Goal: Task Accomplishment & Management: Manage account settings

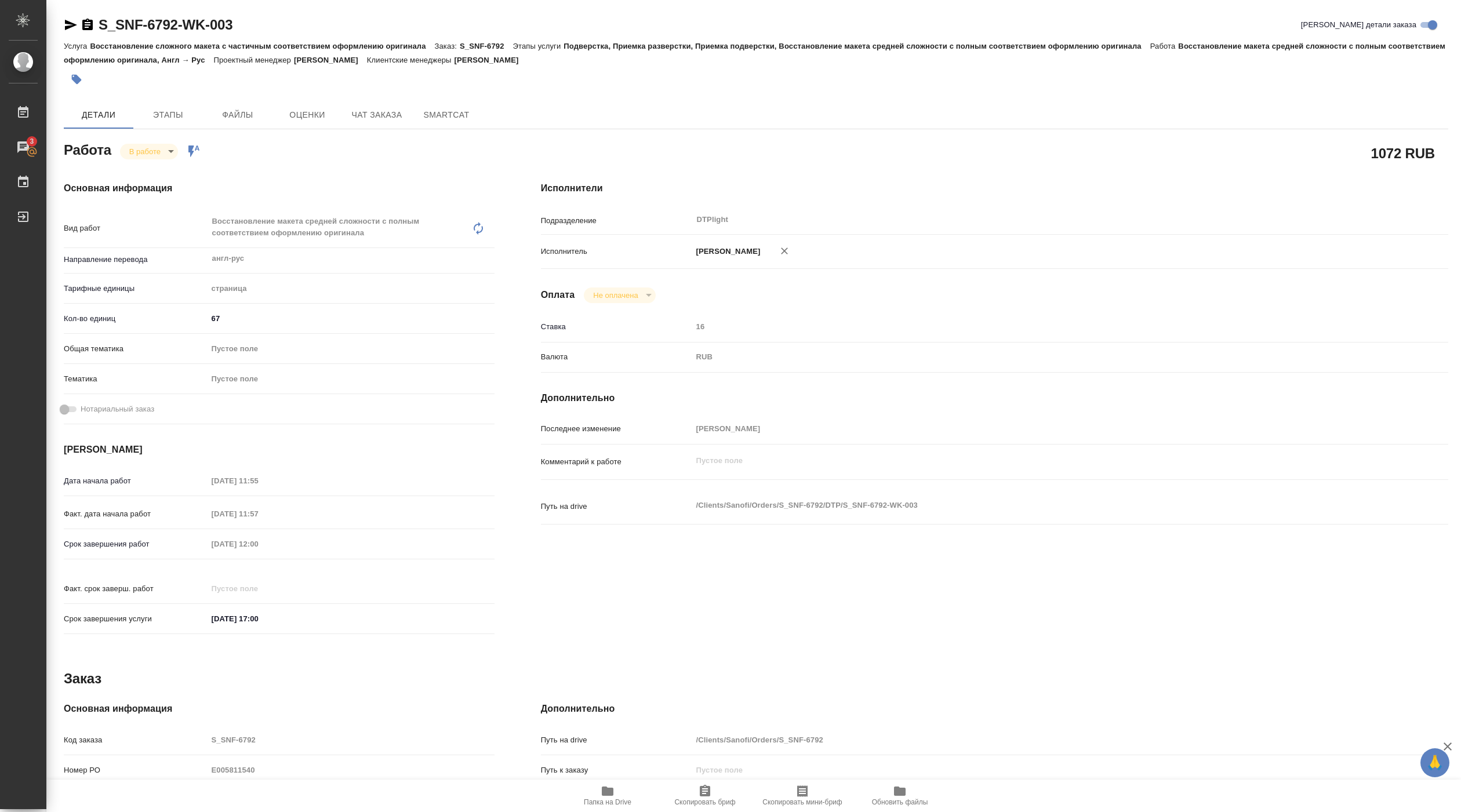
click at [613, 802] on span "Папка на Drive" at bounding box center [607, 802] width 48 height 8
click at [174, 148] on body "🙏 .cls-1 fill:#fff; AWATERA [PERSON_NAME] Работы 3 Чаты График Выйти S_SNF-6792…" at bounding box center [730, 406] width 1461 height 812
click at [166, 166] on button "Выполнен" at bounding box center [151, 172] width 42 height 13
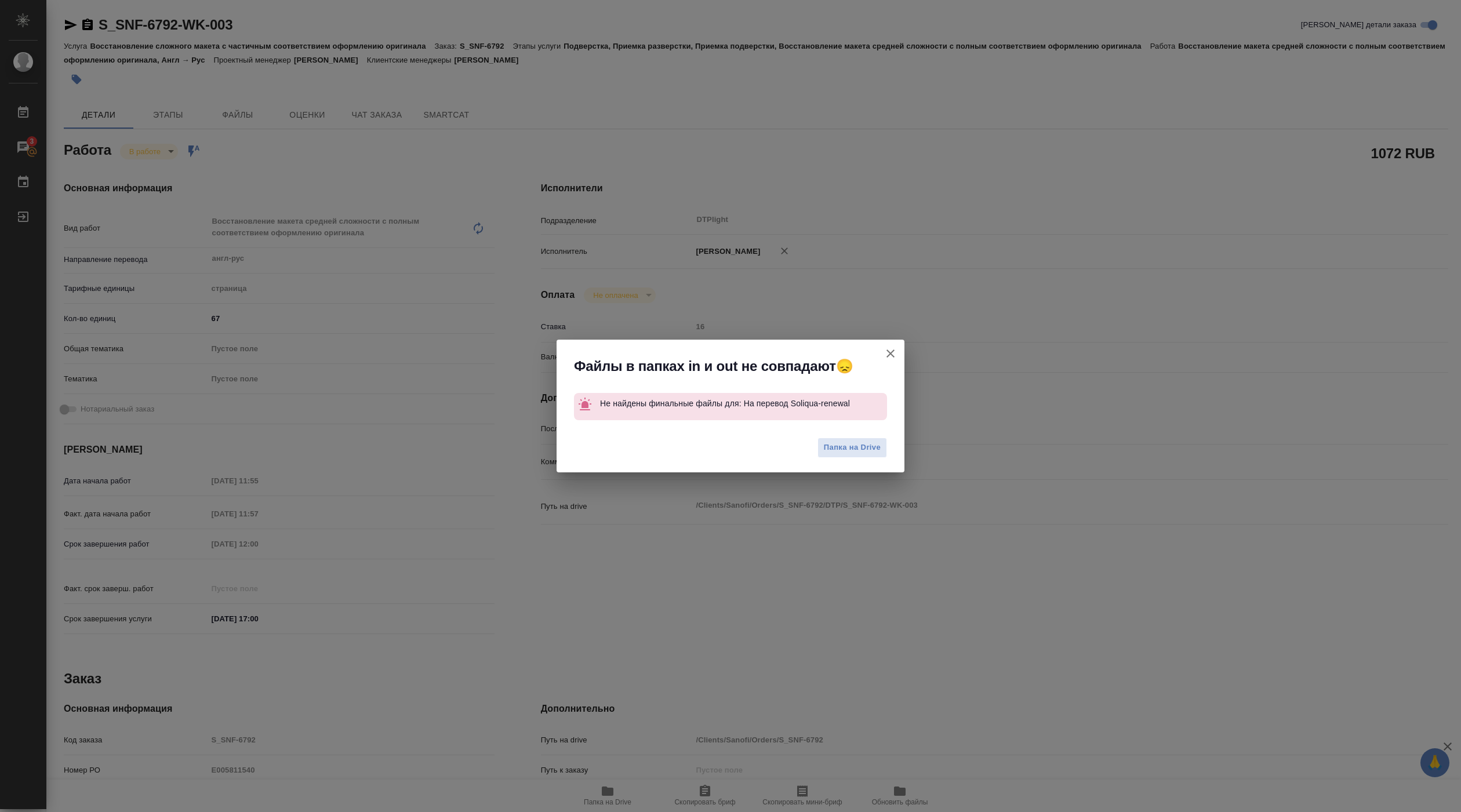
type textarea "x"
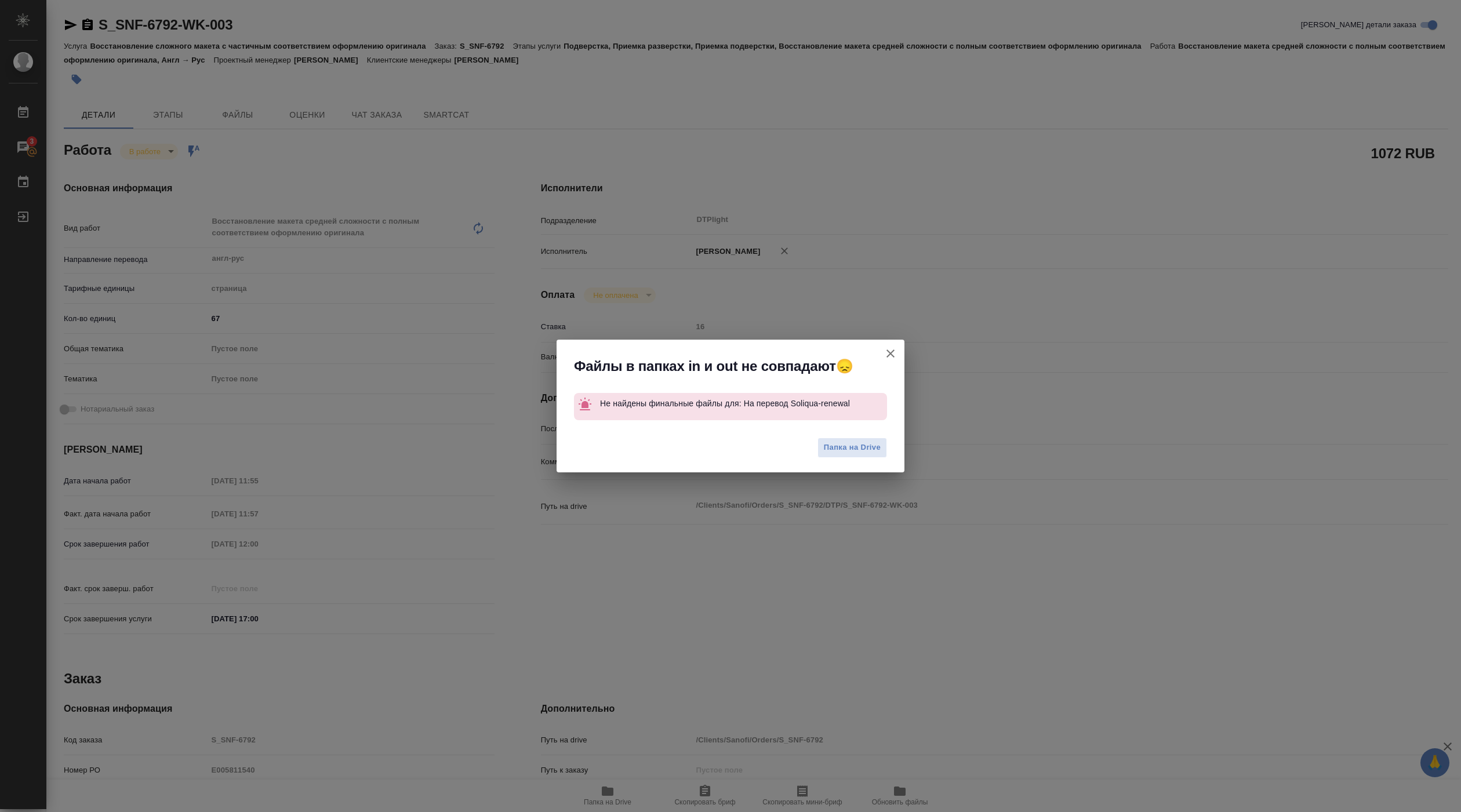
type textarea "x"
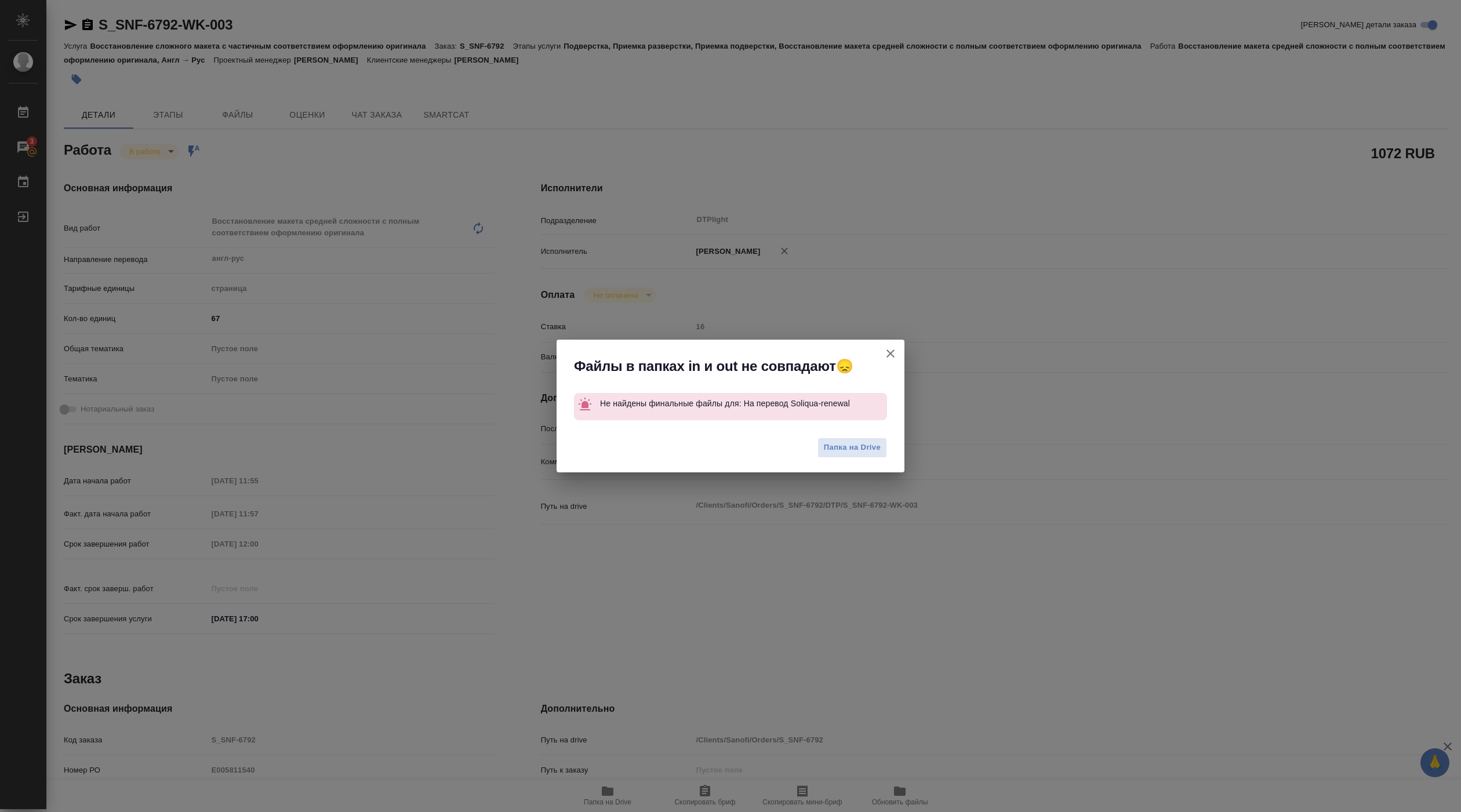
type textarea "x"
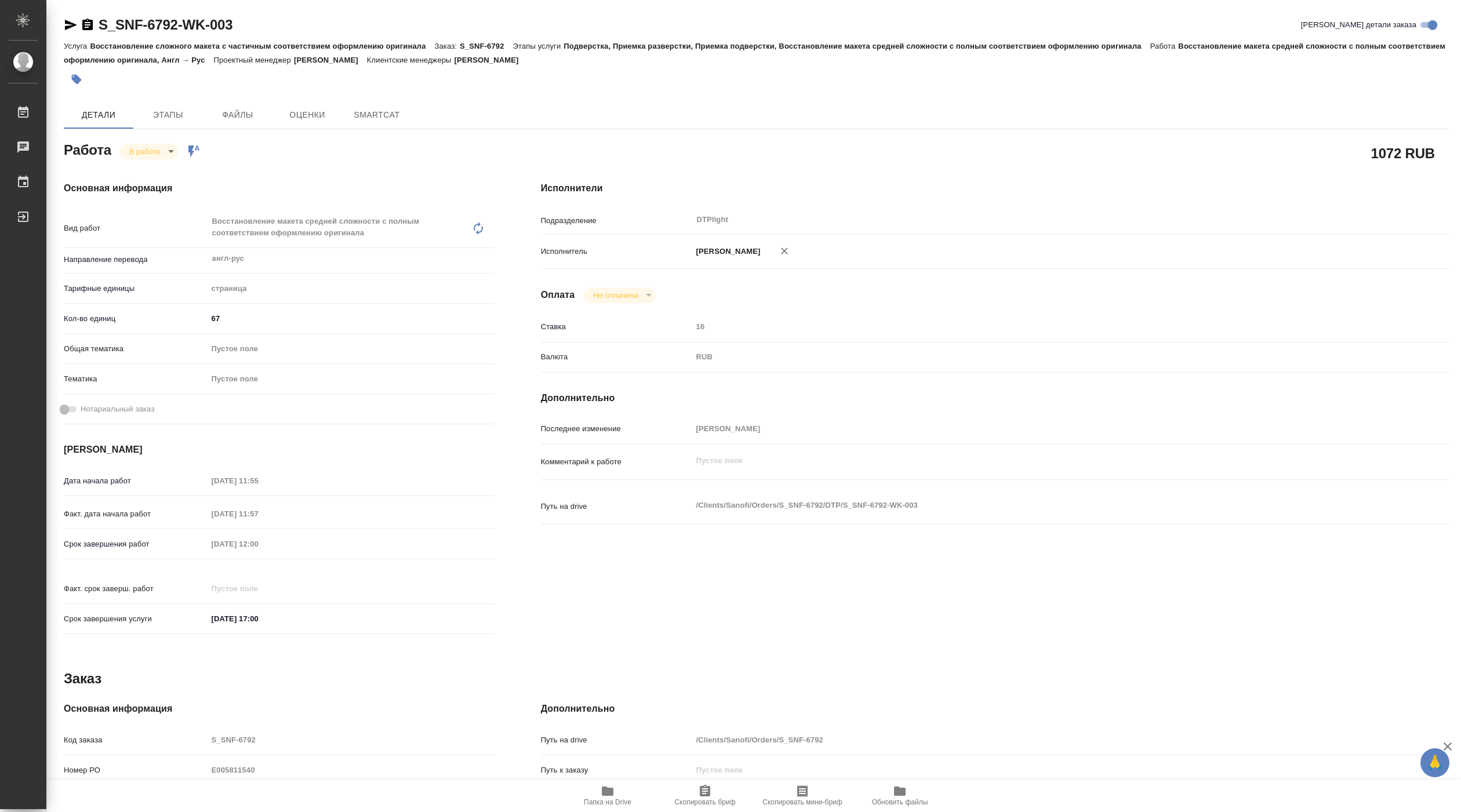
type textarea "x"
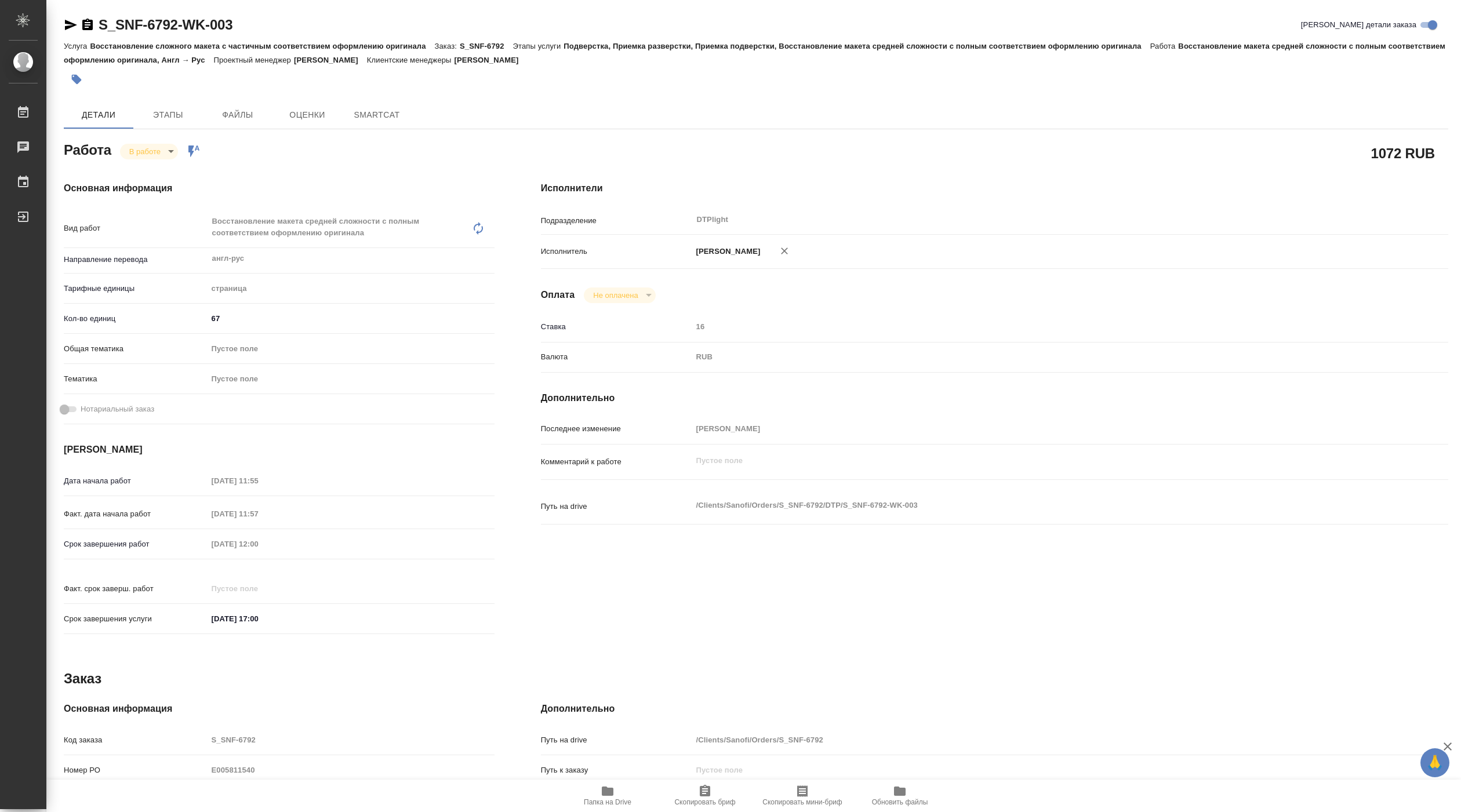
type textarea "x"
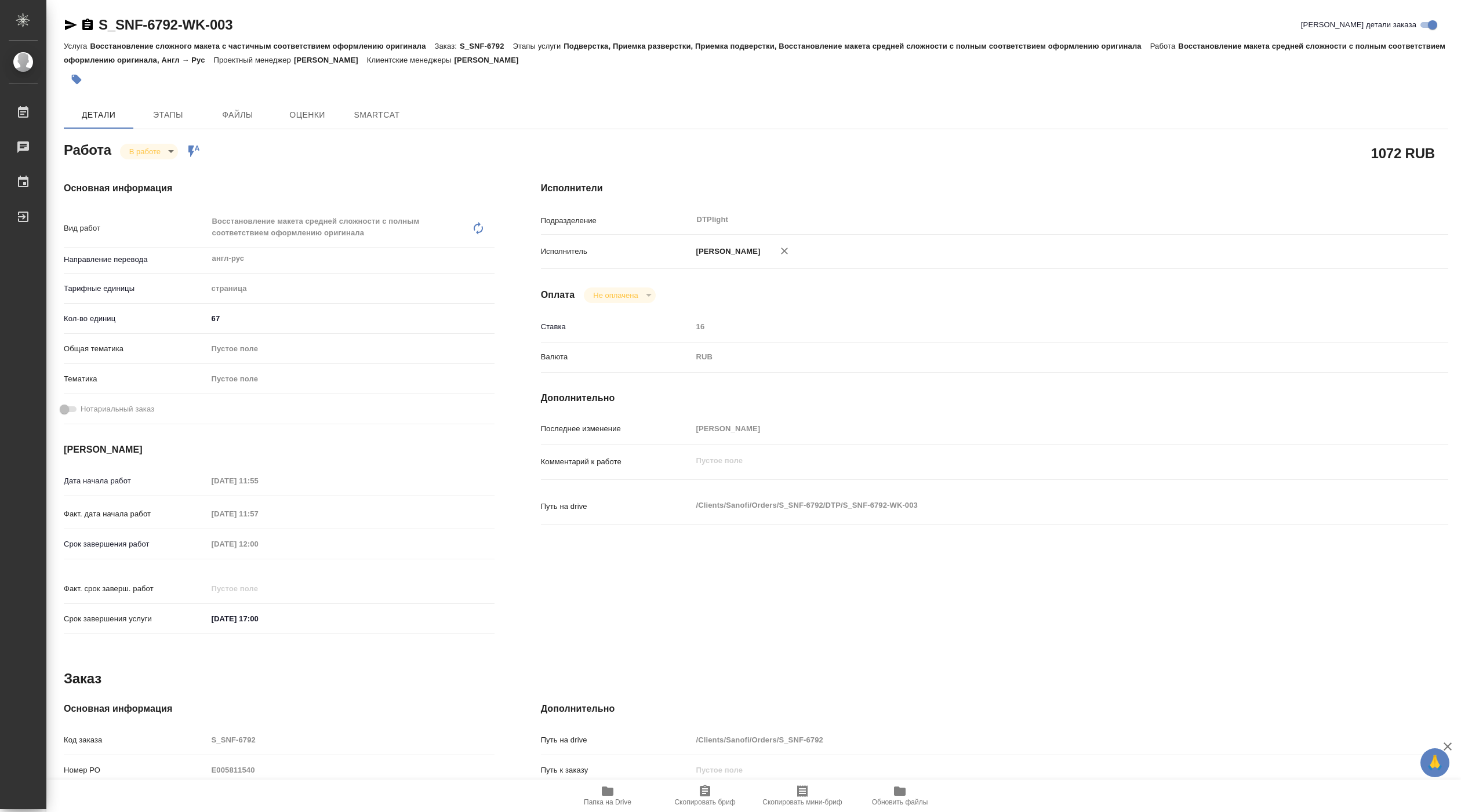
type textarea "x"
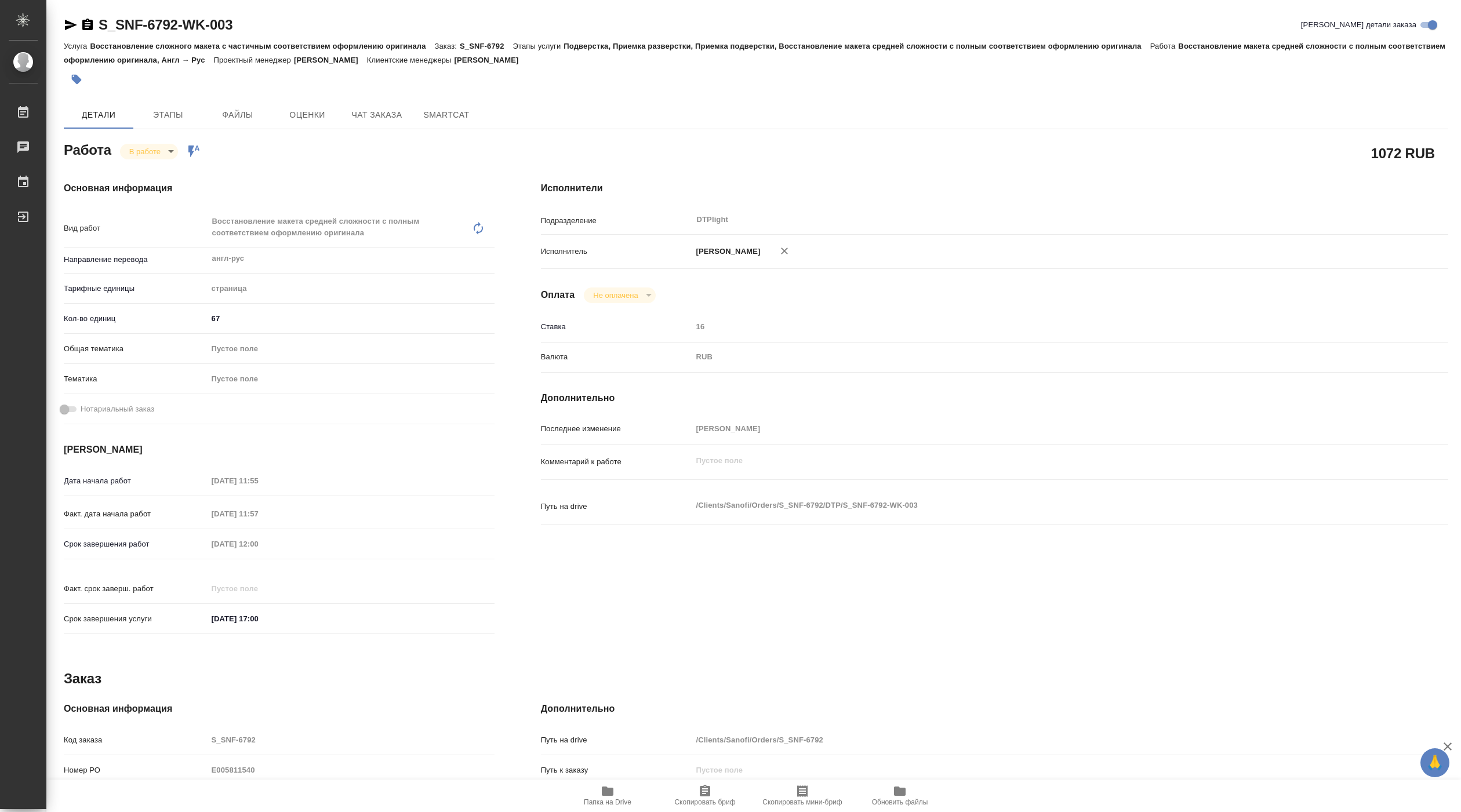
type textarea "x"
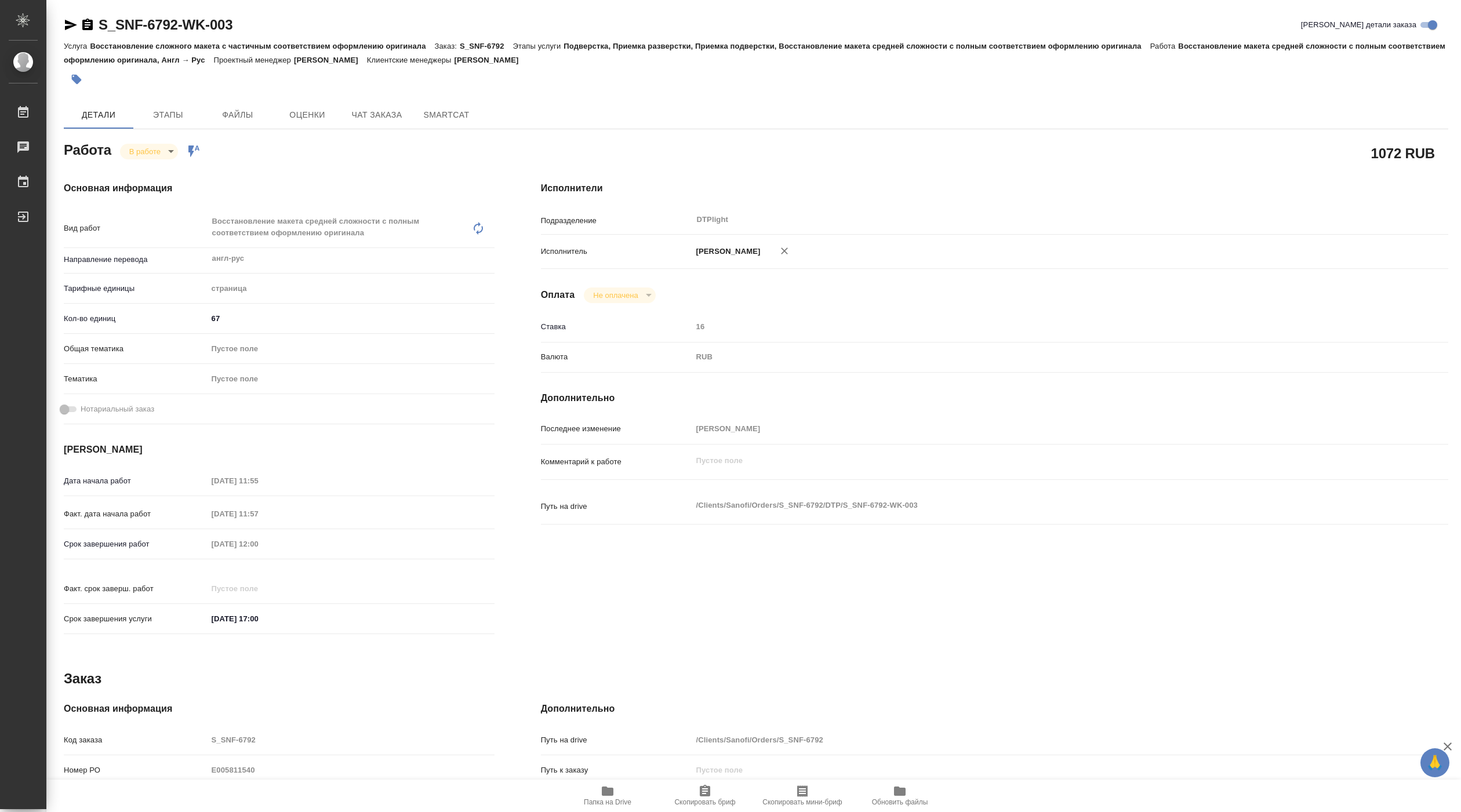
click at [151, 146] on body "🙏 .cls-1 fill:#fff; AWATERA Pankina Anna Работы Чаты График Выйти S_SNF-6792-WK…" at bounding box center [730, 406] width 1461 height 812
type textarea "x"
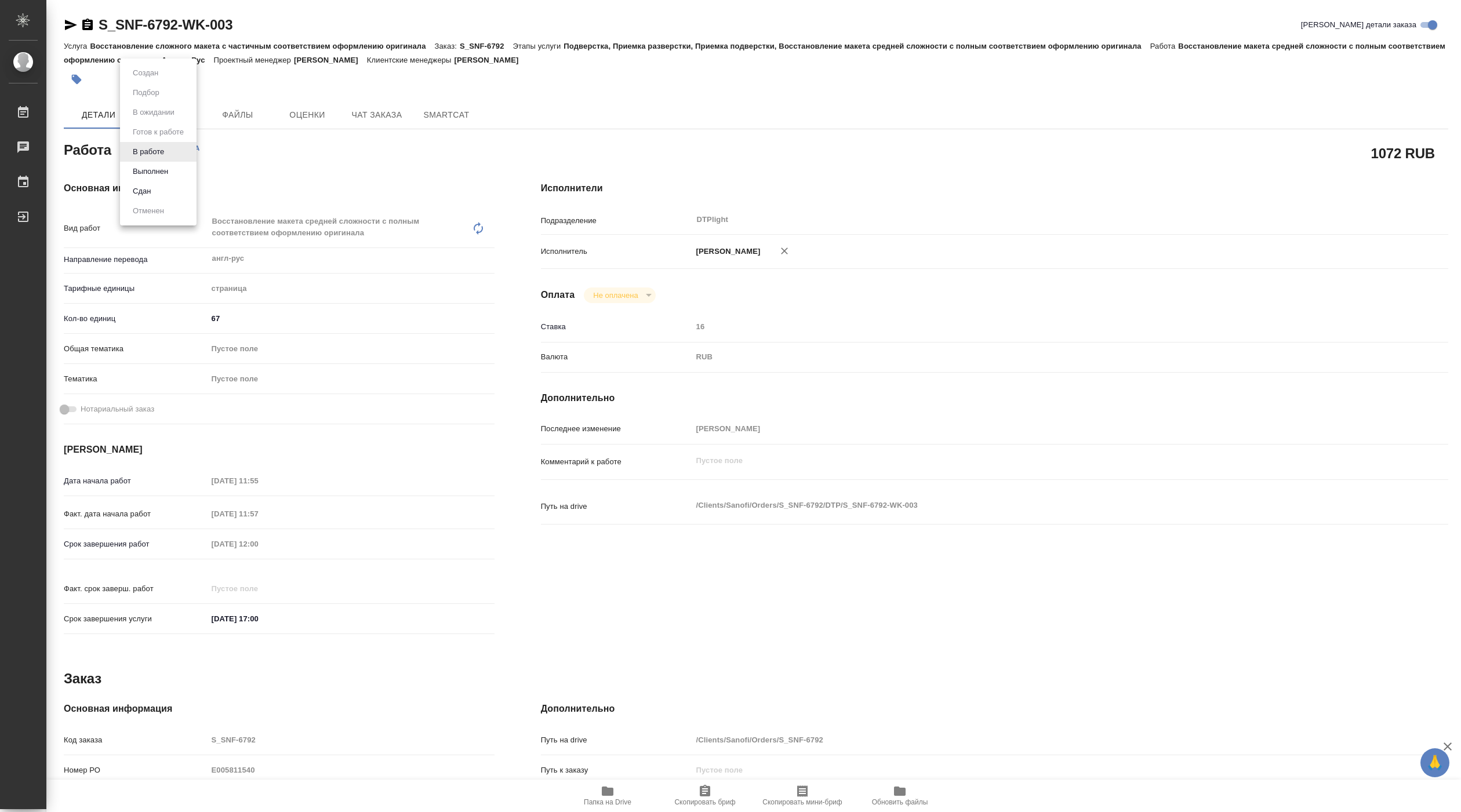
type textarea "x"
click at [148, 171] on button "Выполнен" at bounding box center [151, 172] width 42 height 13
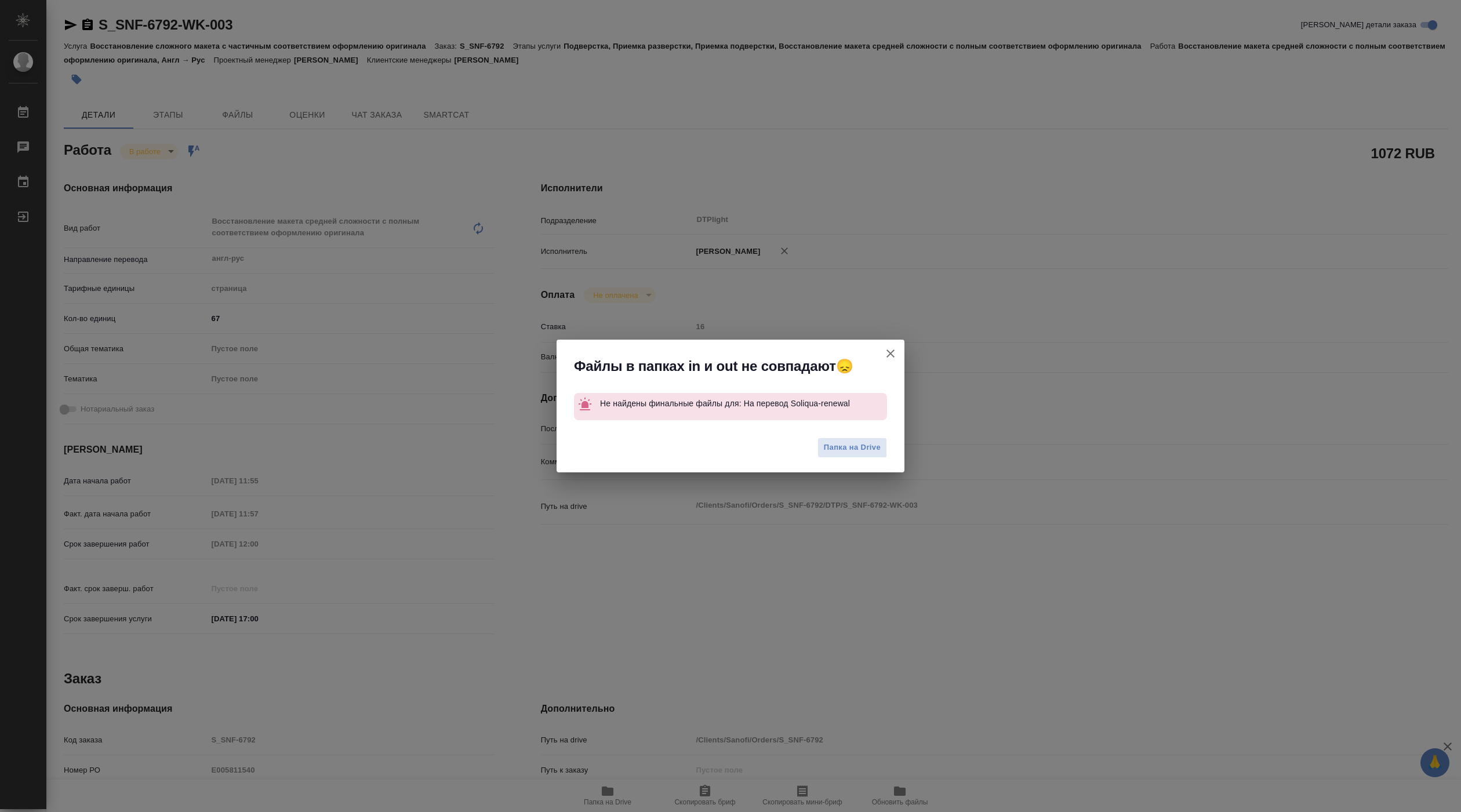
type textarea "x"
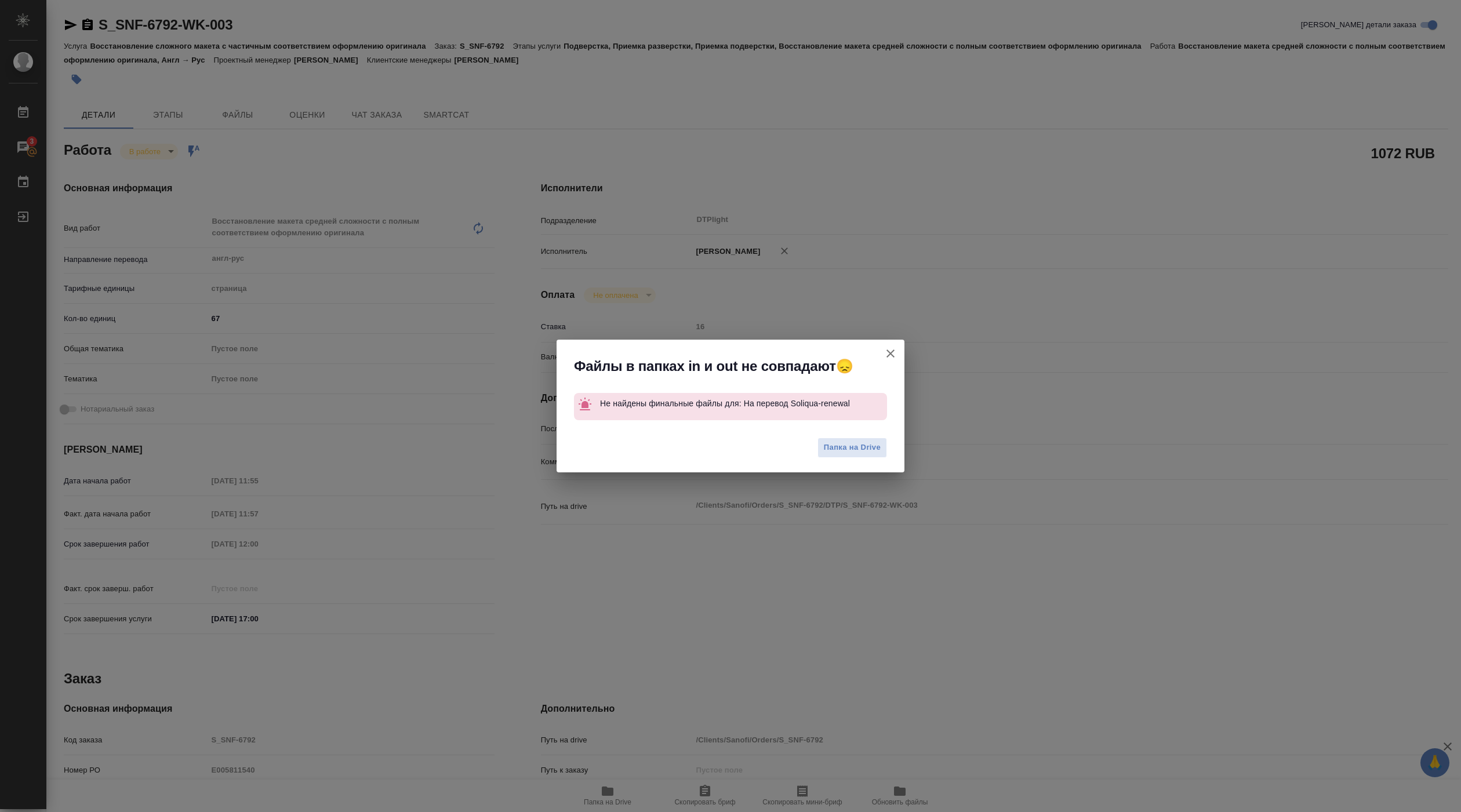
type textarea "x"
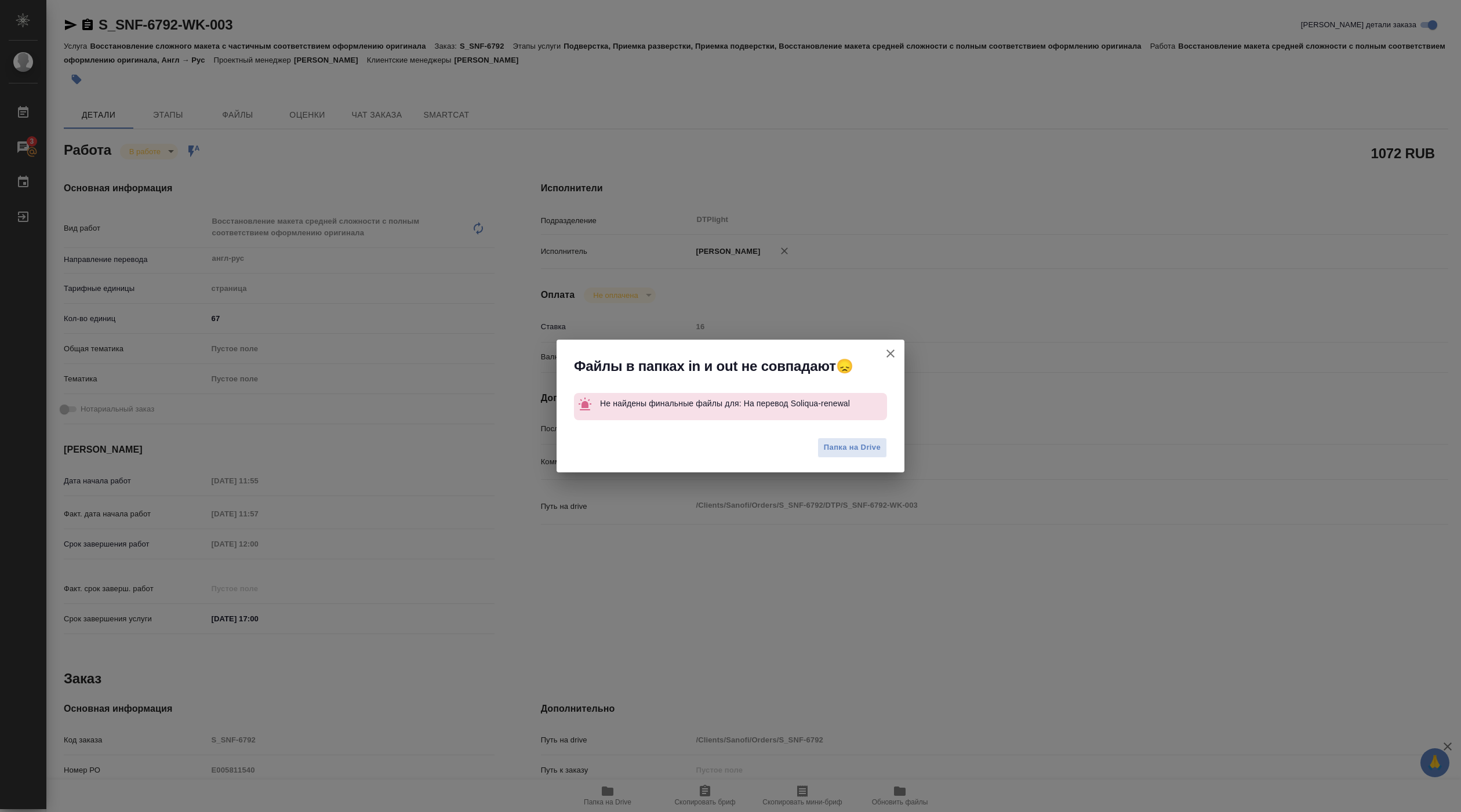
click at [607, 794] on div "Файлы в папках in и out не совпадают😞 Не найдены финальные файлы для: На перево…" at bounding box center [730, 406] width 1461 height 812
drag, startPoint x: 607, startPoint y: 794, endPoint x: 617, endPoint y: 791, distance: 10.4
click at [607, 794] on div "Файлы в папках in и out не совпадают😞 Не найдены финальные файлы для: На перево…" at bounding box center [730, 406] width 1461 height 812
click at [893, 351] on icon "button" at bounding box center [891, 354] width 8 height 8
type textarea "x"
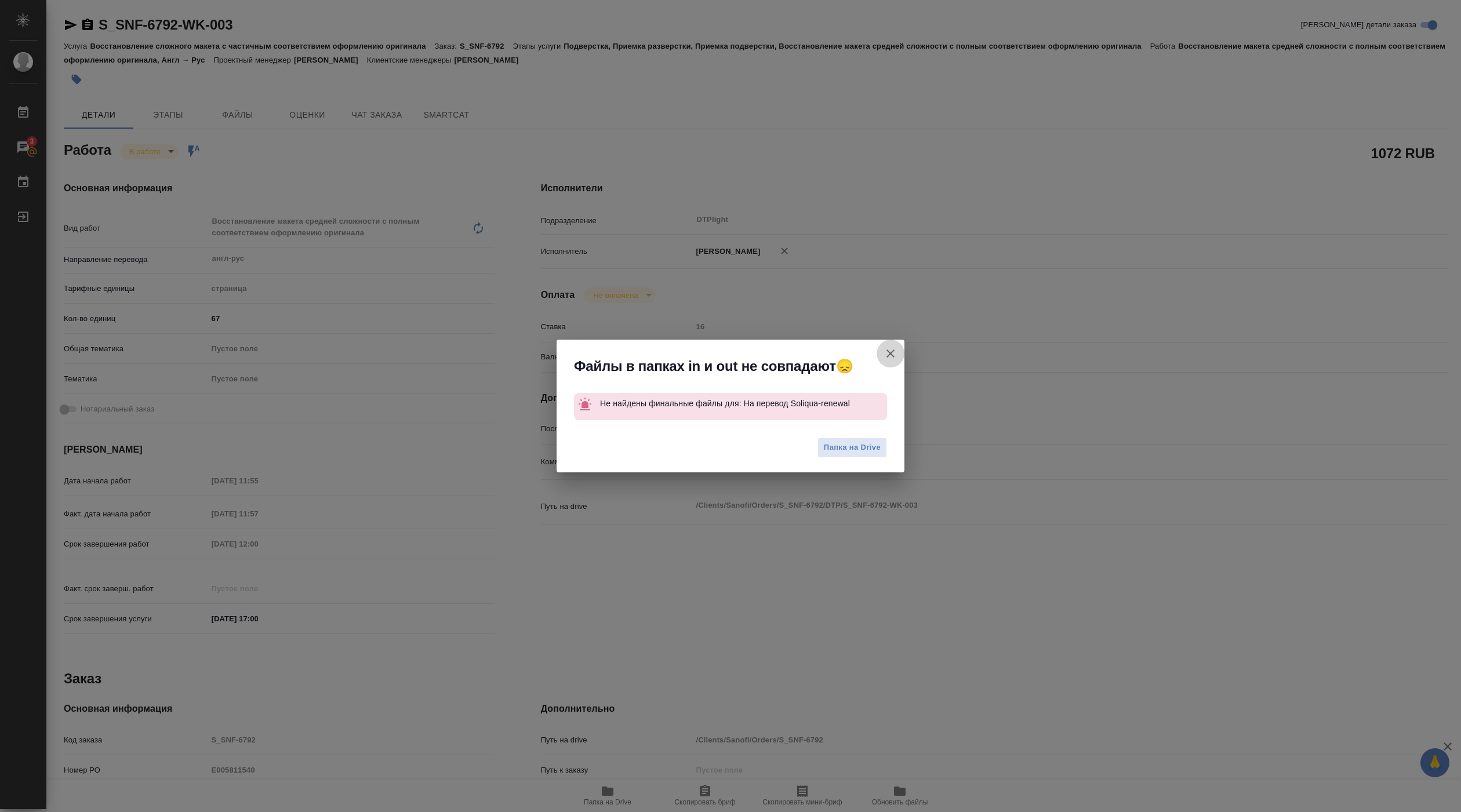
type textarea "x"
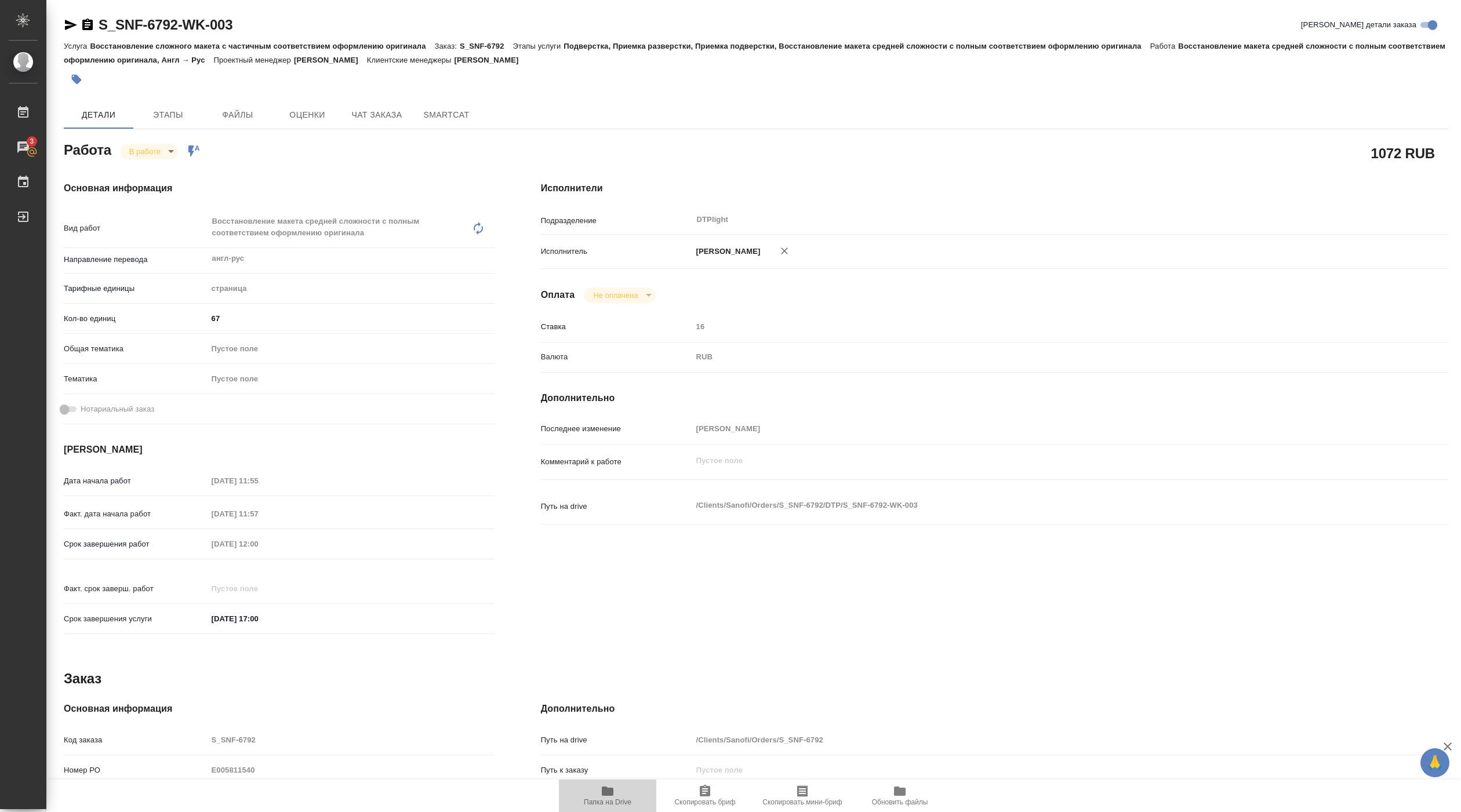
click at [616, 786] on span "Папка на Drive" at bounding box center [607, 794] width 84 height 22
click at [168, 150] on body "🙏 .cls-1 fill:#fff; AWATERA Pankina Anna Работы 3 Чаты График Выйти S_SNF-6792-…" at bounding box center [730, 406] width 1461 height 812
click at [153, 169] on button "Выполнен" at bounding box center [151, 172] width 42 height 13
type textarea "x"
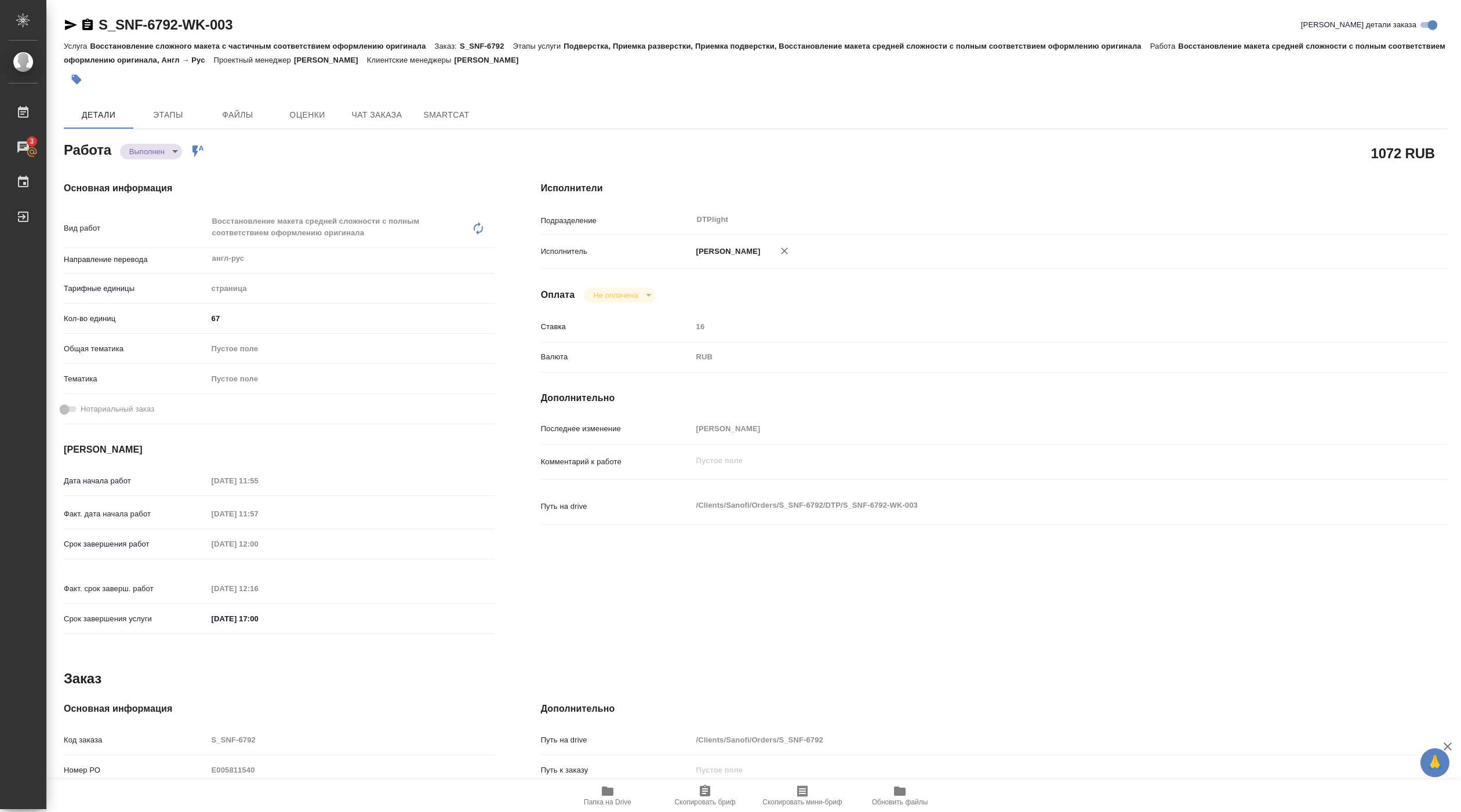
type textarea "x"
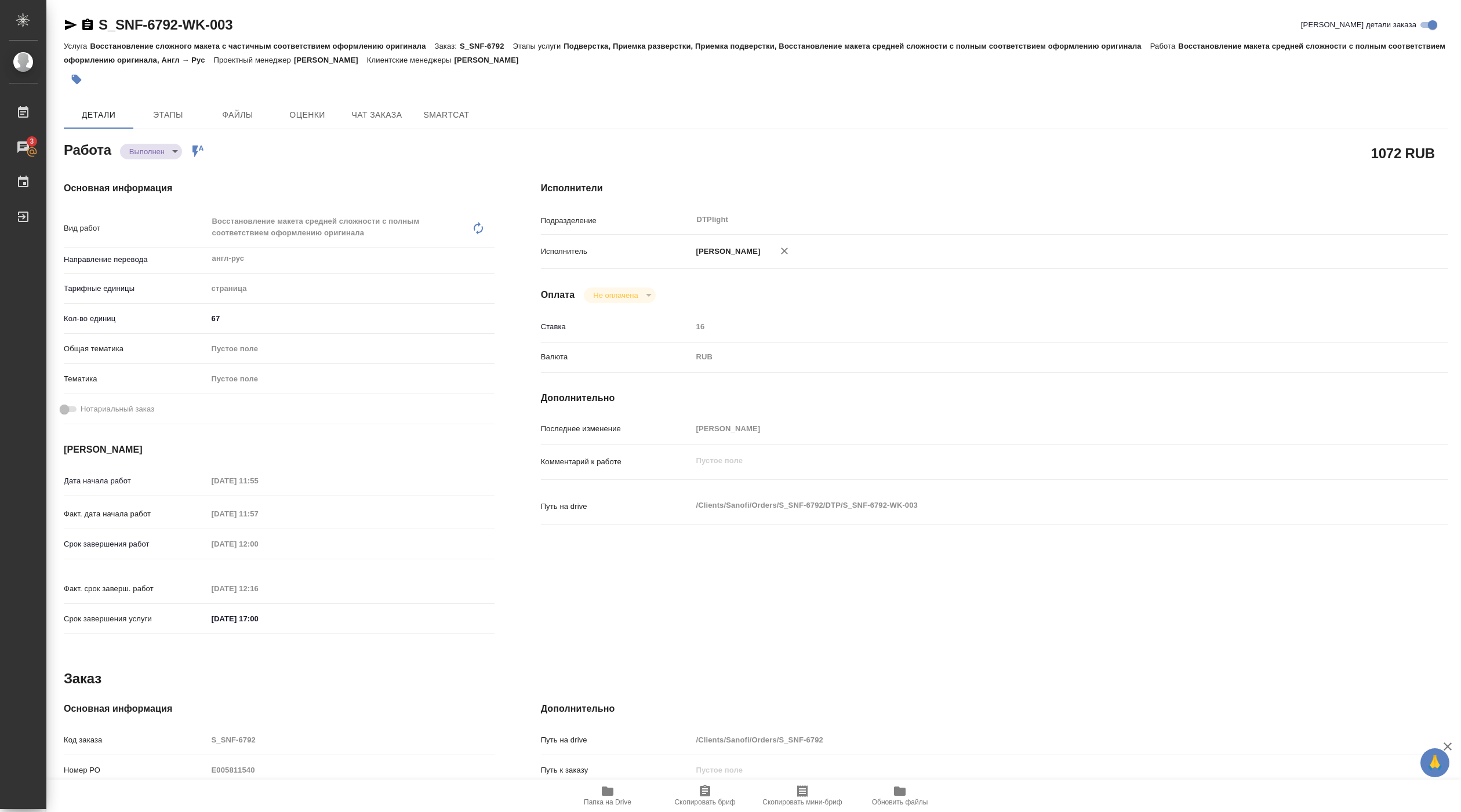
type textarea "x"
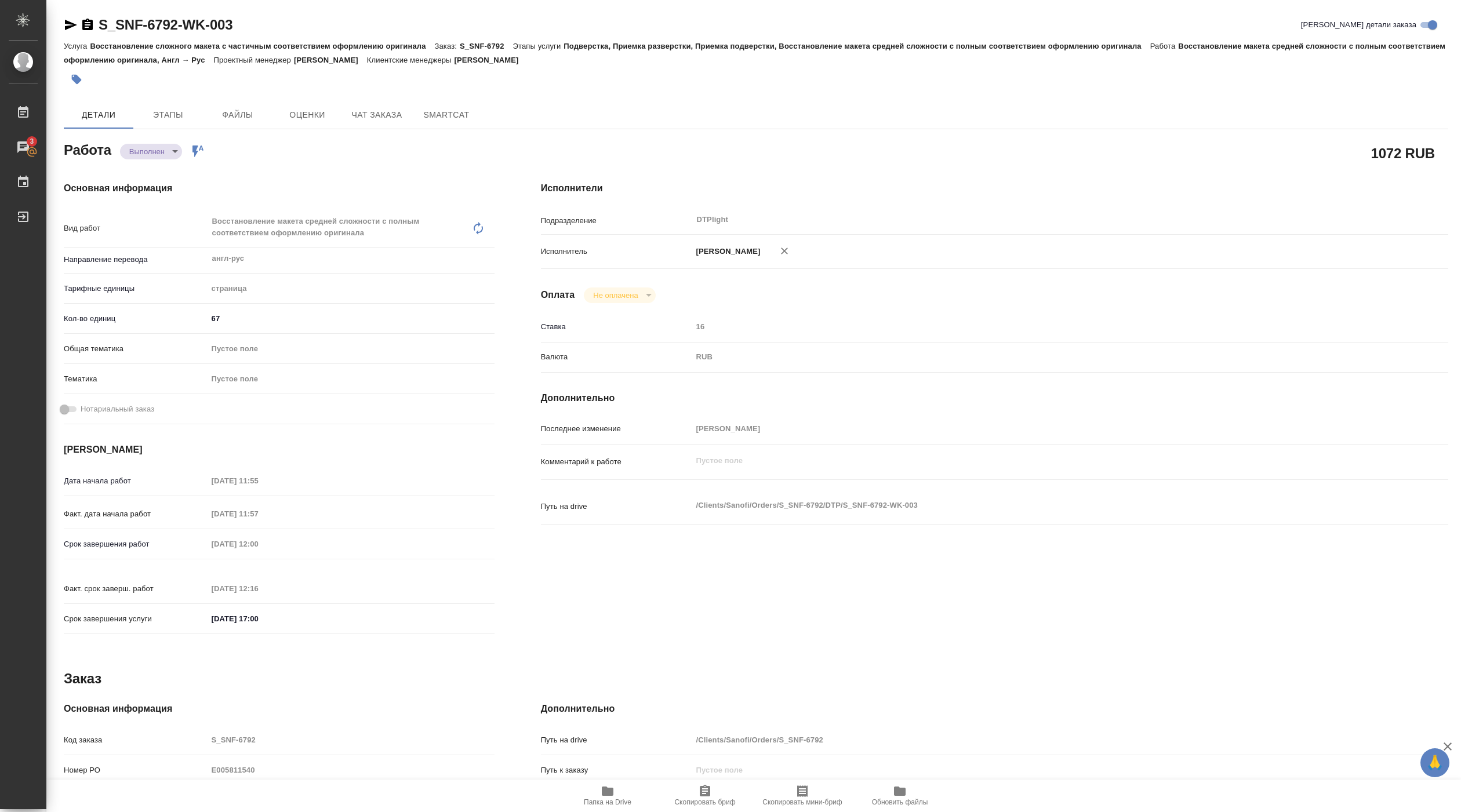
type textarea "x"
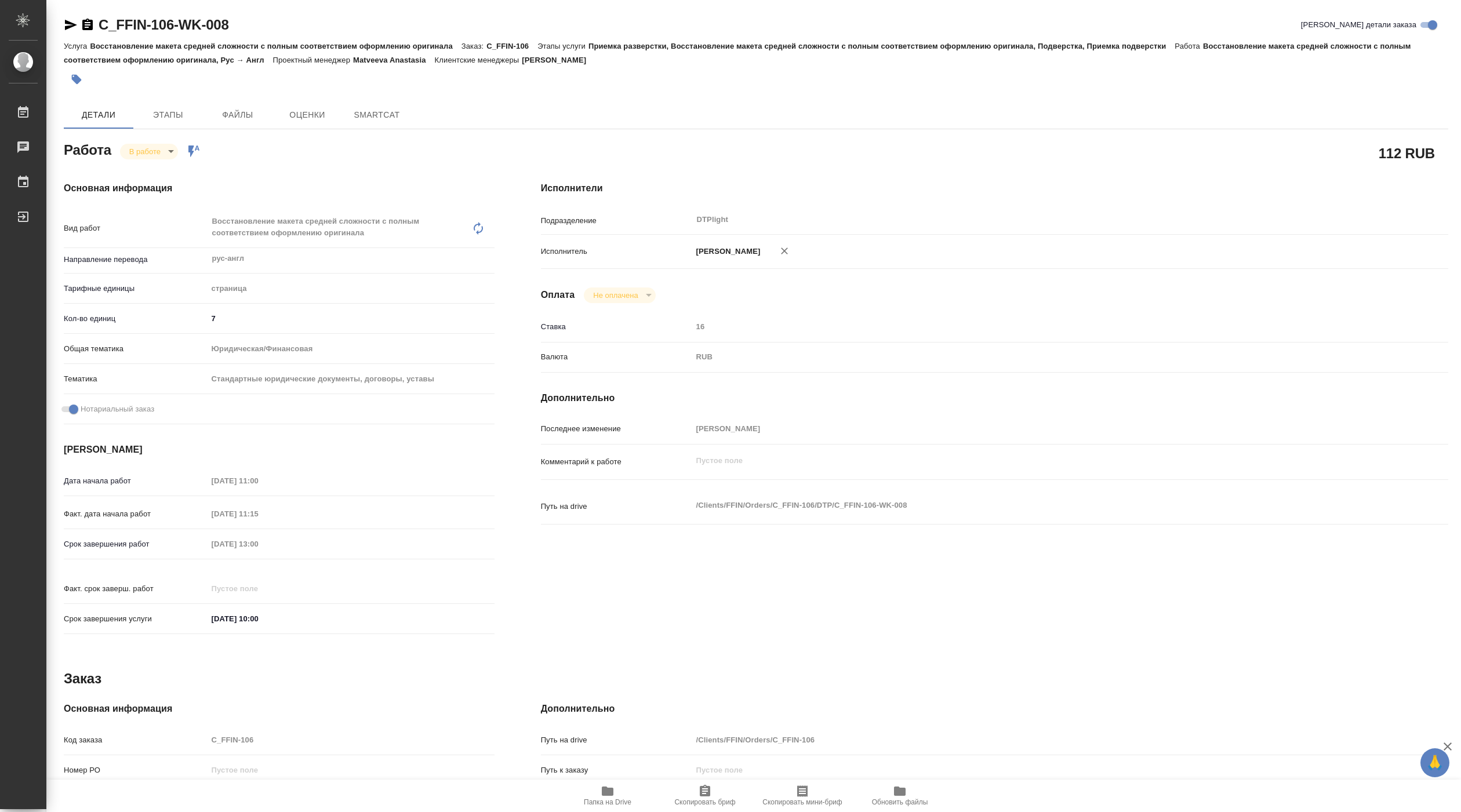
type textarea "x"
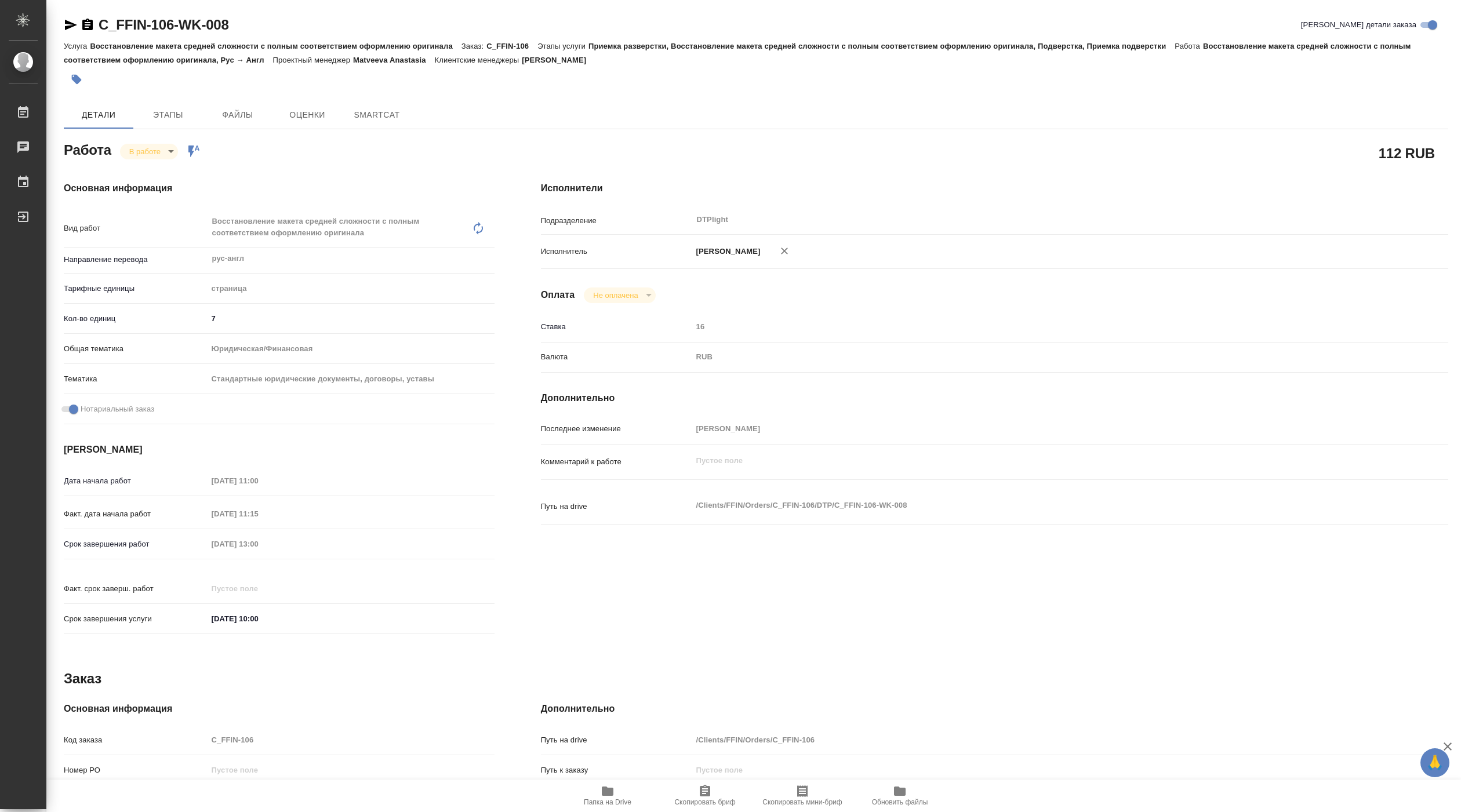
type textarea "x"
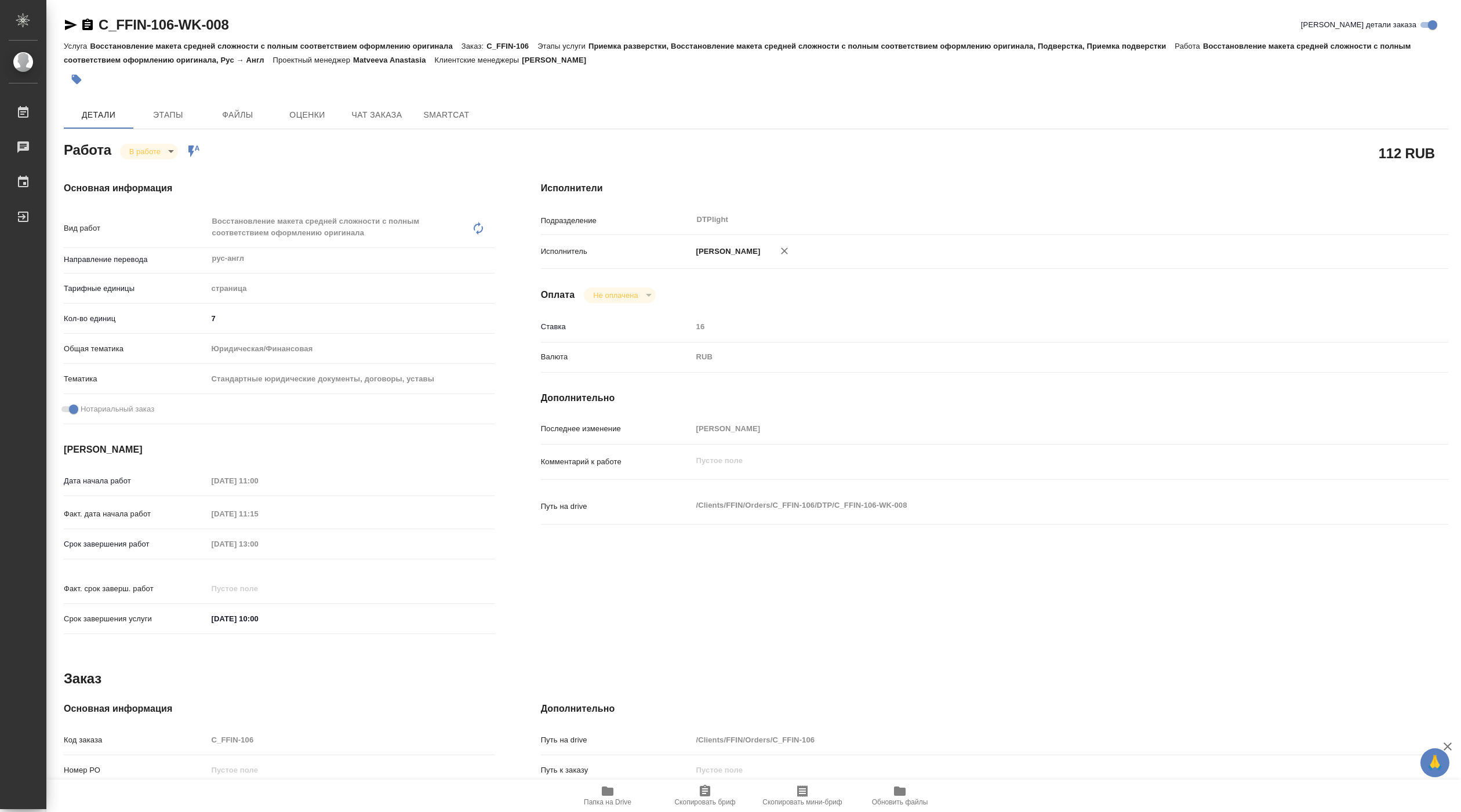
type textarea "x"
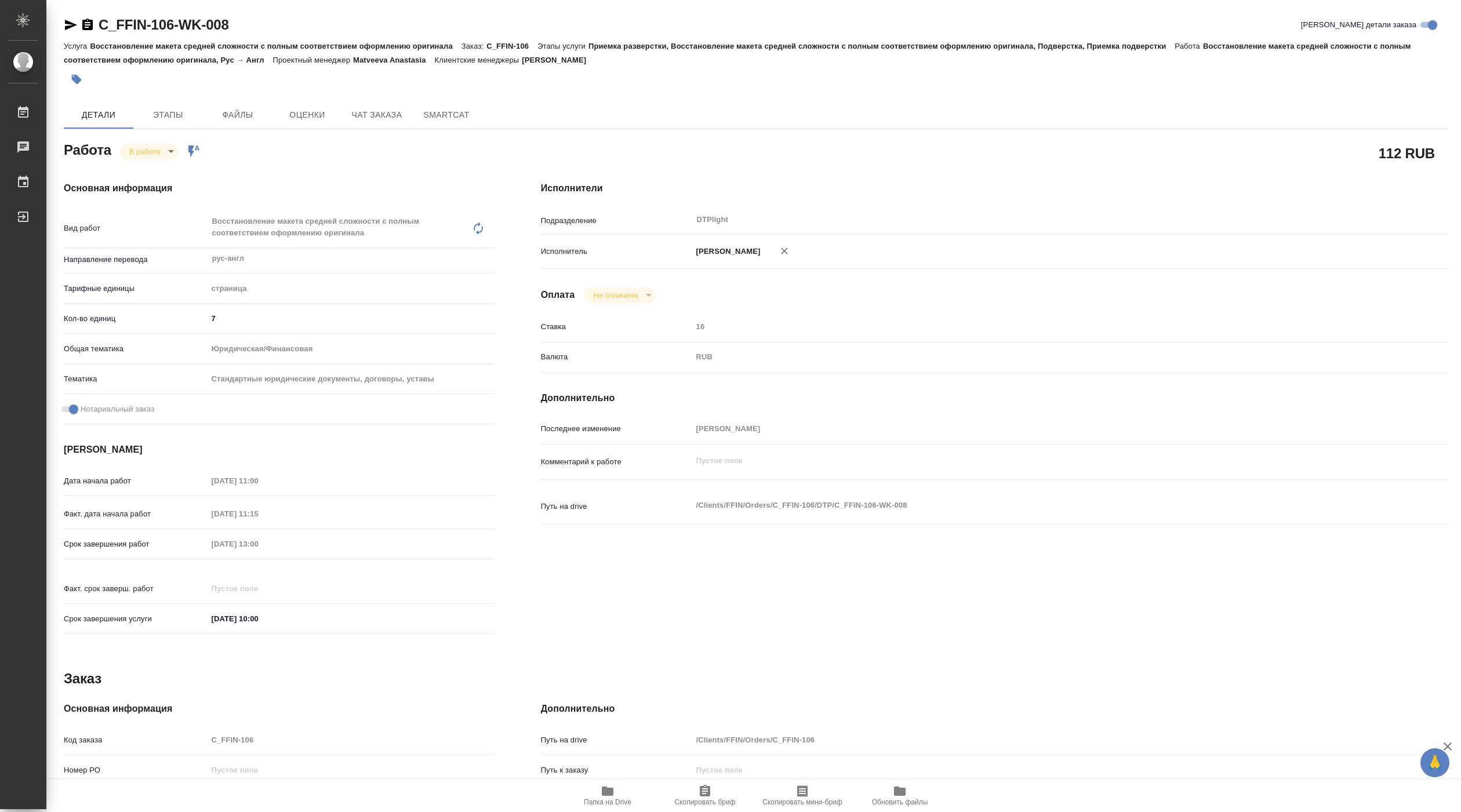
type textarea "x"
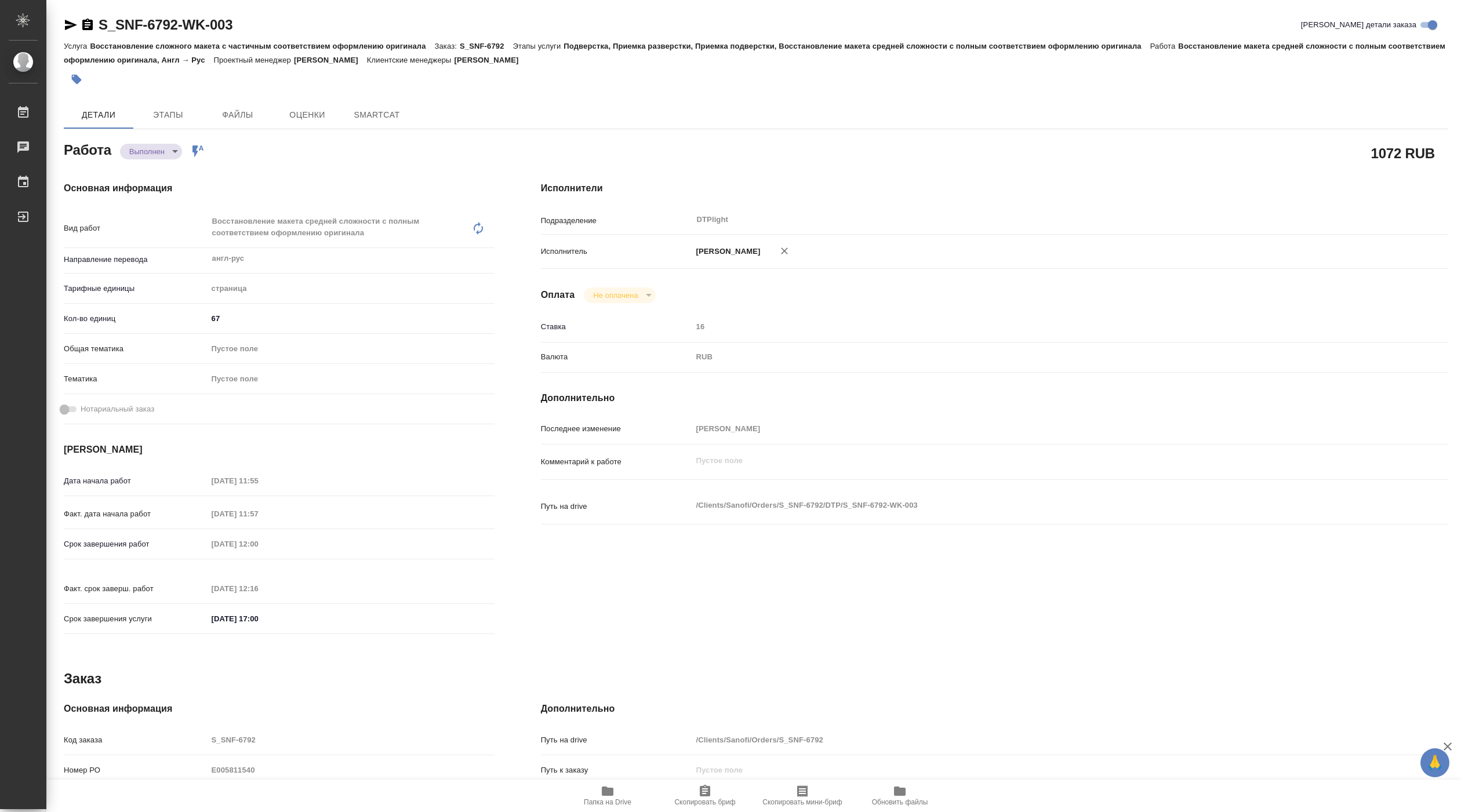
type textarea "x"
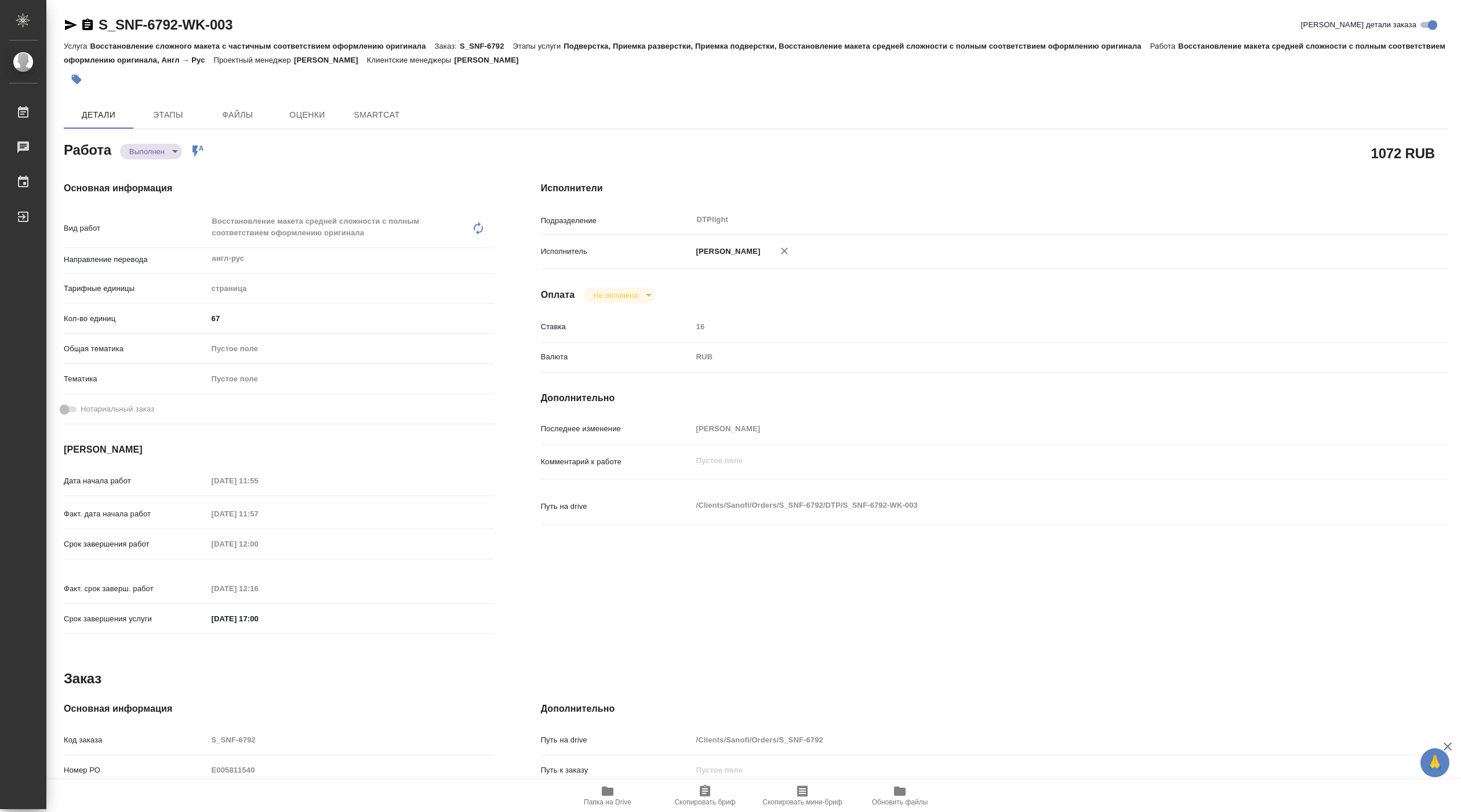
type textarea "x"
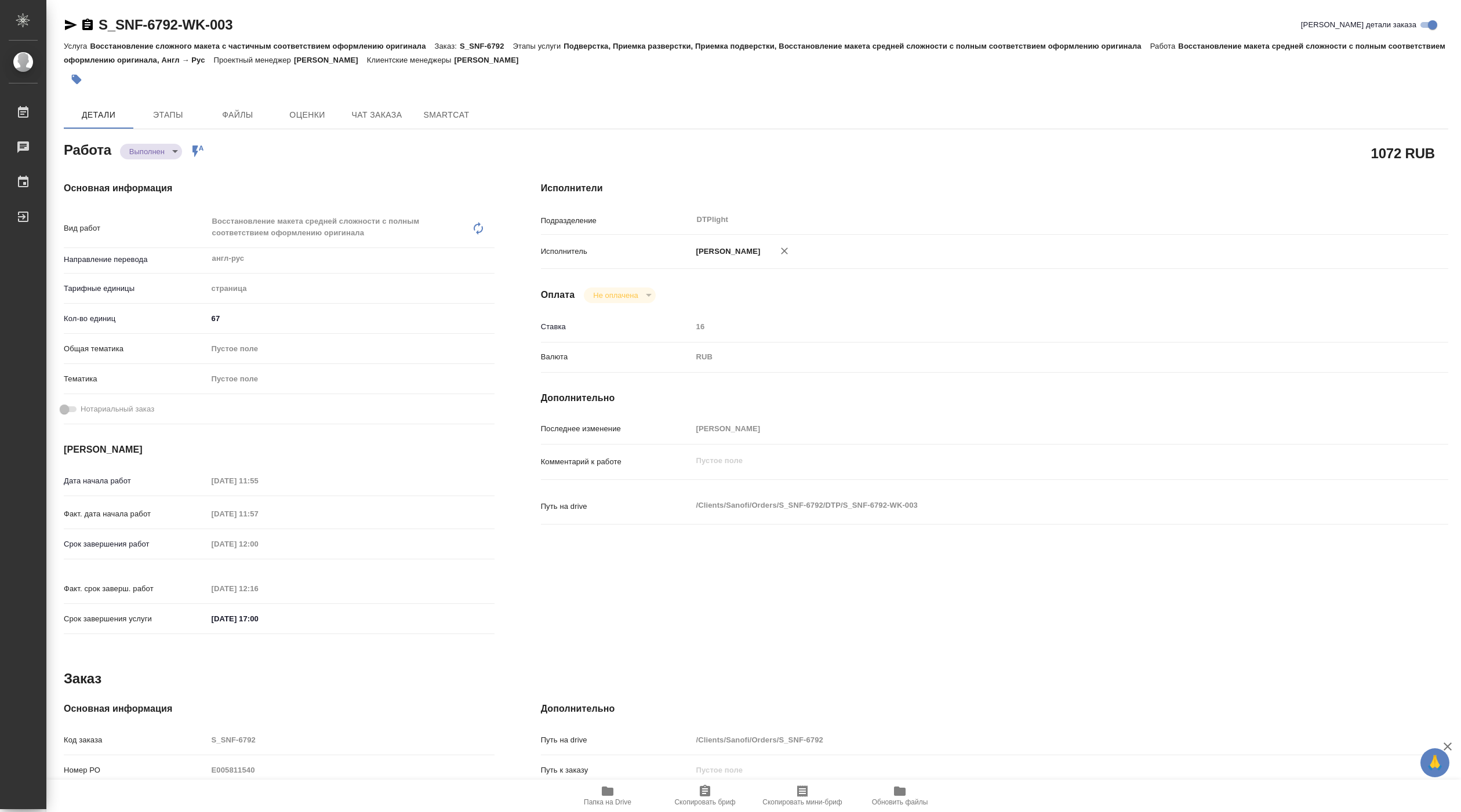
type textarea "x"
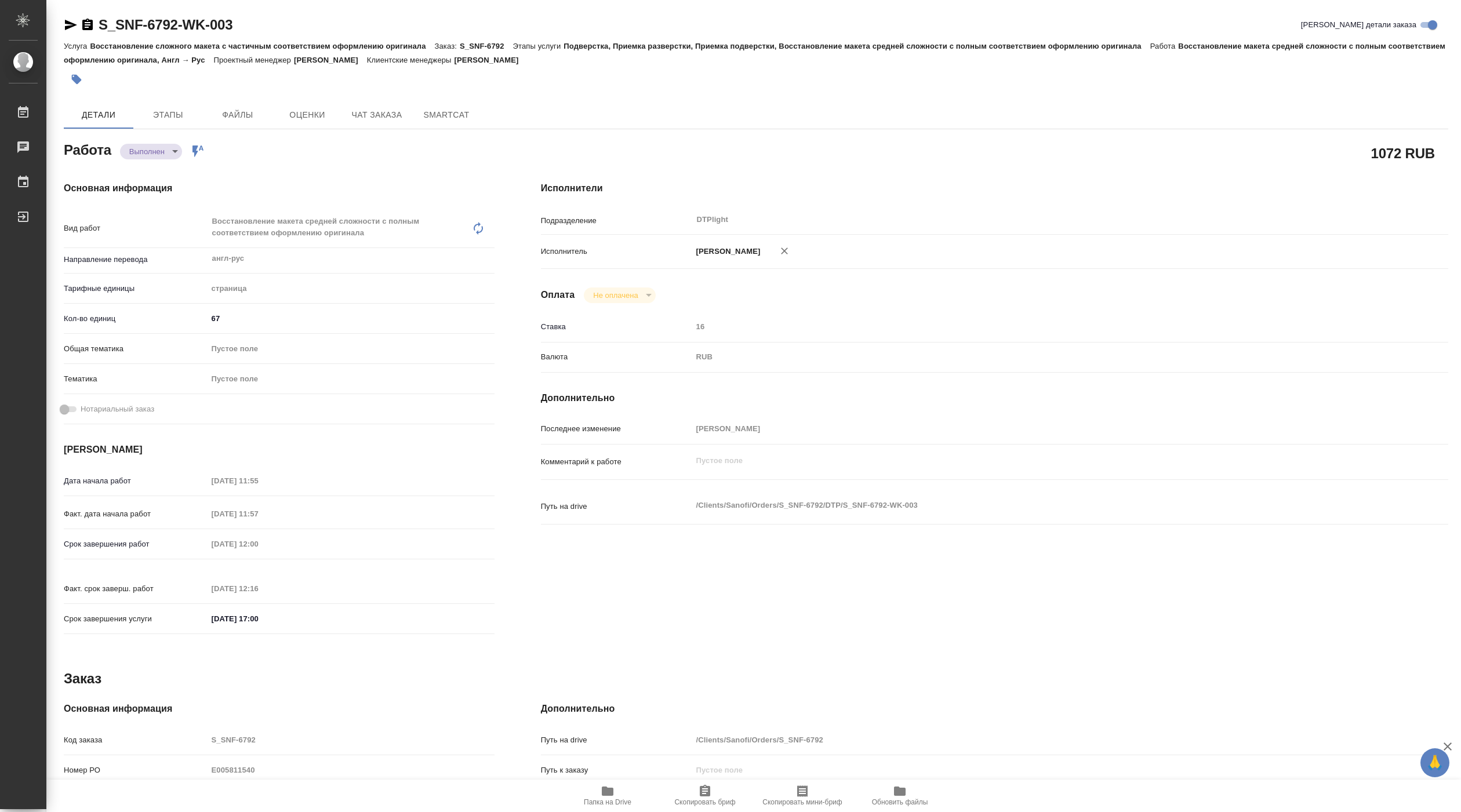
type textarea "x"
drag, startPoint x: 99, startPoint y: 33, endPoint x: 237, endPoint y: 28, distance: 138.1
click at [237, 28] on div "S_SNF-6792-WK-003 Кратко детали заказа" at bounding box center [756, 25] width 1384 height 19
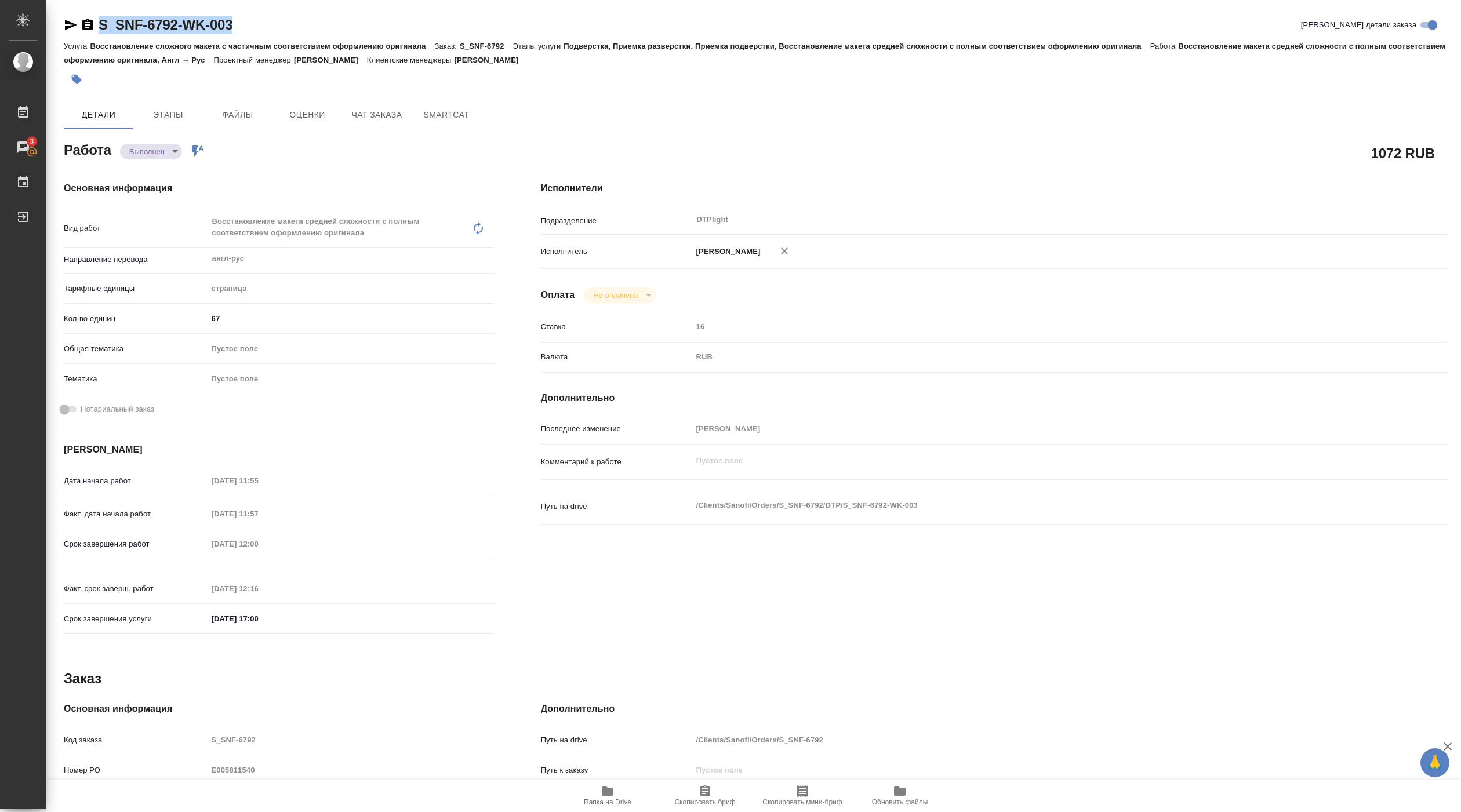
copy link "S_SNF-6792-WK-003"
type textarea "x"
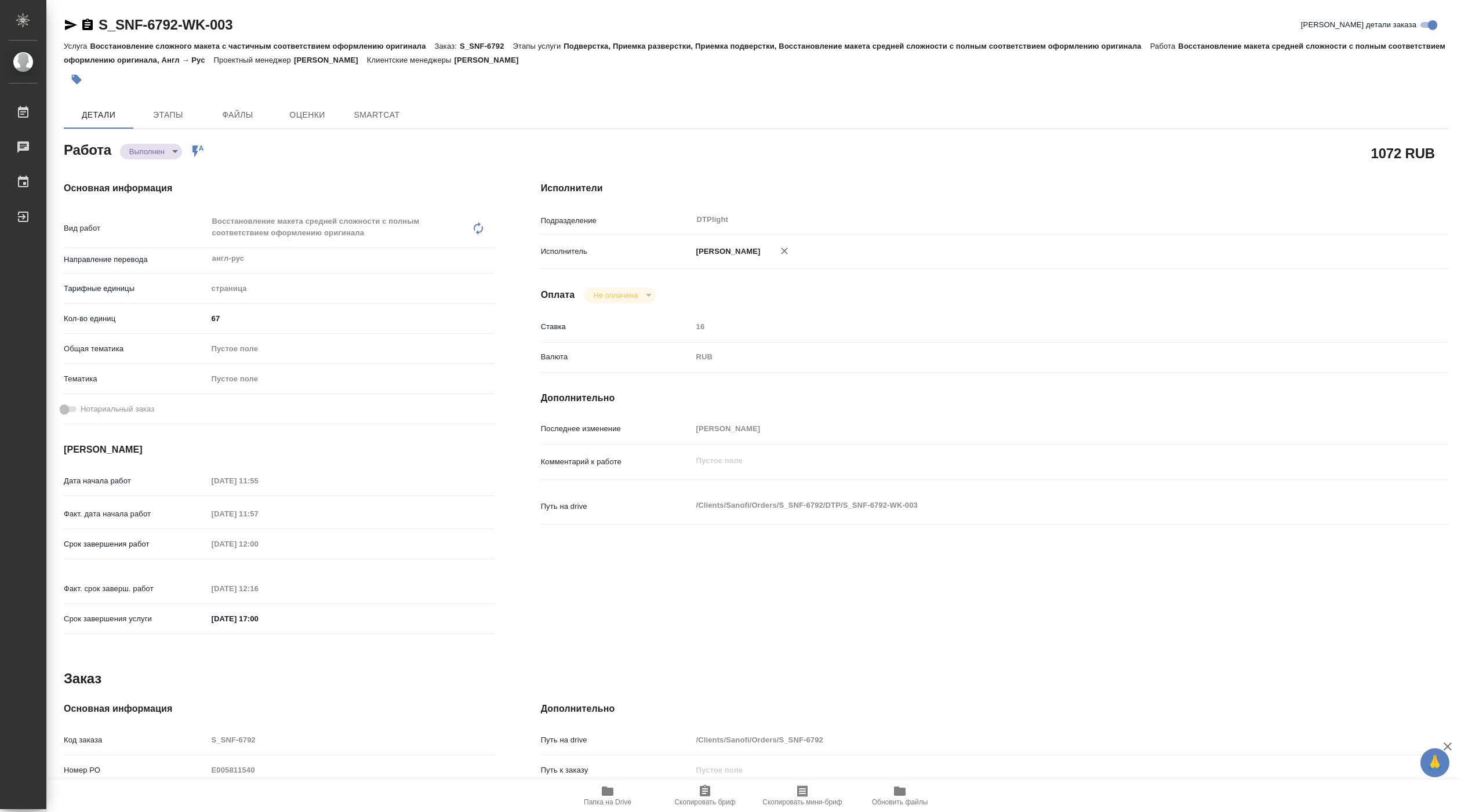
type textarea "x"
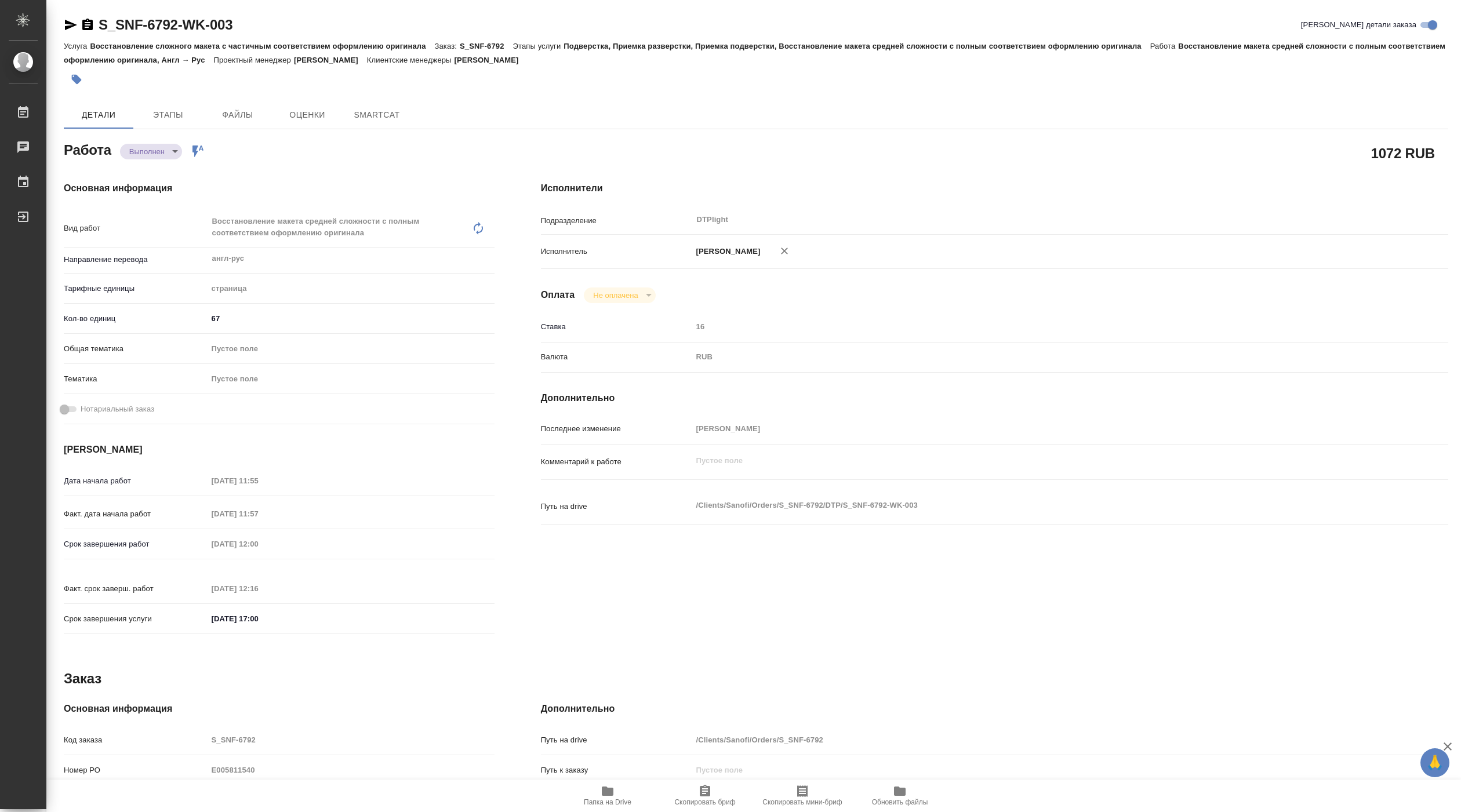
type textarea "x"
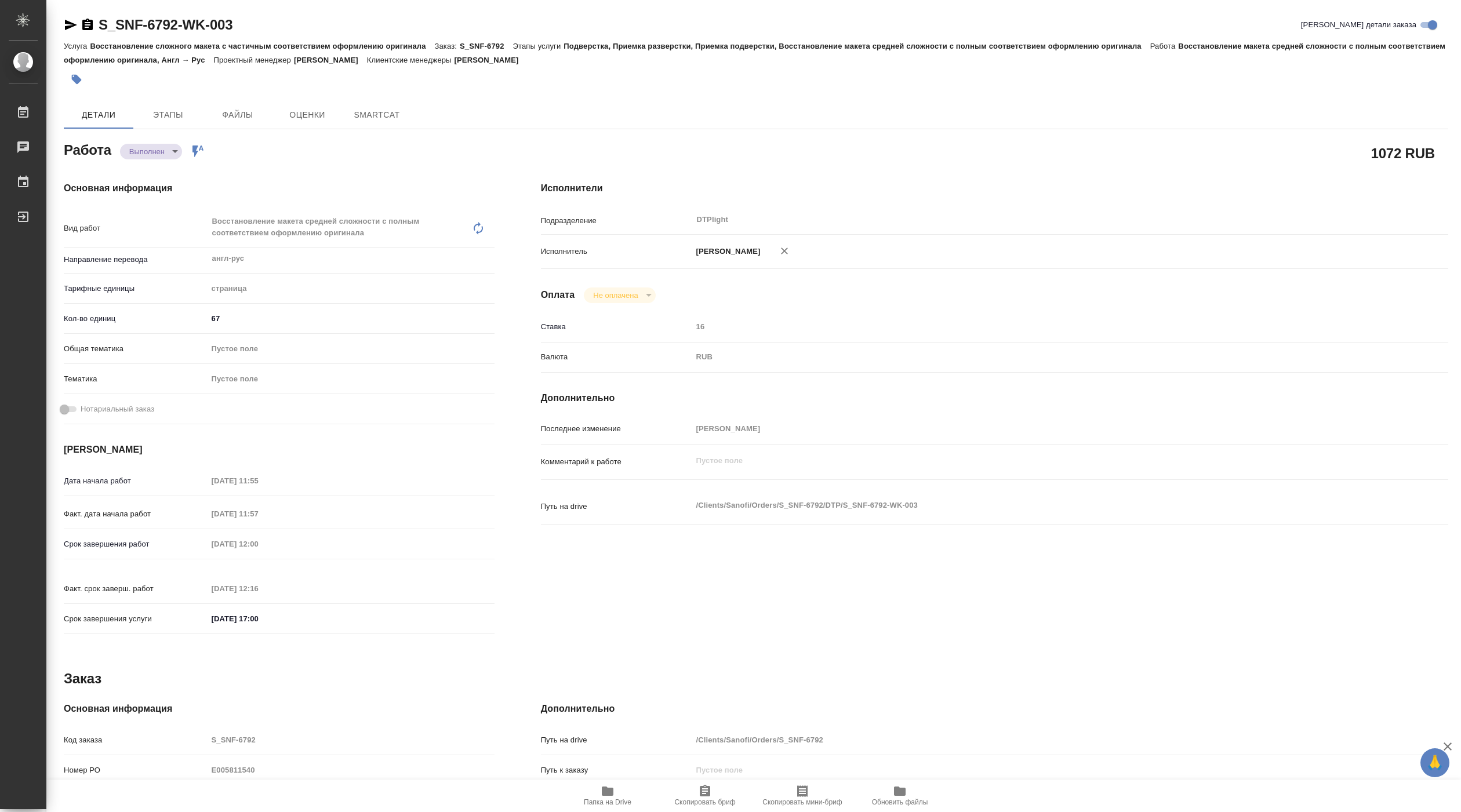
type textarea "x"
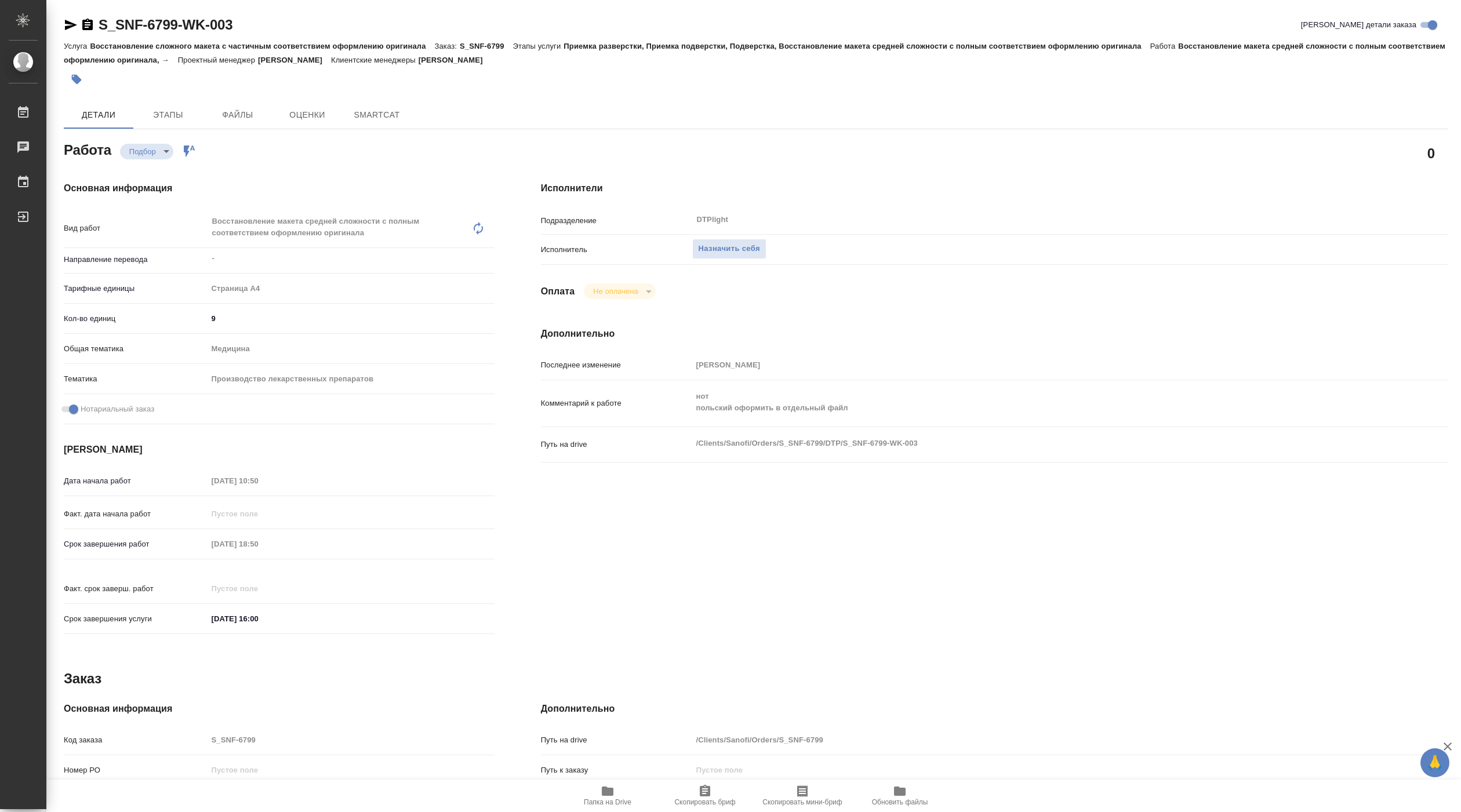
type textarea "x"
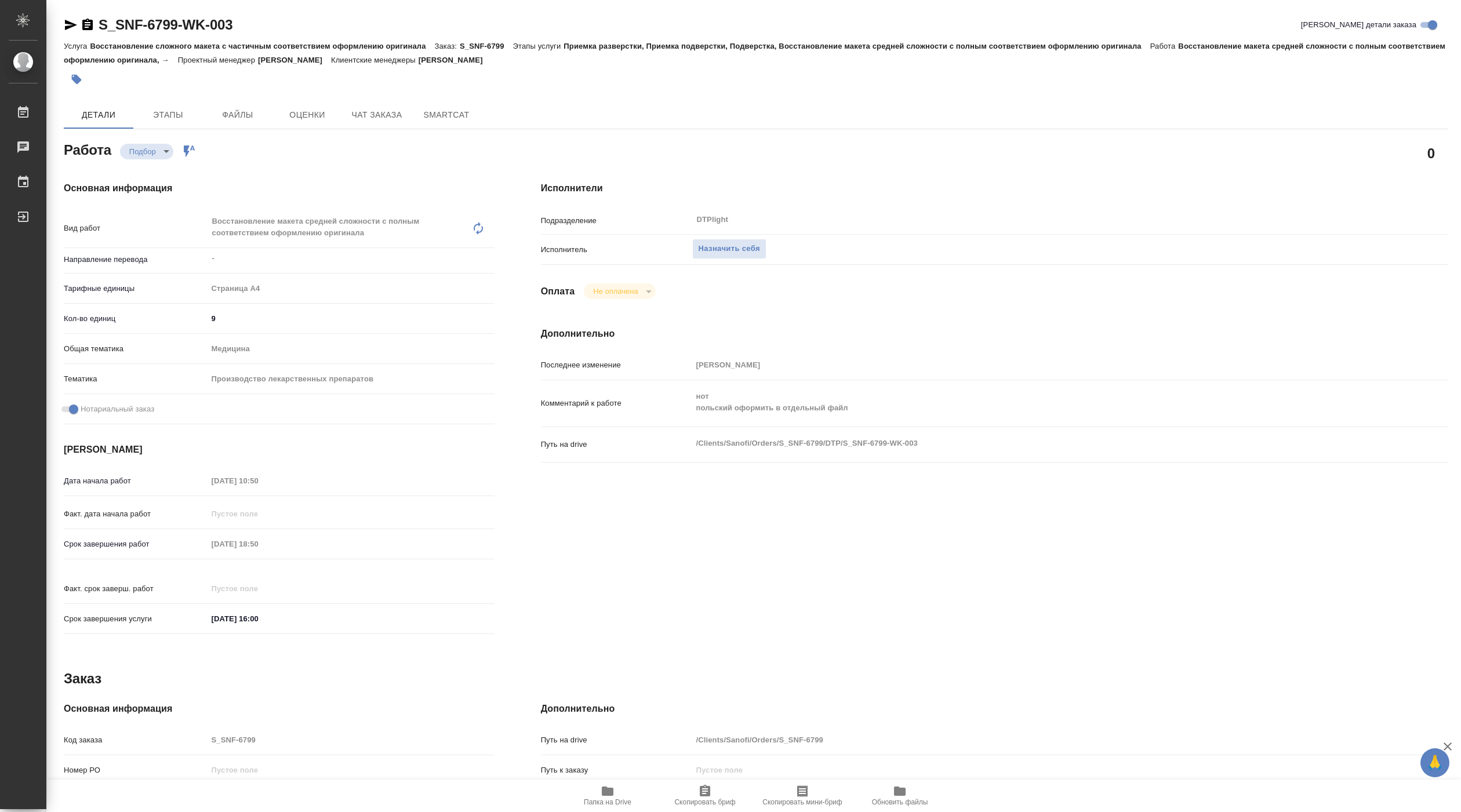
type textarea "x"
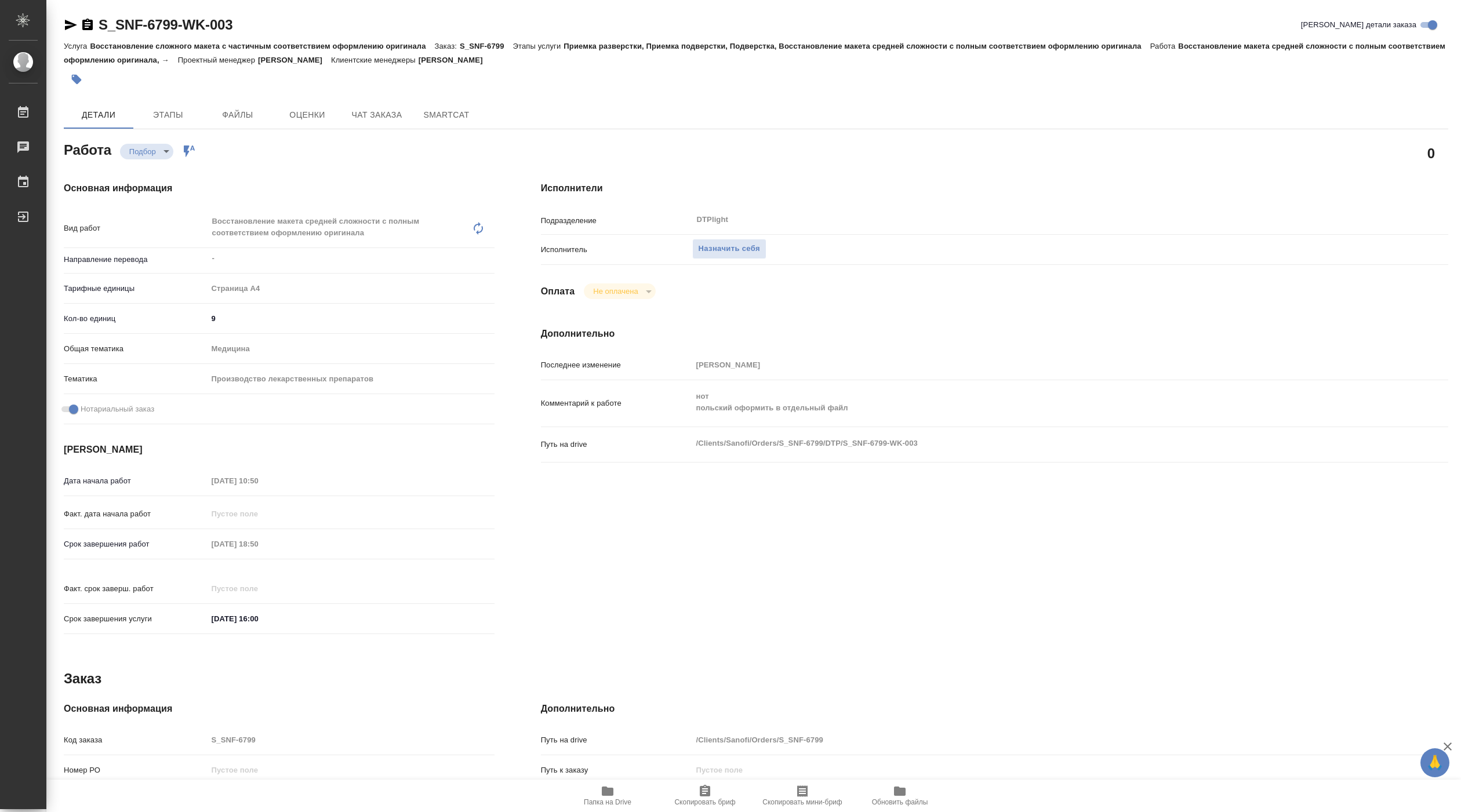
type textarea "x"
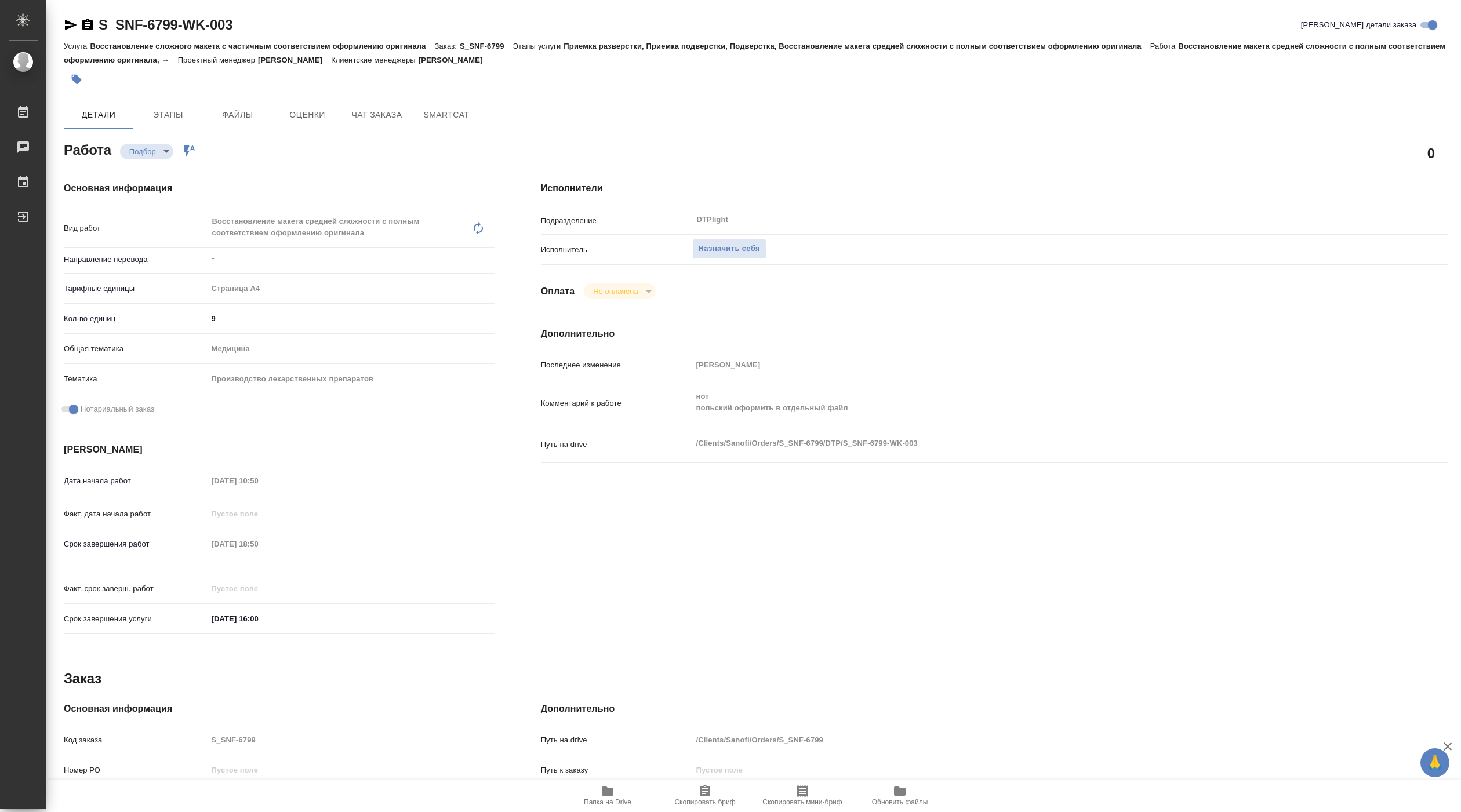
type textarea "x"
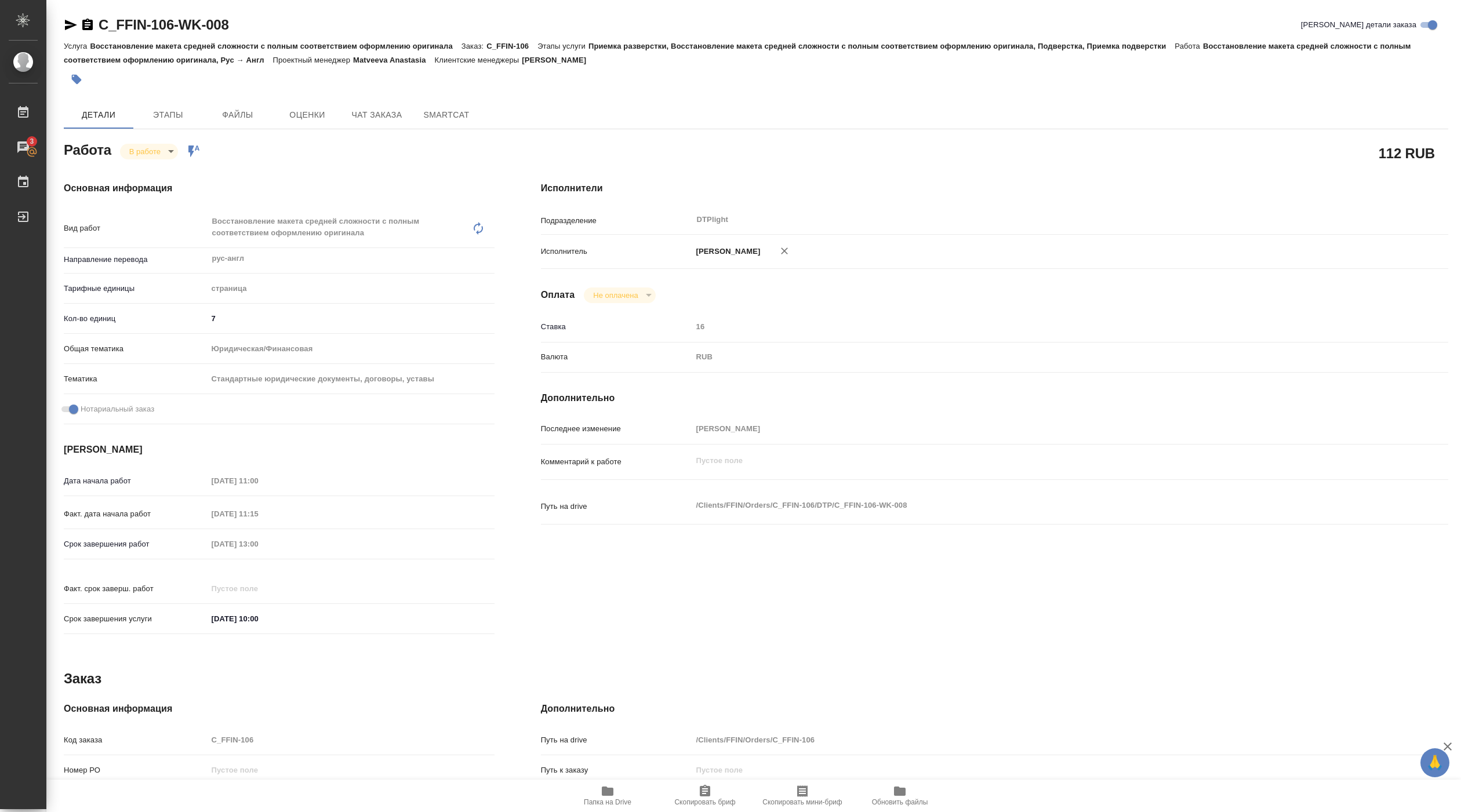
click at [612, 800] on span "Папка на Drive" at bounding box center [607, 802] width 48 height 8
click at [169, 157] on body "🙏 .cls-1 fill:#fff; AWATERA [PERSON_NAME] Работы 3 Чаты График Выйти C_FFIN-106…" at bounding box center [730, 406] width 1461 height 812
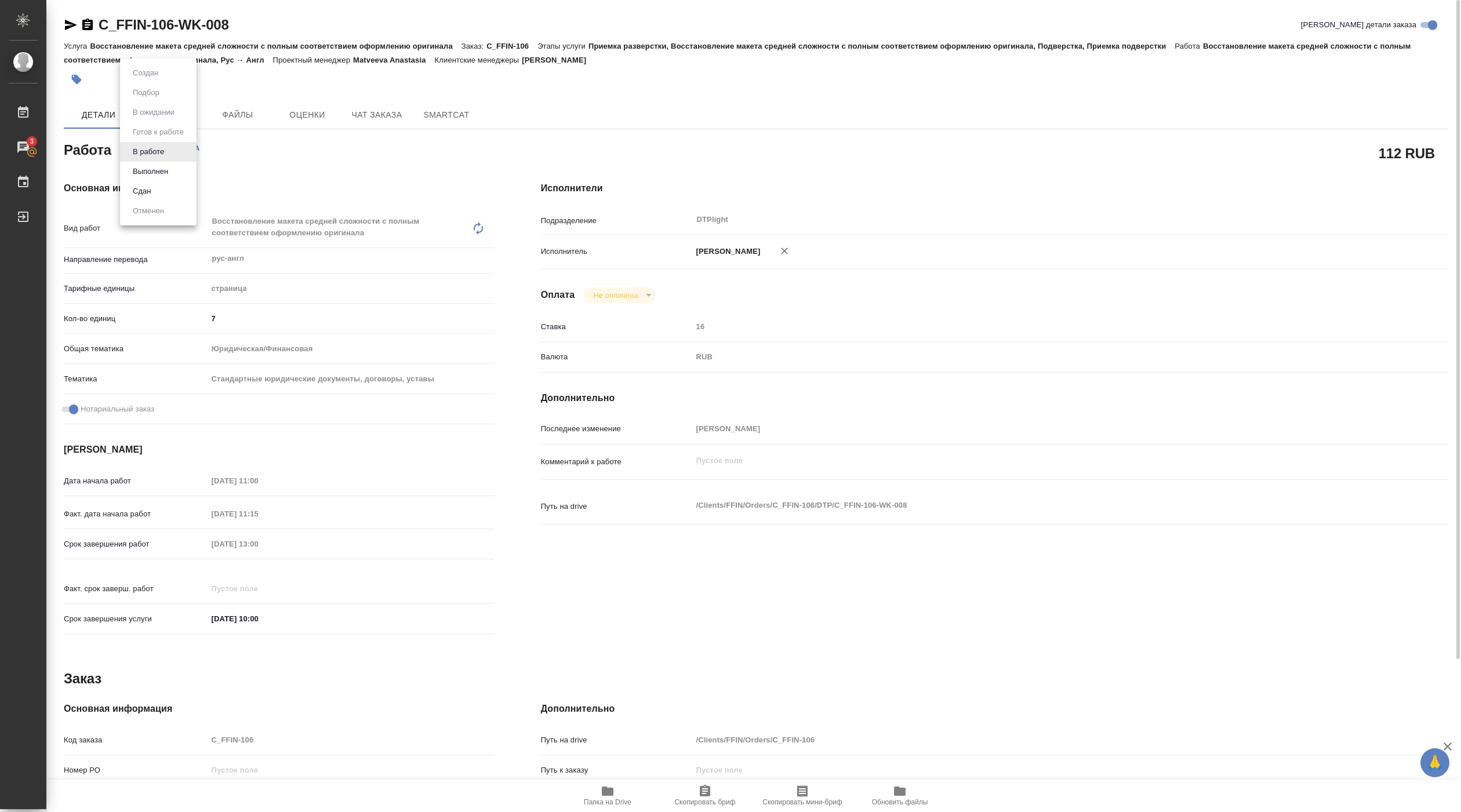
click at [162, 146] on button "В работе" at bounding box center [148, 152] width 38 height 13
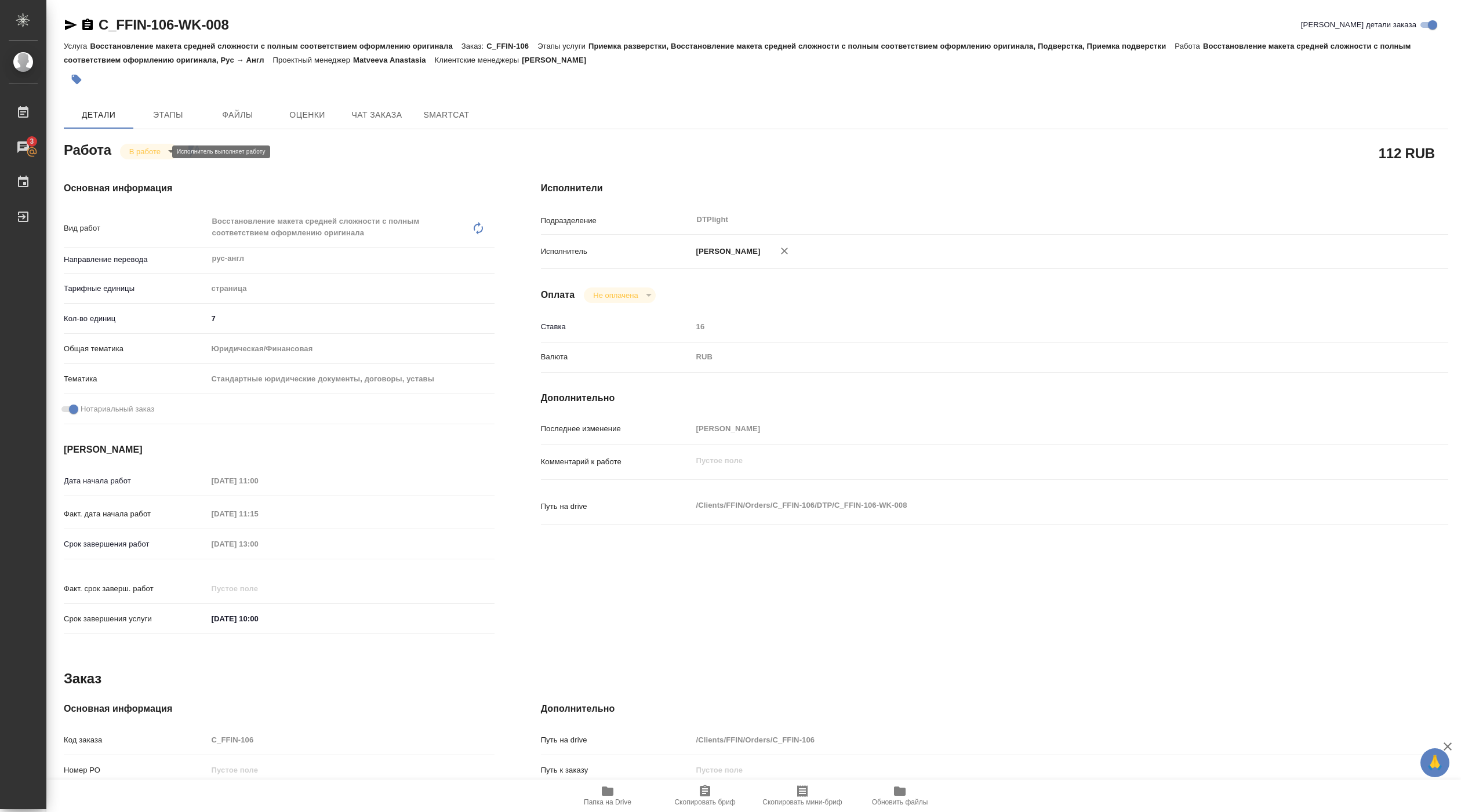
click at [162, 148] on body "🙏 .cls-1 fill:#fff; AWATERA [PERSON_NAME] Работы 3 Чаты График Выйти C_FFIN-106…" at bounding box center [730, 406] width 1461 height 812
click at [155, 167] on button "Выполнен" at bounding box center [151, 172] width 42 height 13
type textarea "x"
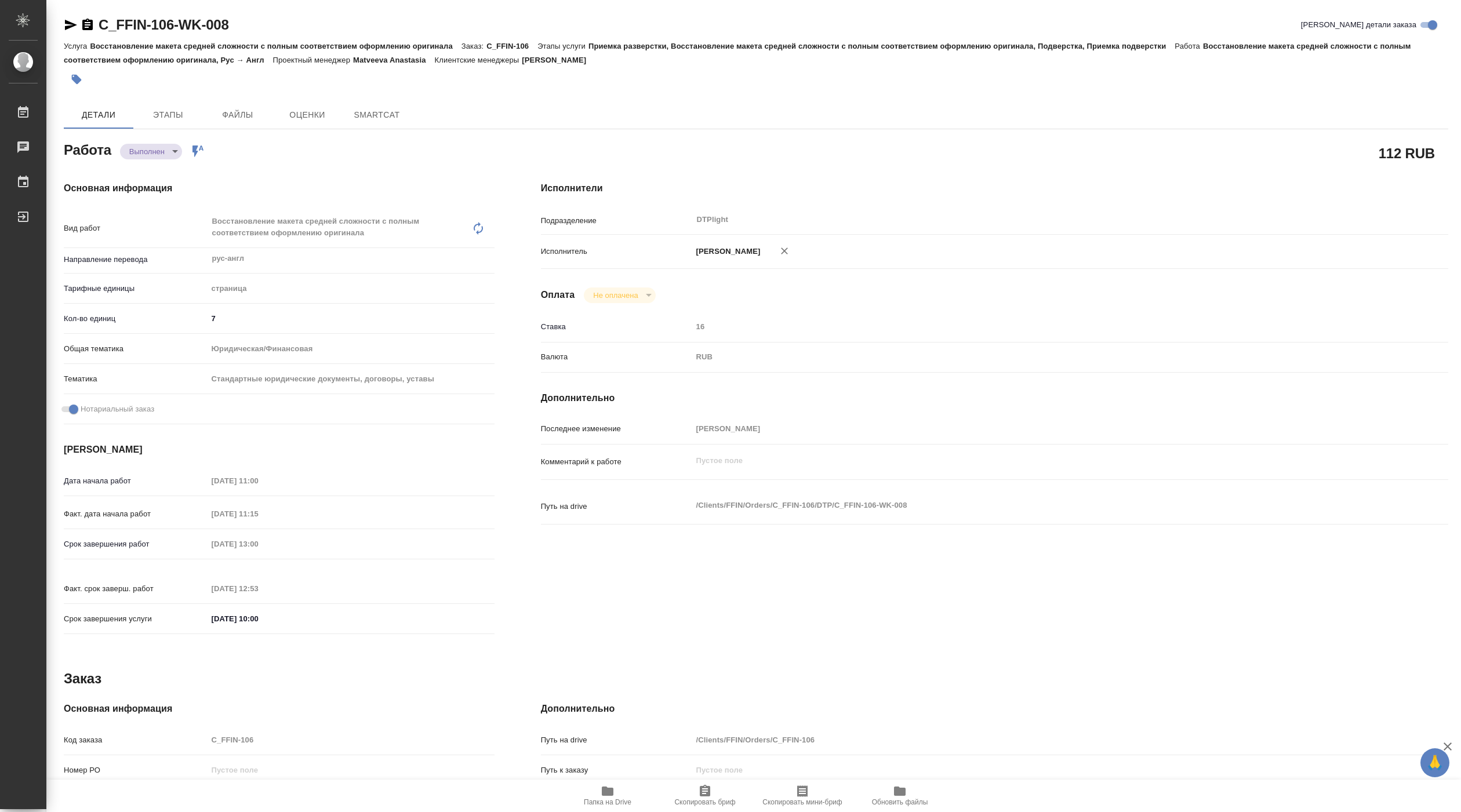
type textarea "x"
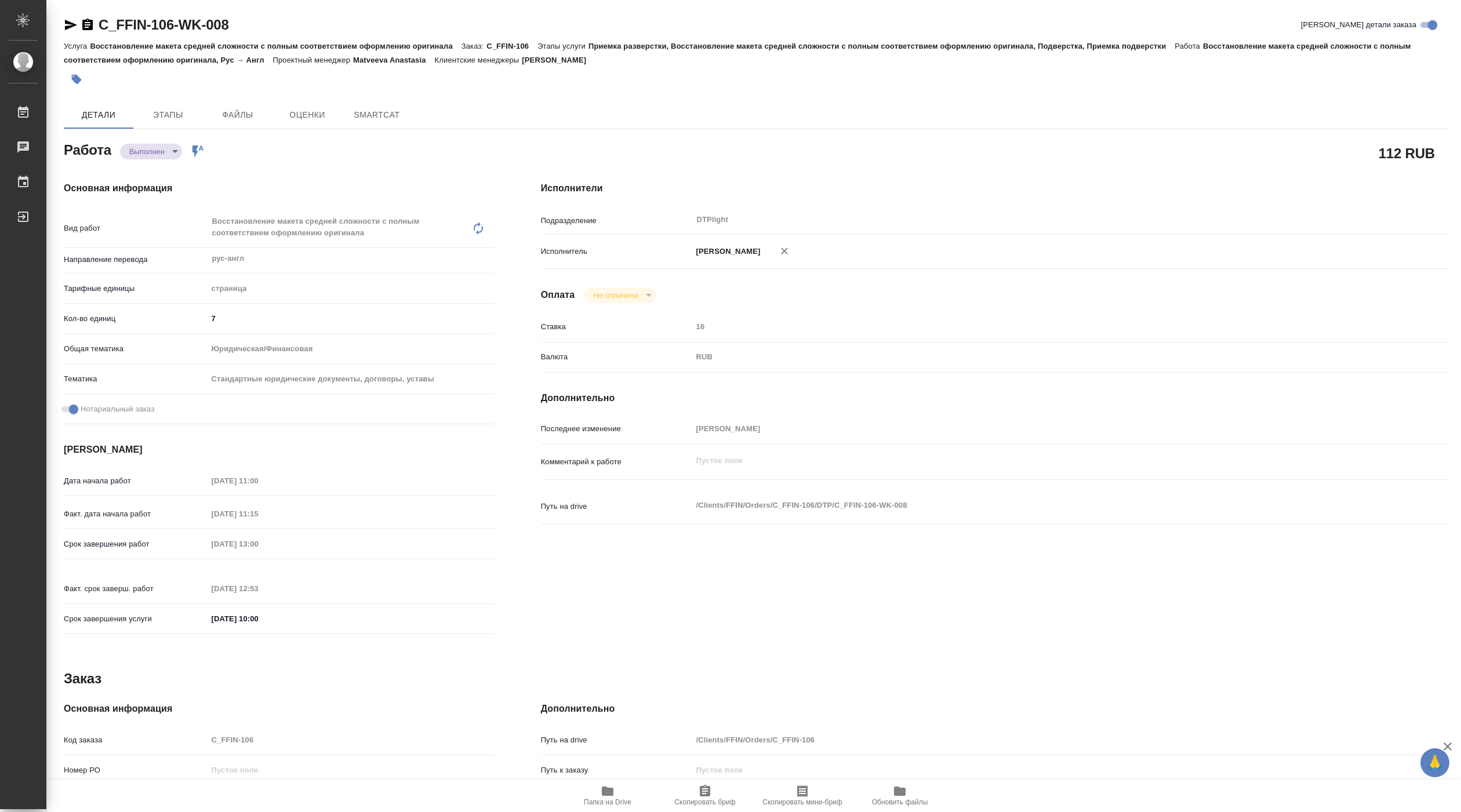
type textarea "x"
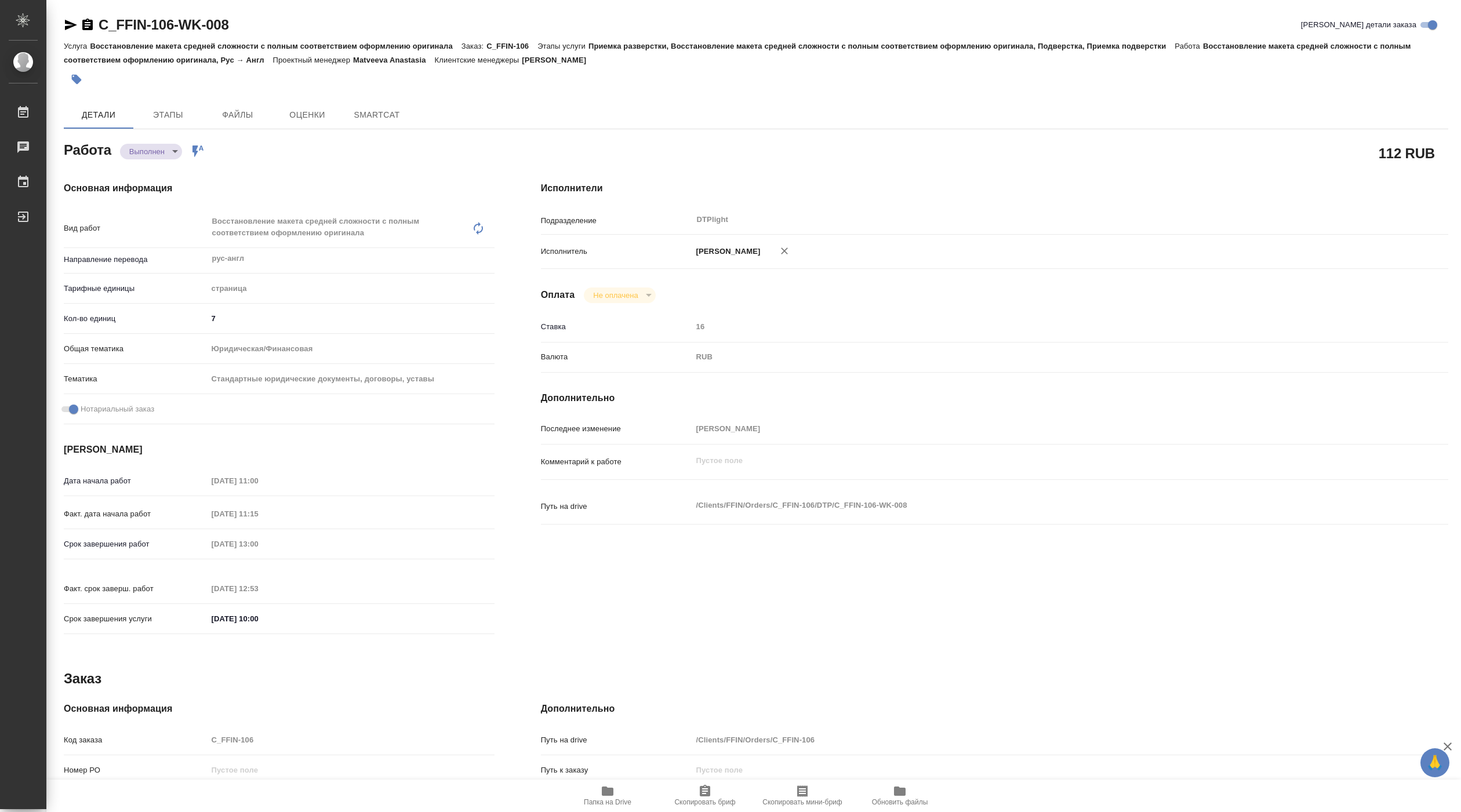
type textarea "x"
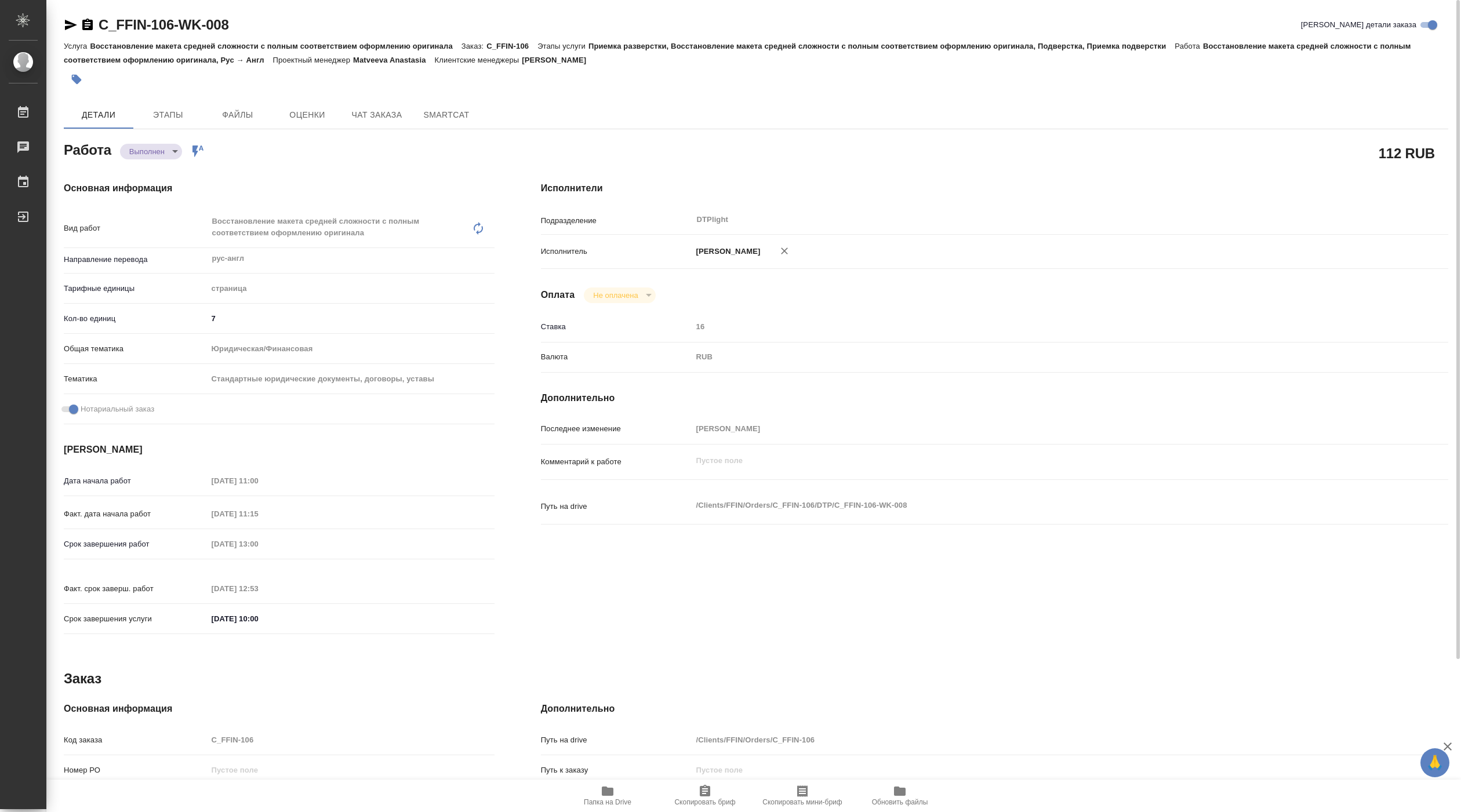
type textarea "x"
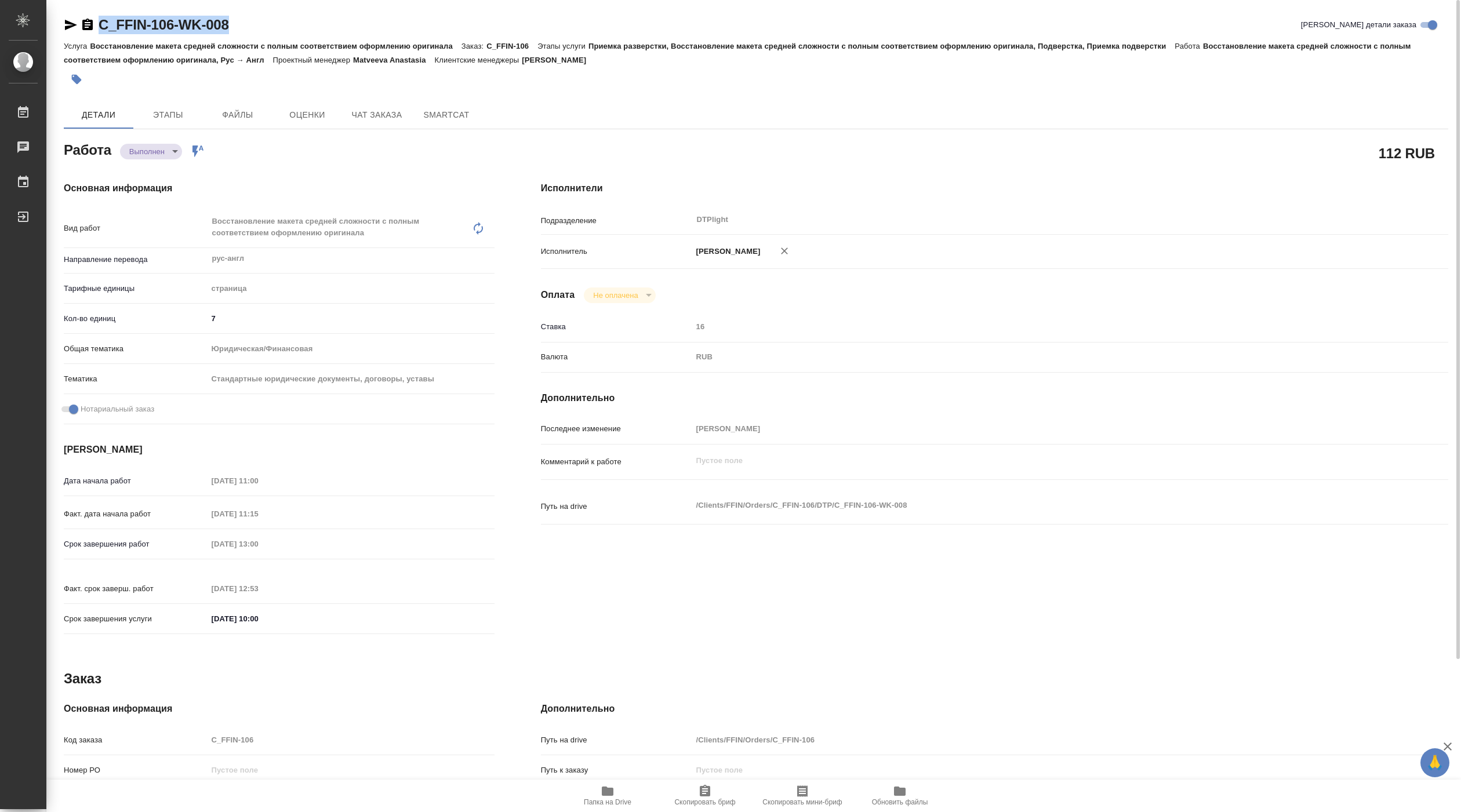
type textarea "x"
drag, startPoint x: 99, startPoint y: 35, endPoint x: 278, endPoint y: 25, distance: 179.3
click at [278, 25] on div "C_FFIN-106-WK-008 [PERSON_NAME] детали заказа" at bounding box center [756, 27] width 1384 height 23
copy link "C_FFIN-106-WK-008"
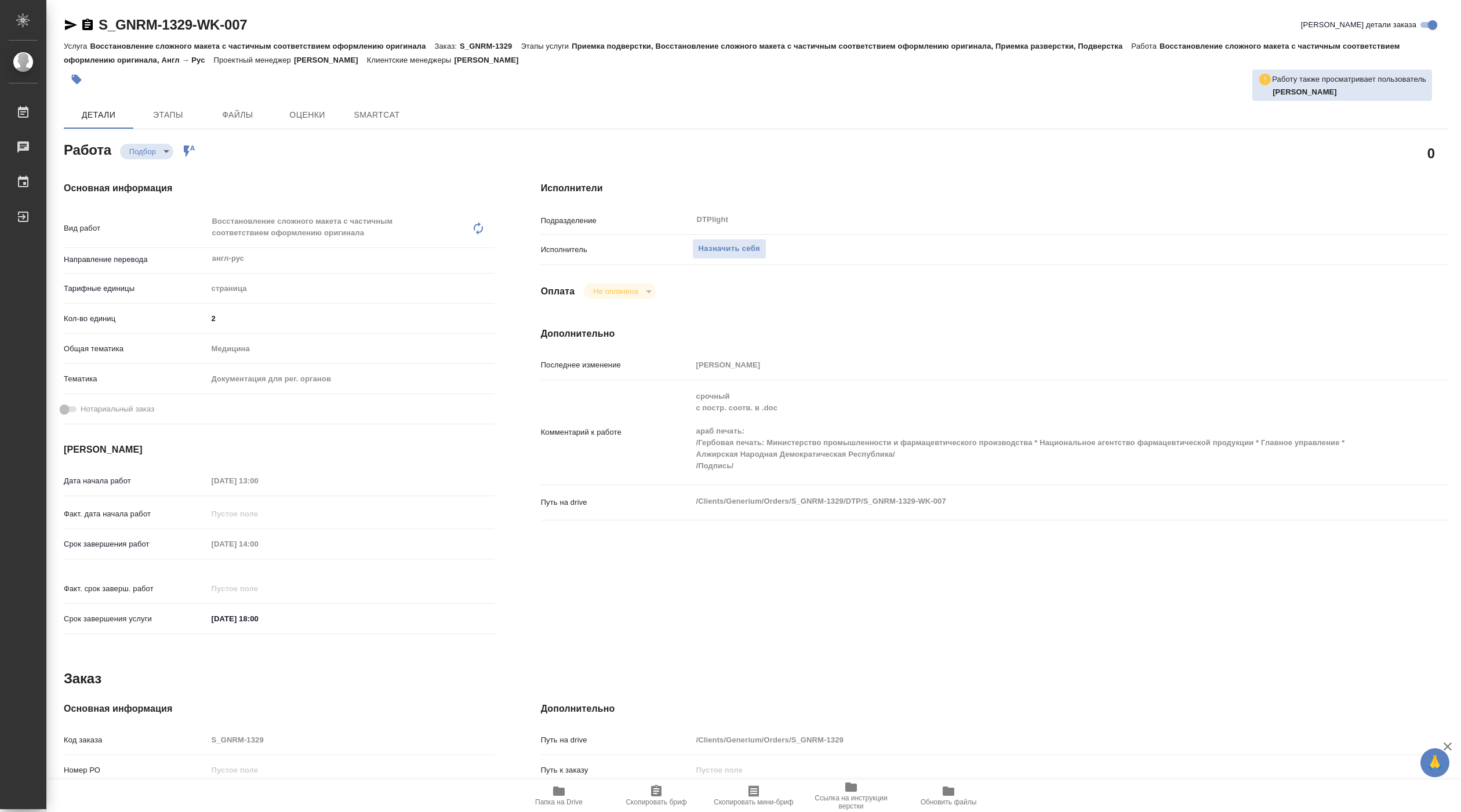
type textarea "x"
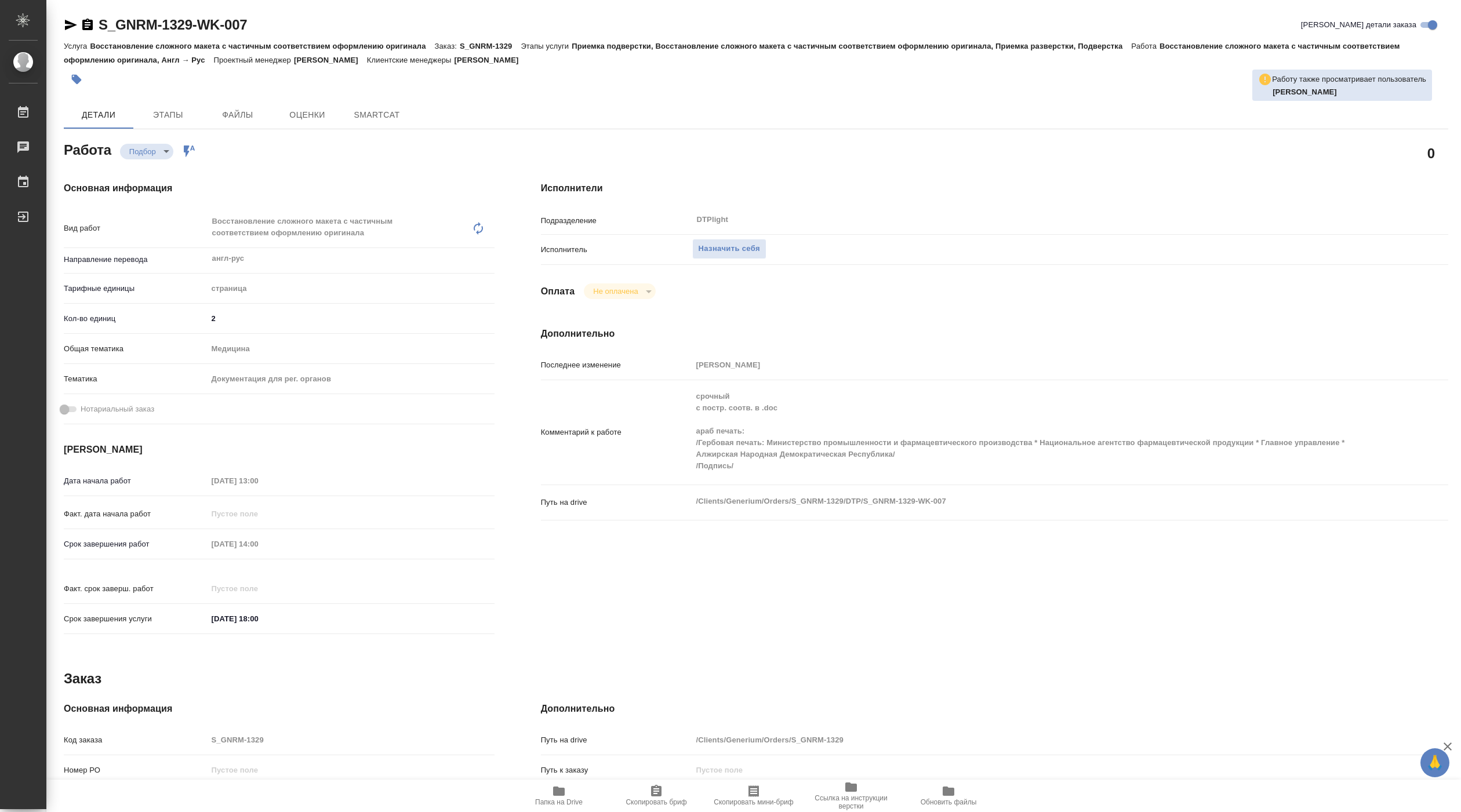
type textarea "x"
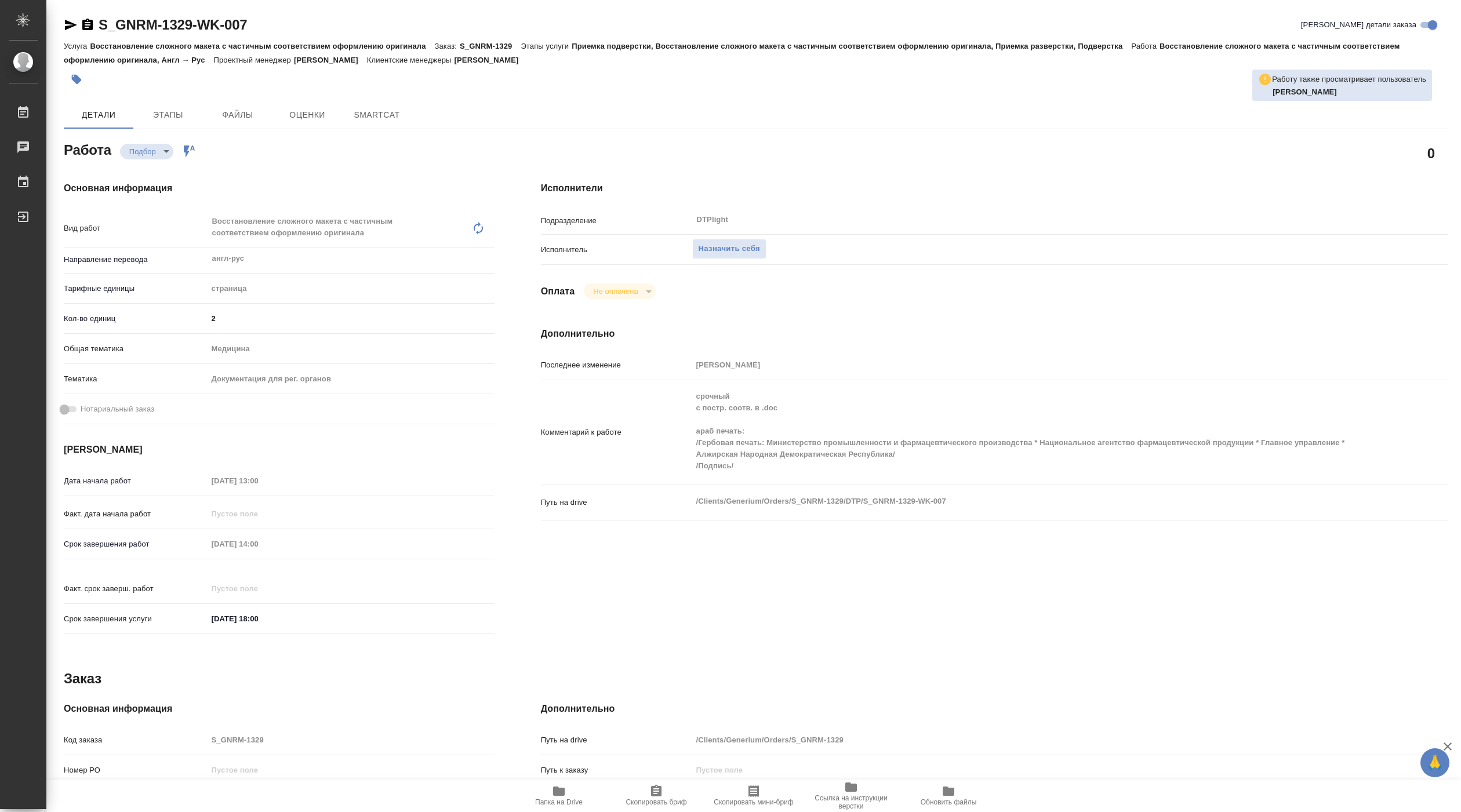
type textarea "x"
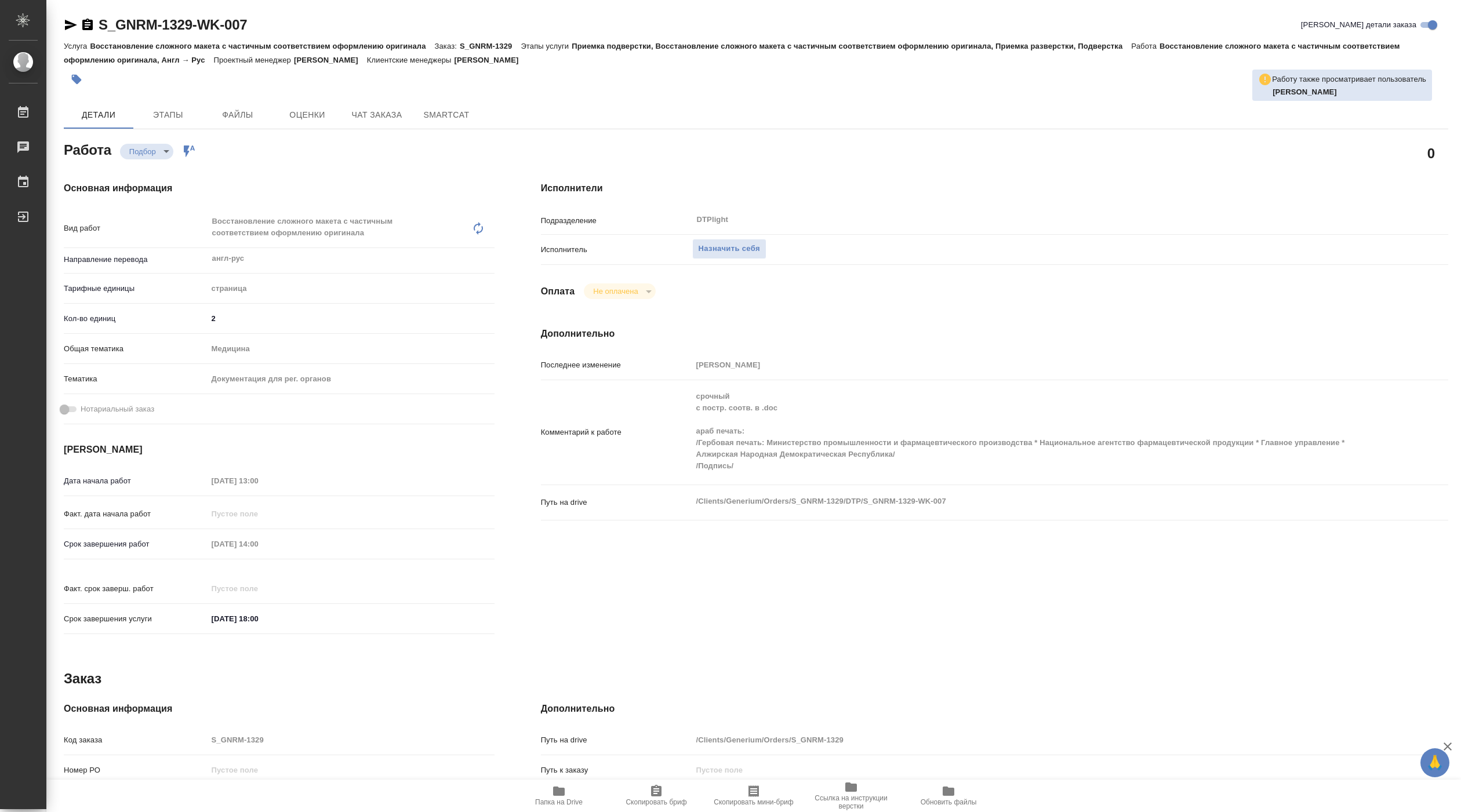
type textarea "x"
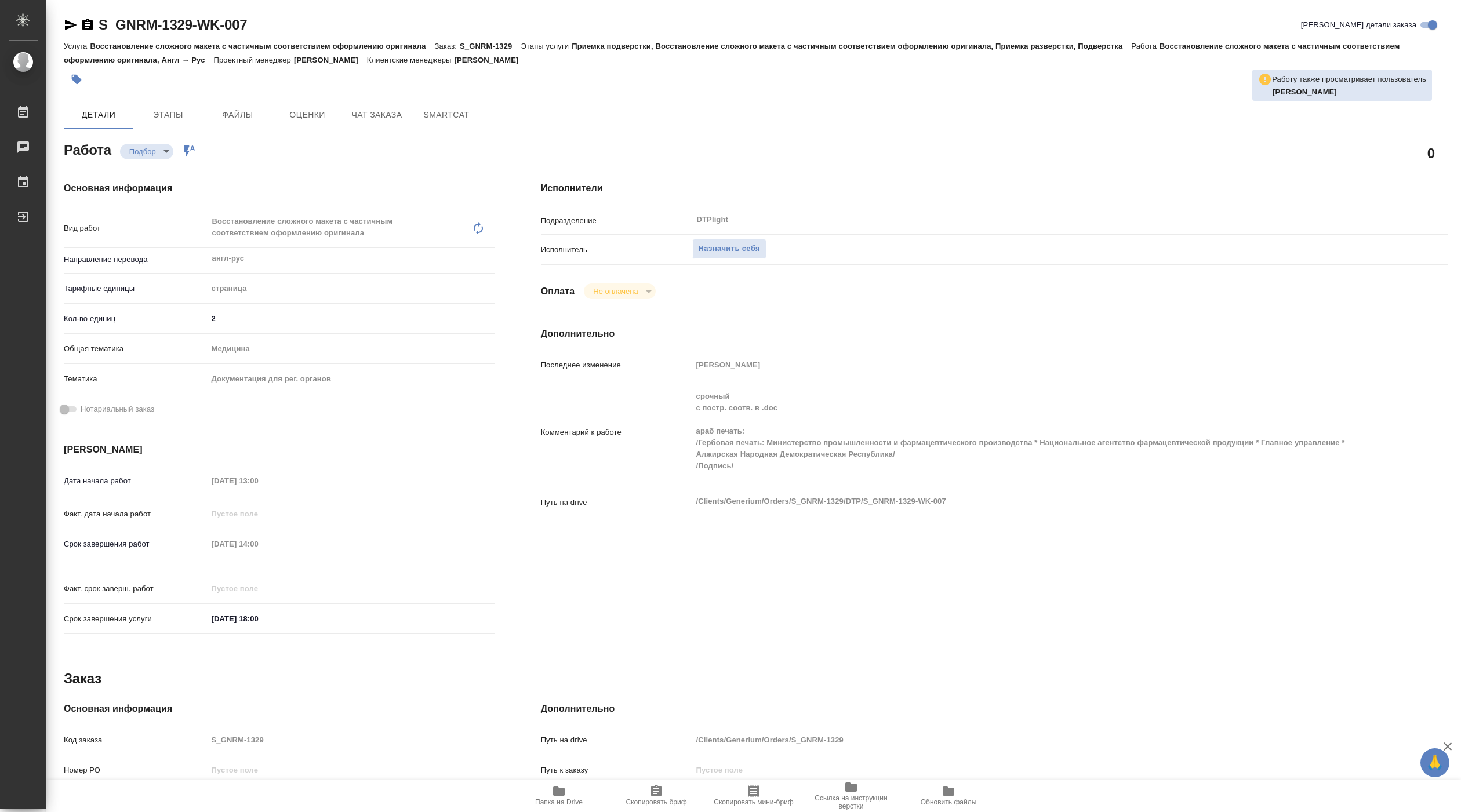
click at [562, 798] on span "Папка на Drive" at bounding box center [559, 802] width 48 height 8
type textarea "x"
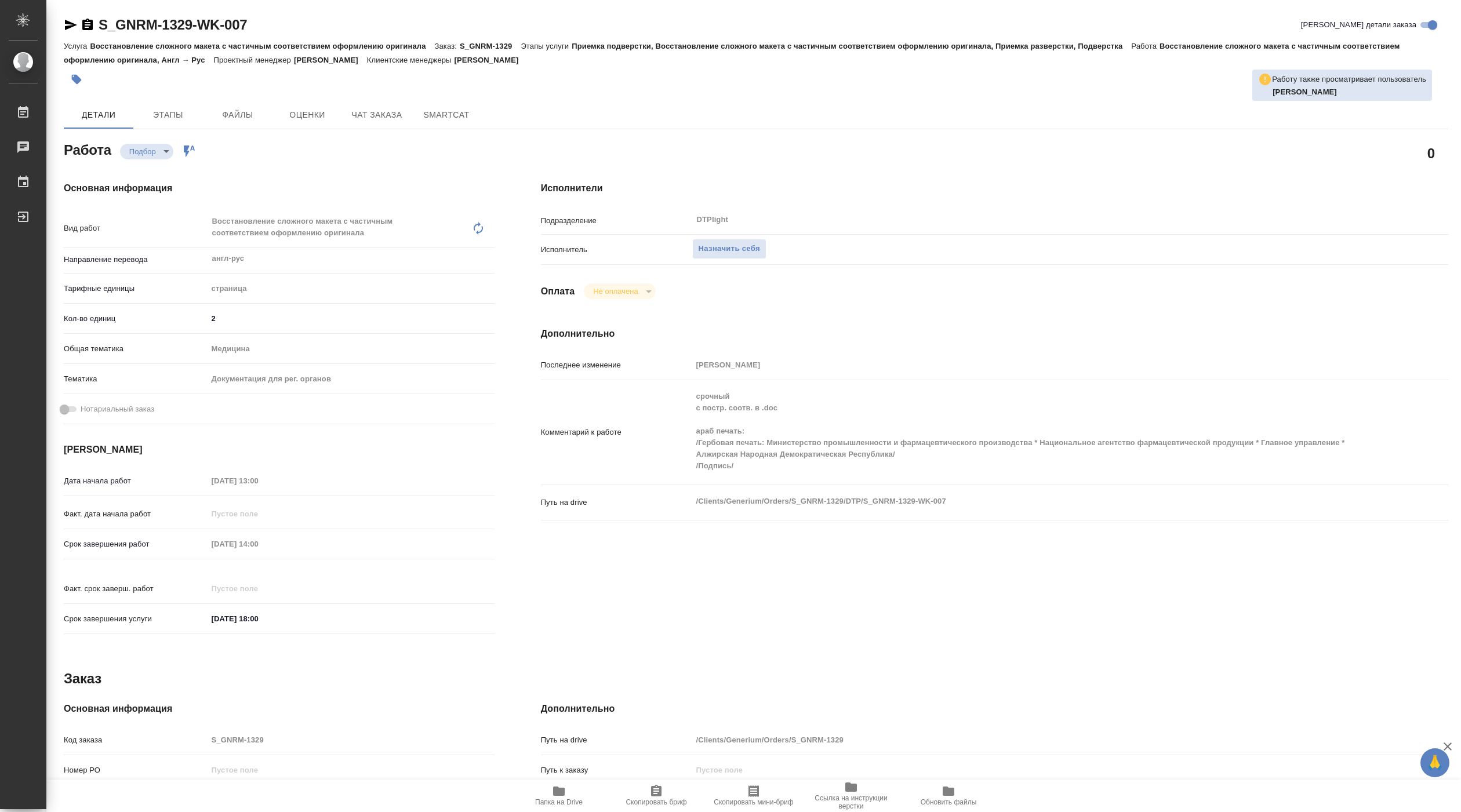
type textarea "x"
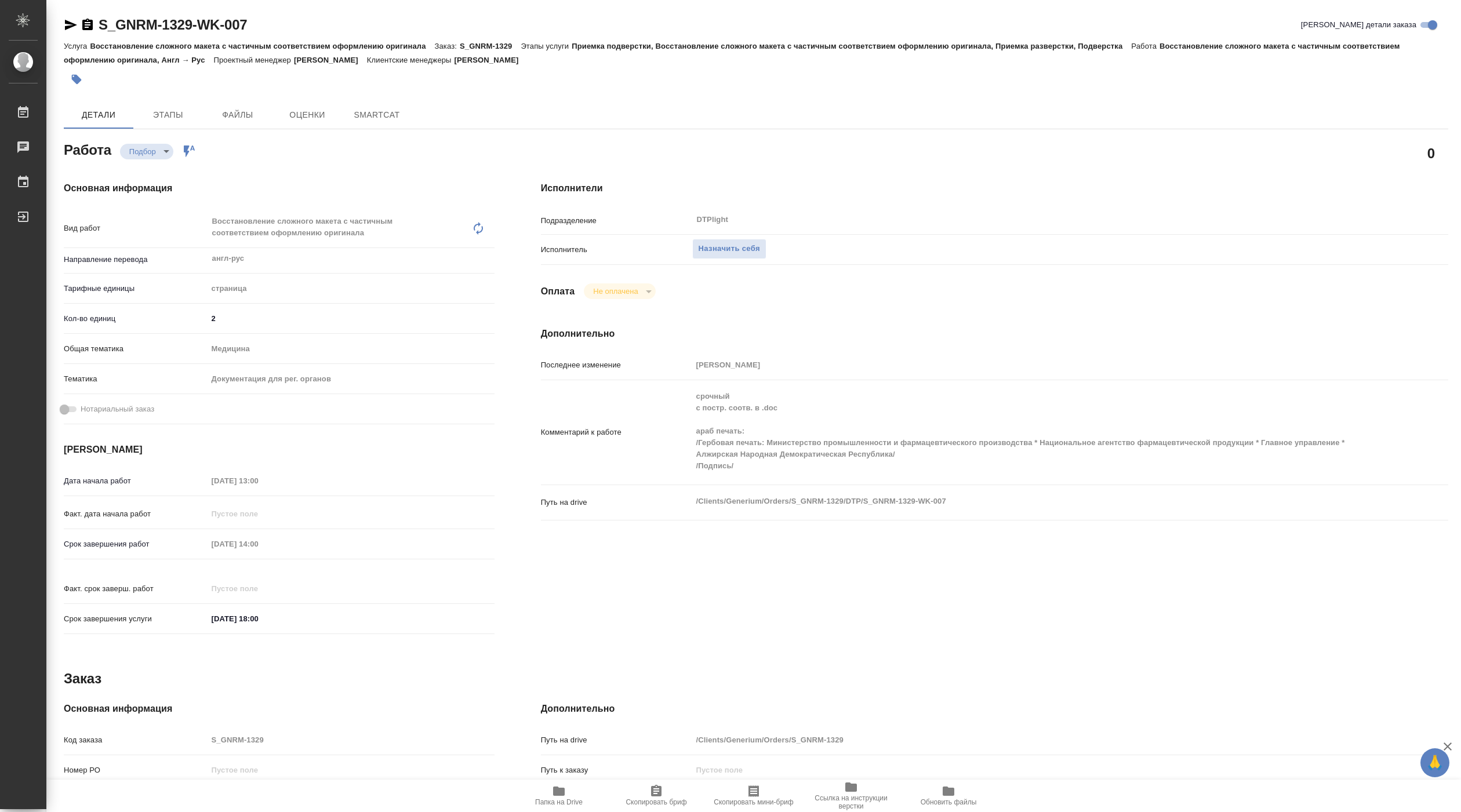
type textarea "x"
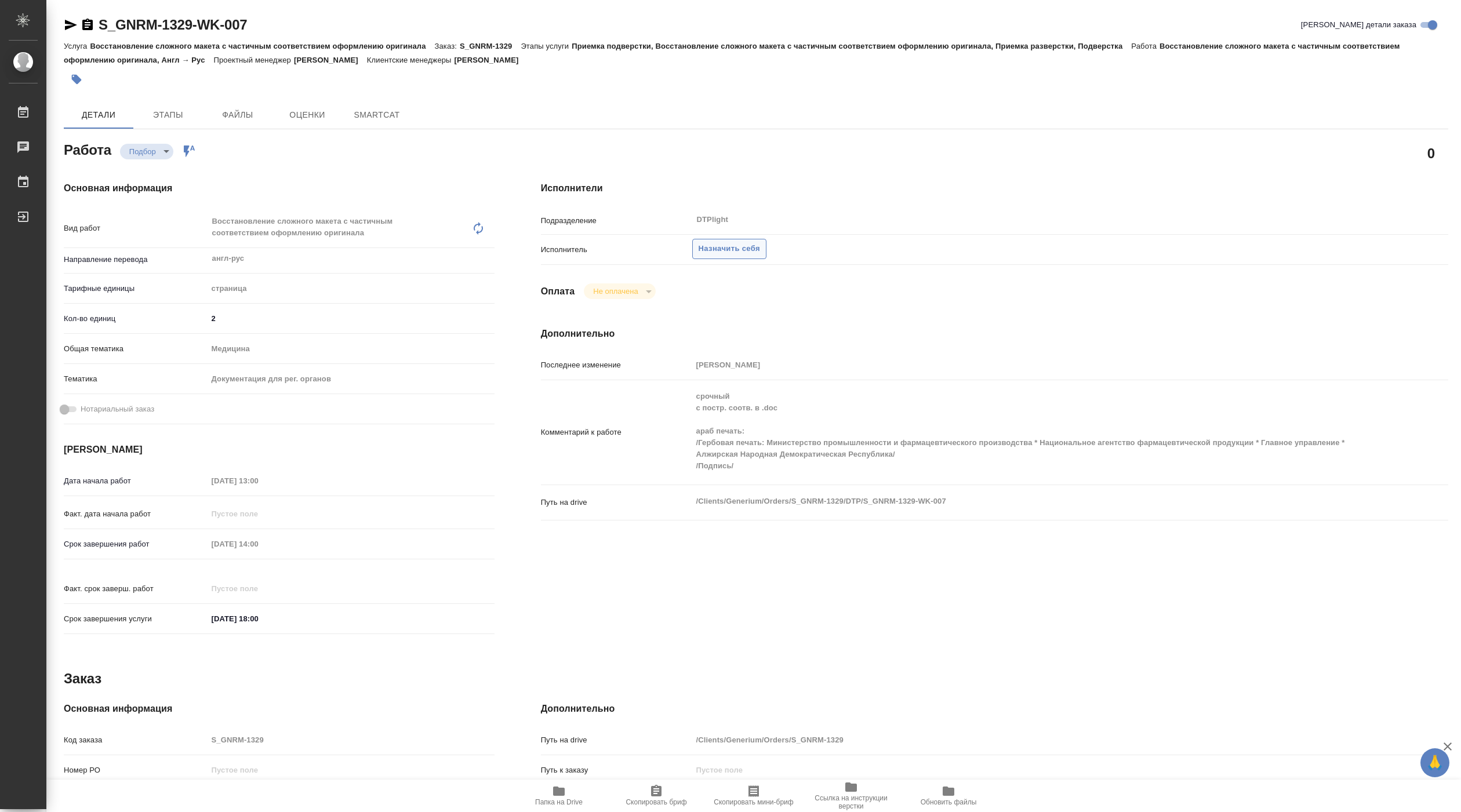
type textarea "x"
click at [719, 246] on span "Назначить себя" at bounding box center [729, 249] width 61 height 14
type textarea "x"
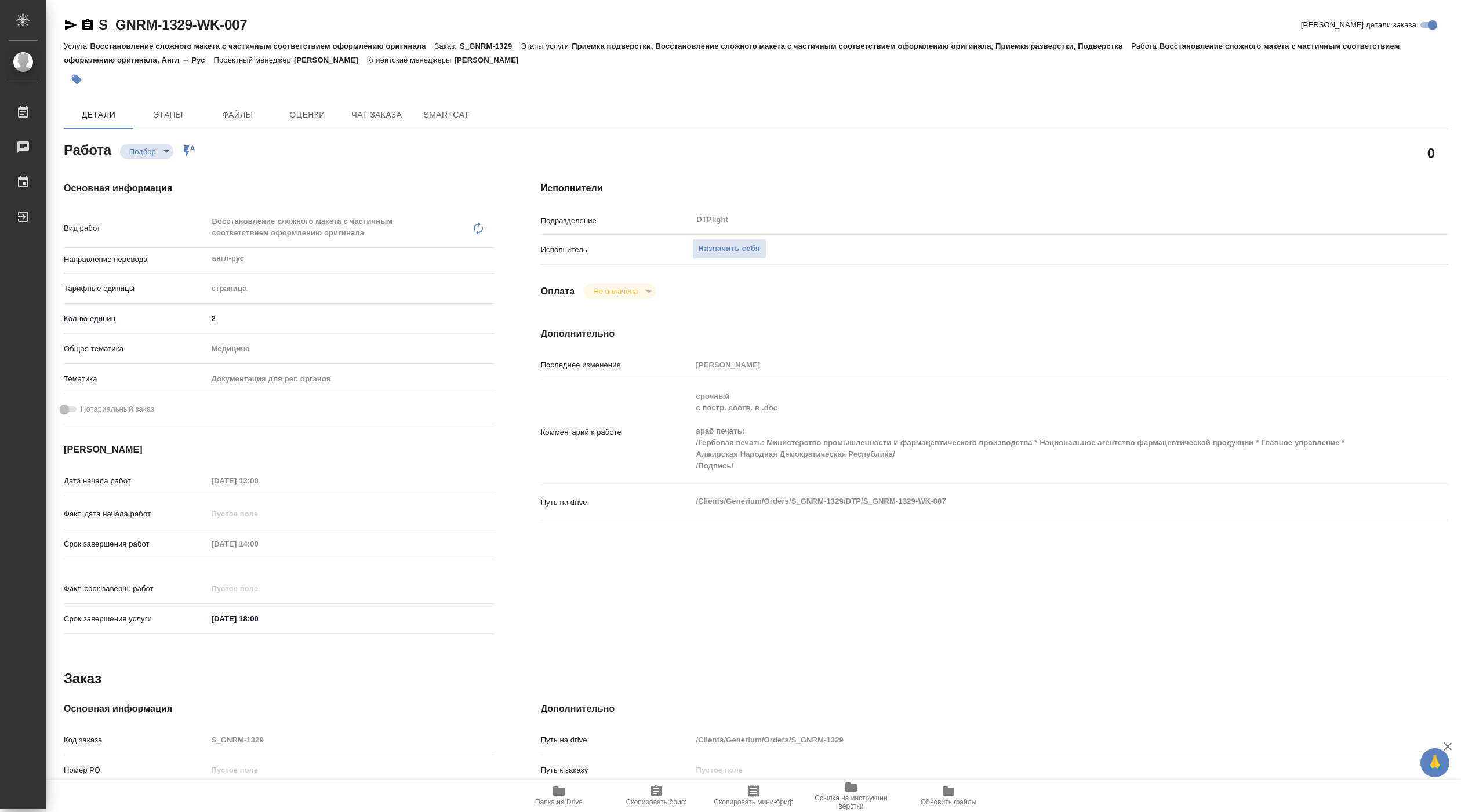
type textarea "x"
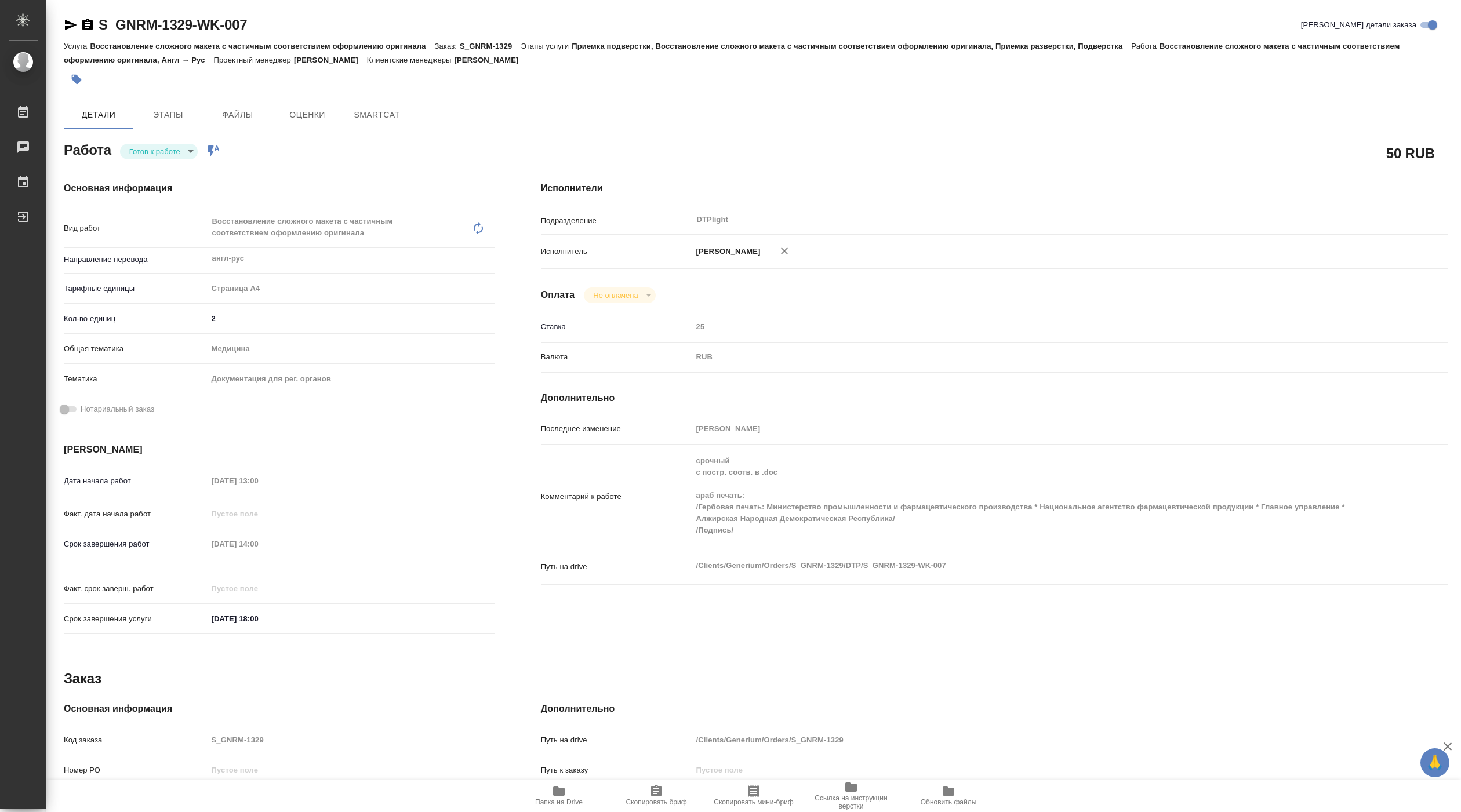
type textarea "x"
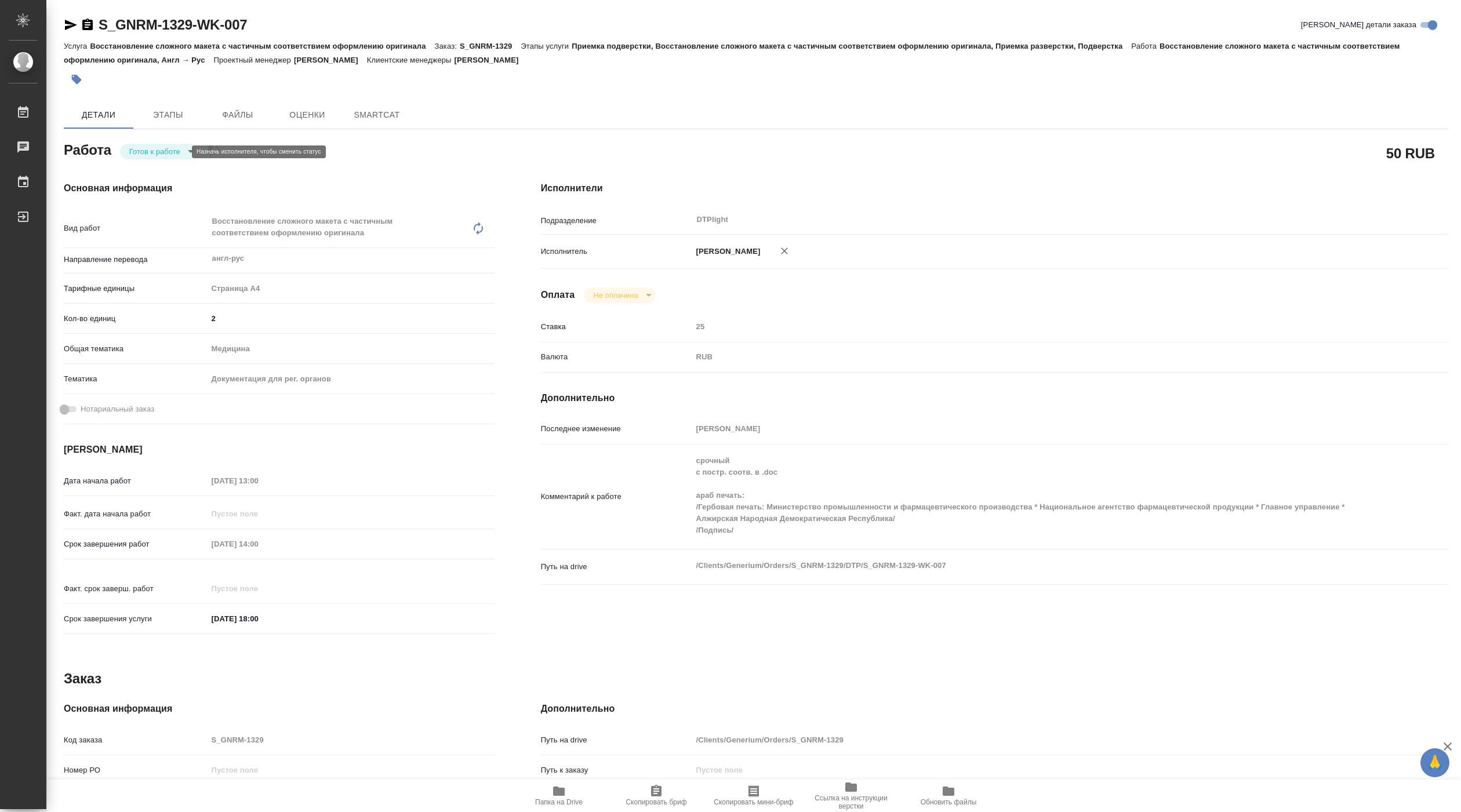
type textarea "x"
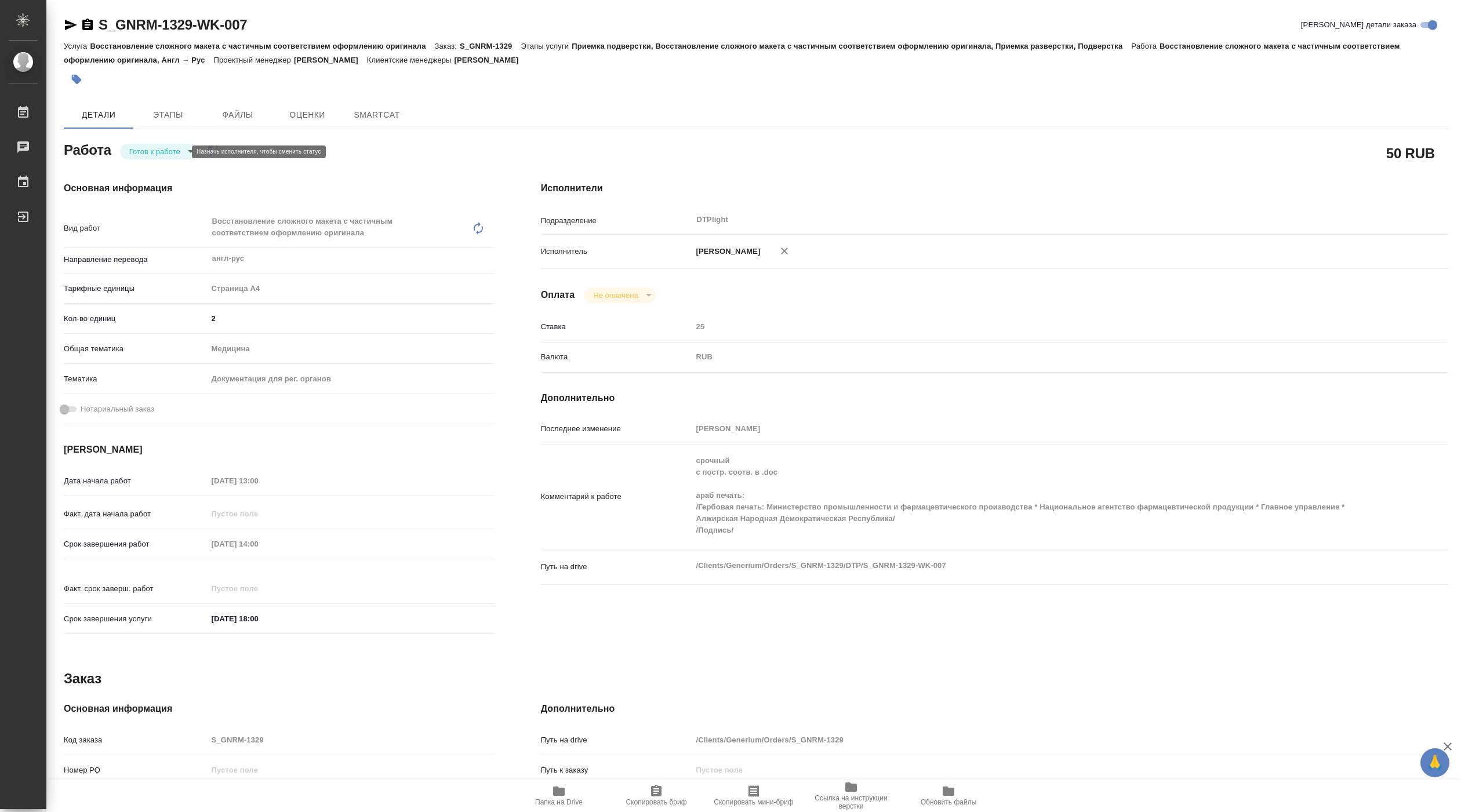
type textarea "x"
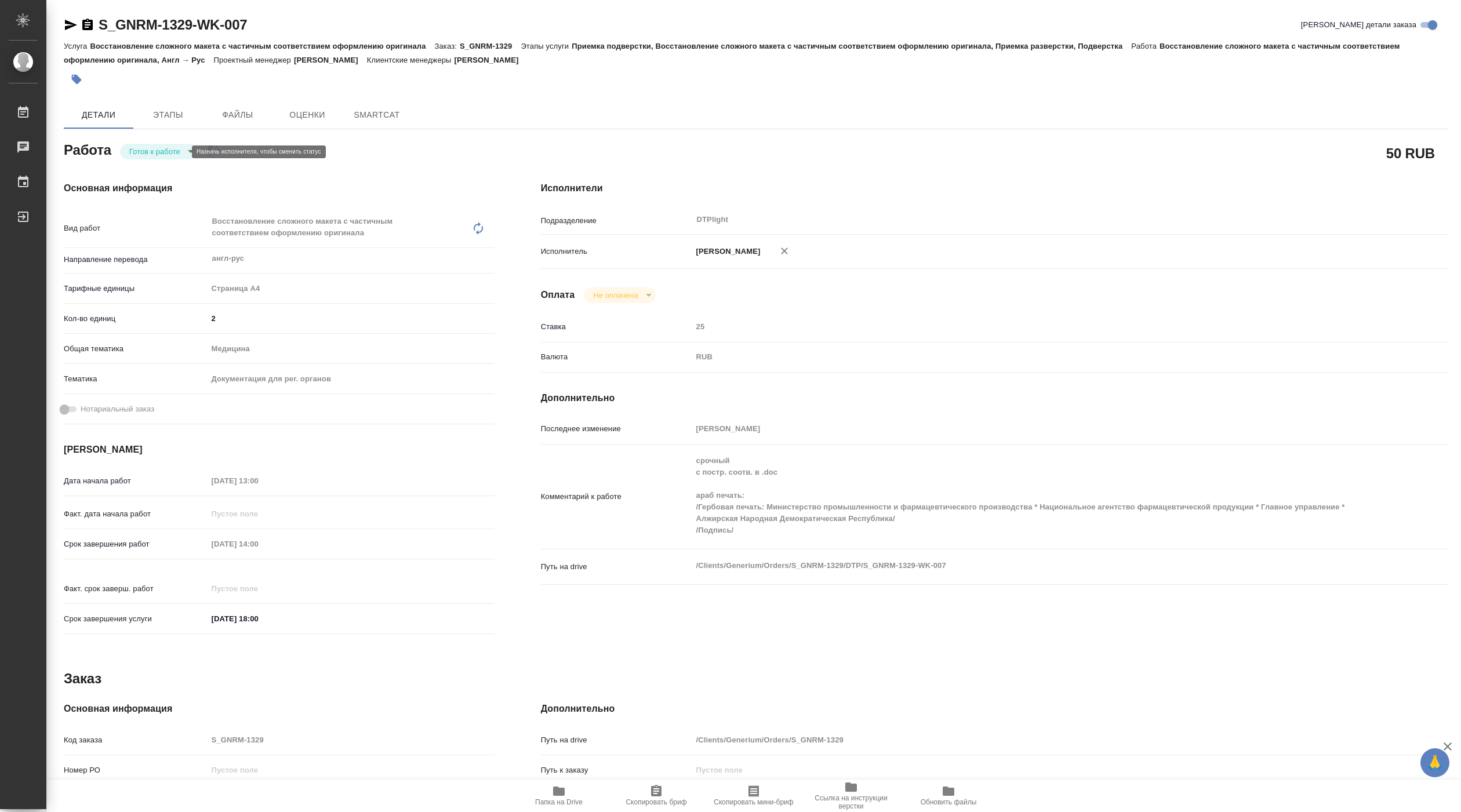
click at [164, 149] on body "🙏 .cls-1 fill:#fff; AWATERA Pankina Anna Работы Чаты График Выйти S_GNRM-1329-W…" at bounding box center [730, 406] width 1461 height 812
click at [164, 155] on button "В работе" at bounding box center [148, 152] width 38 height 13
type textarea "x"
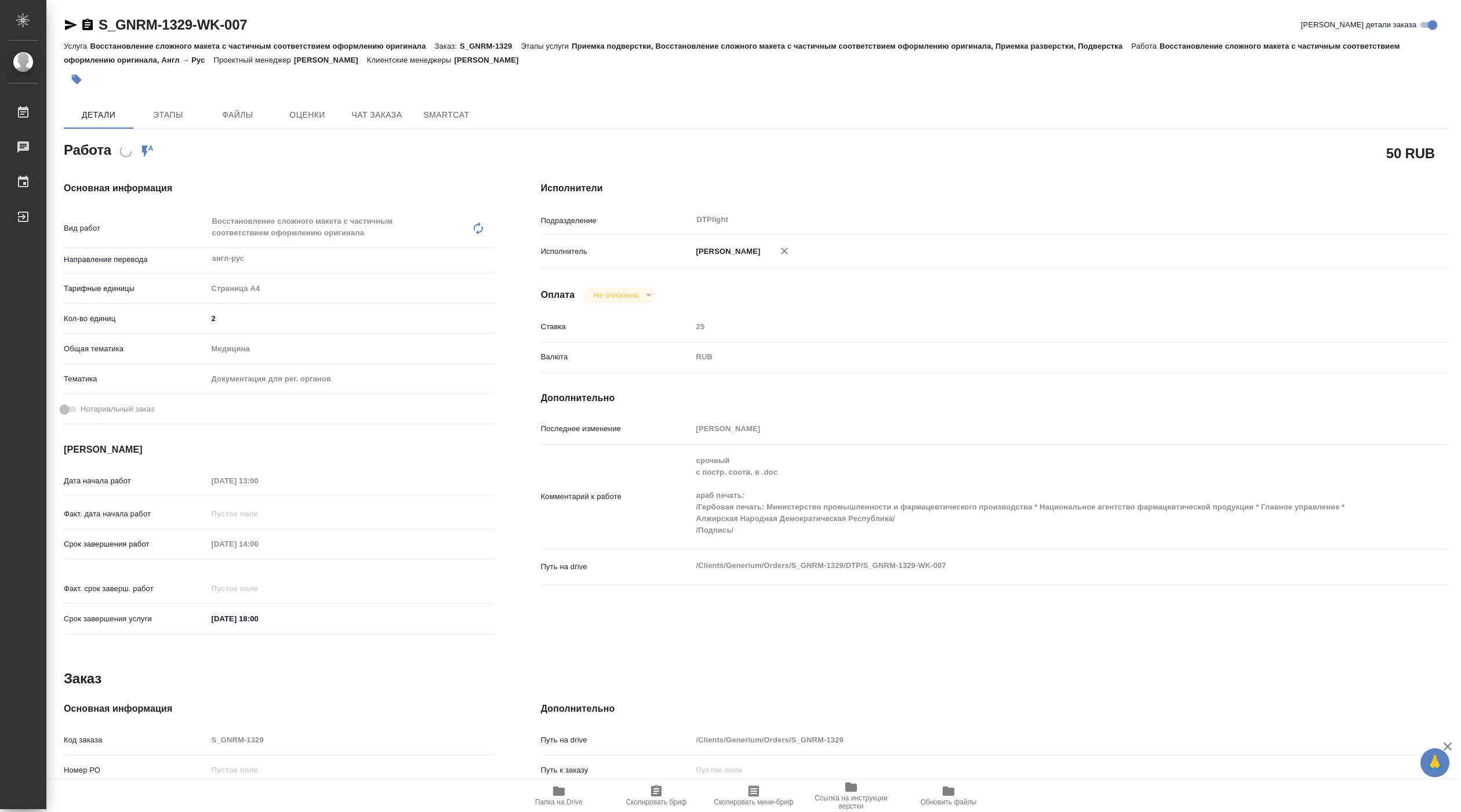
type textarea "x"
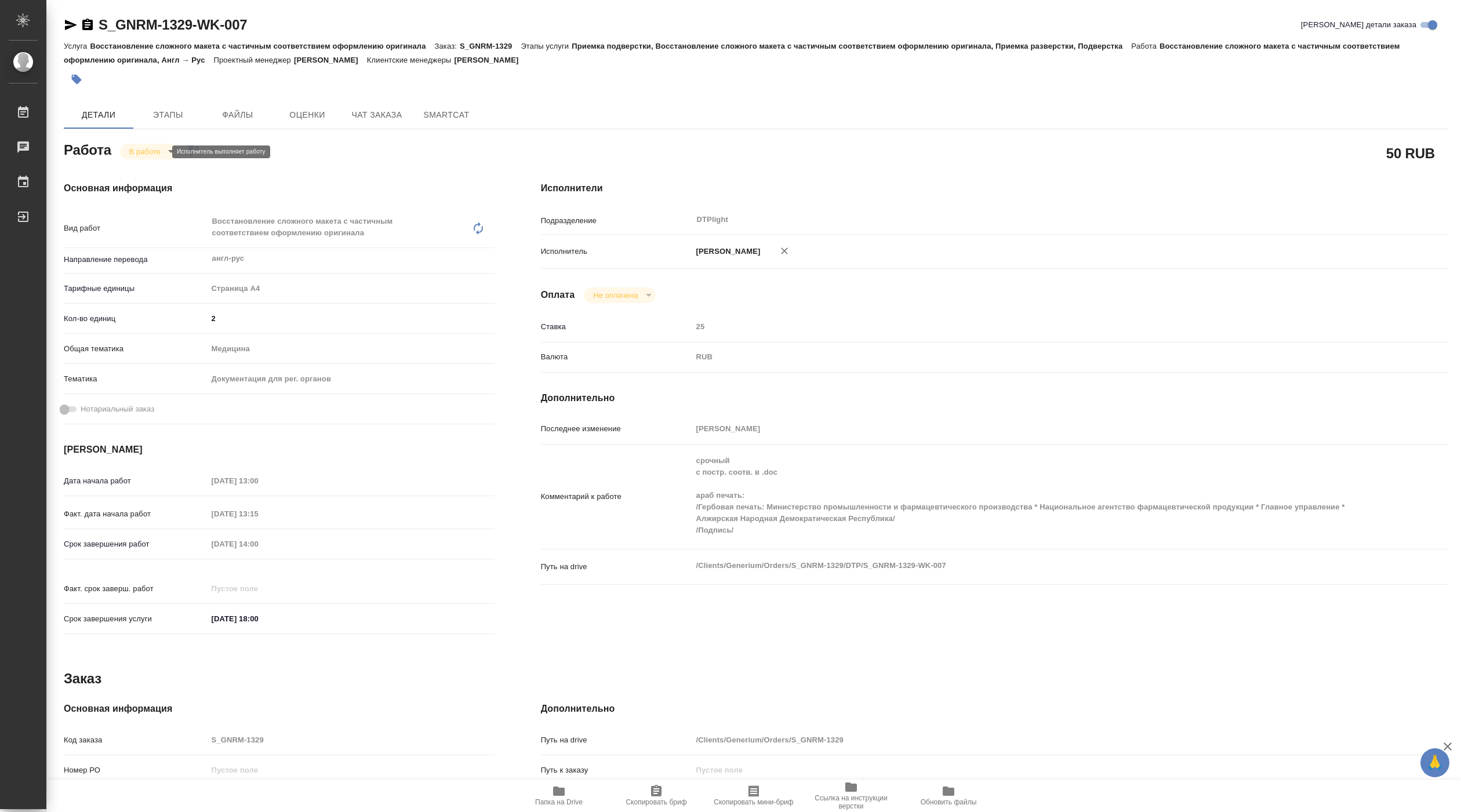
type textarea "x"
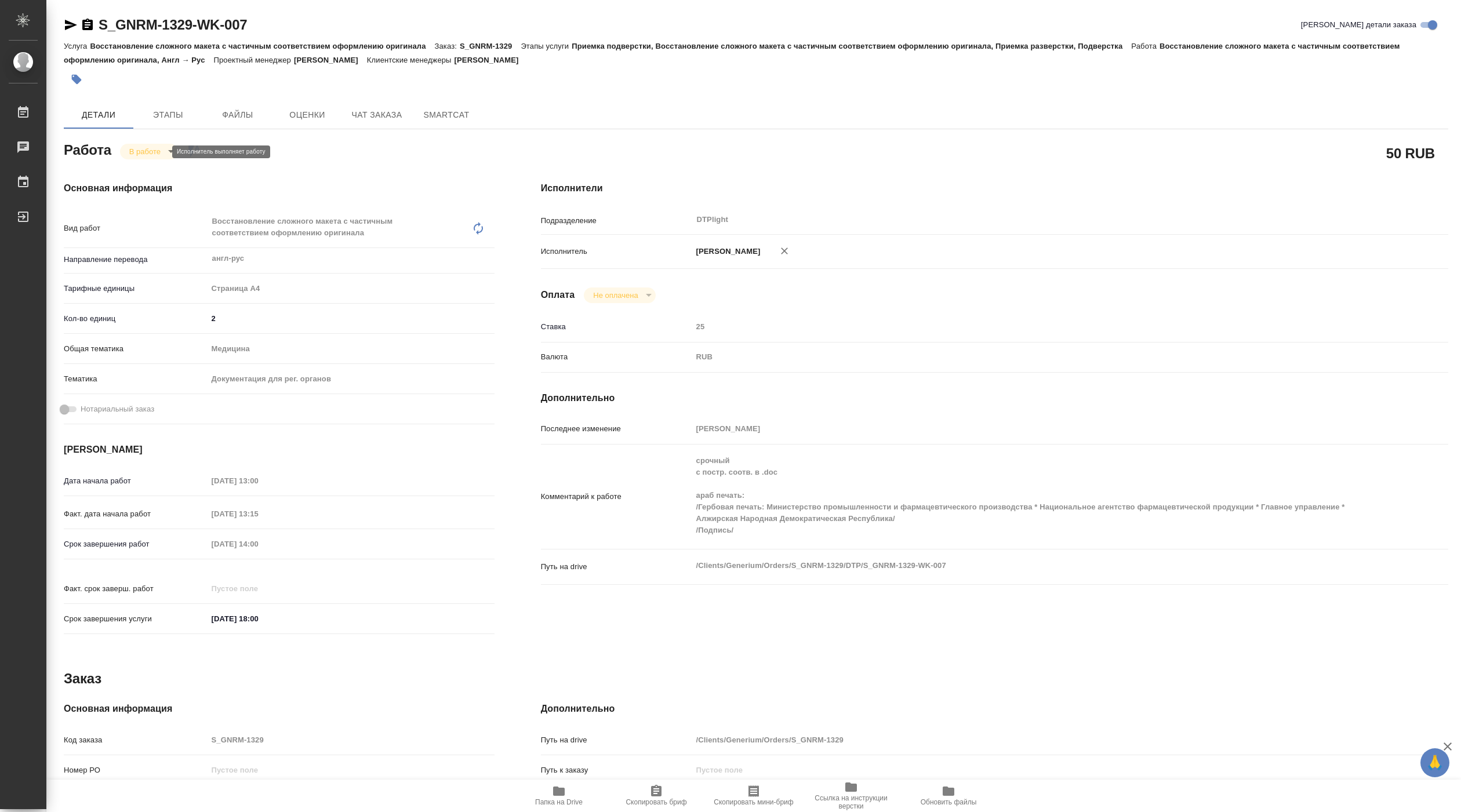
type textarea "x"
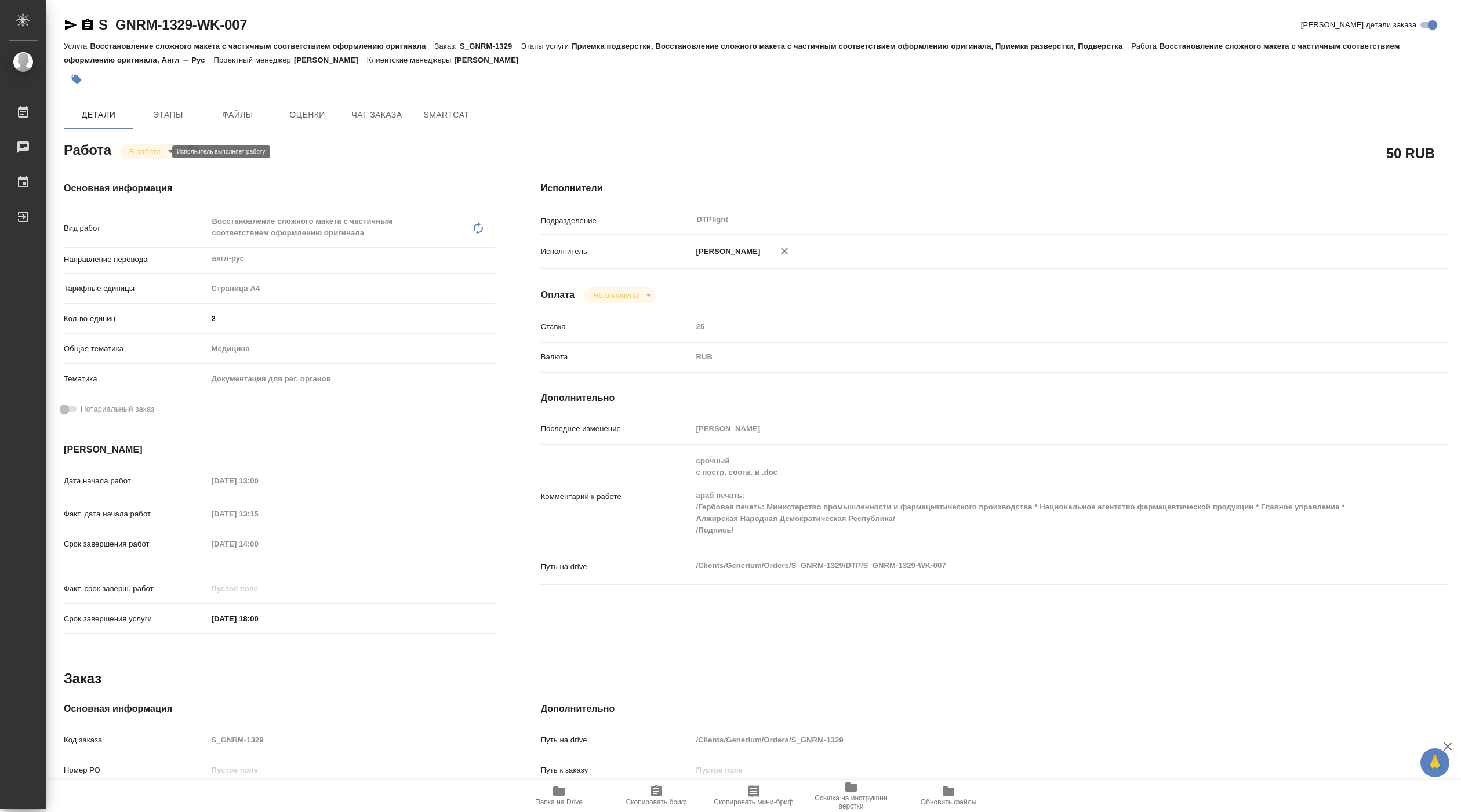
type textarea "x"
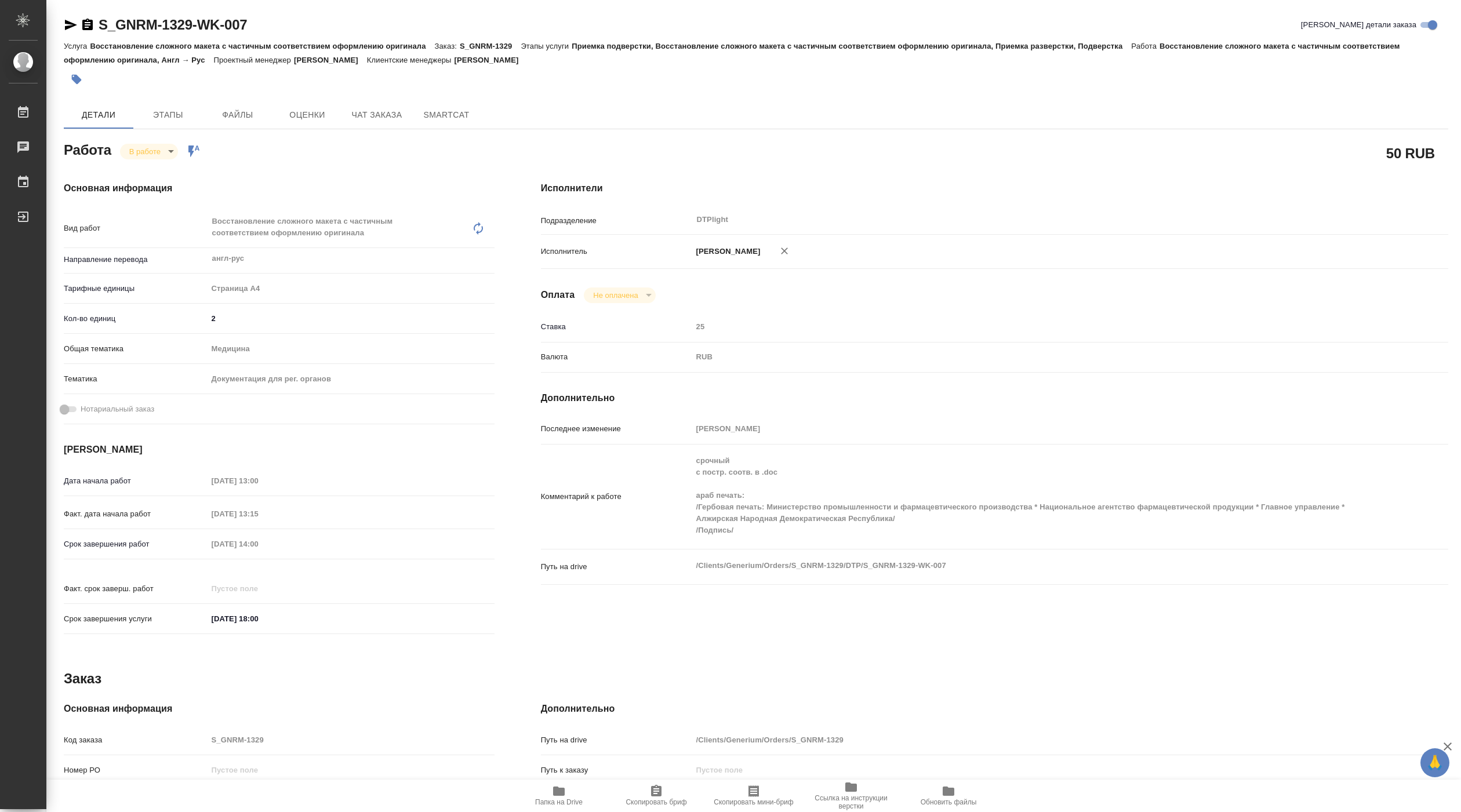
type textarea "x"
click at [666, 523] on div "Комментарий к работе срочный с постр. соотв. в .doc араб печать: /Гербовая печа…" at bounding box center [994, 497] width 907 height 95
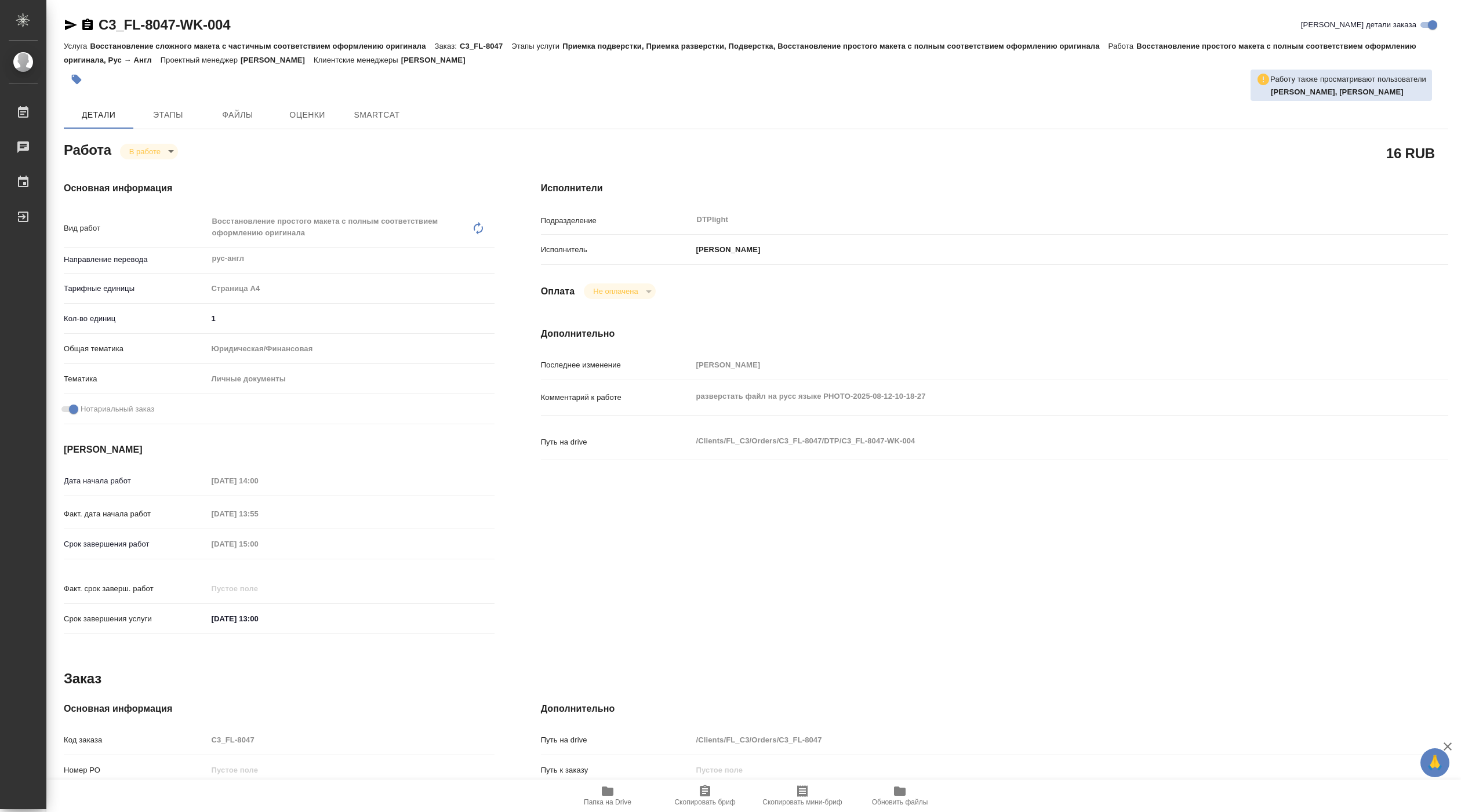
type textarea "x"
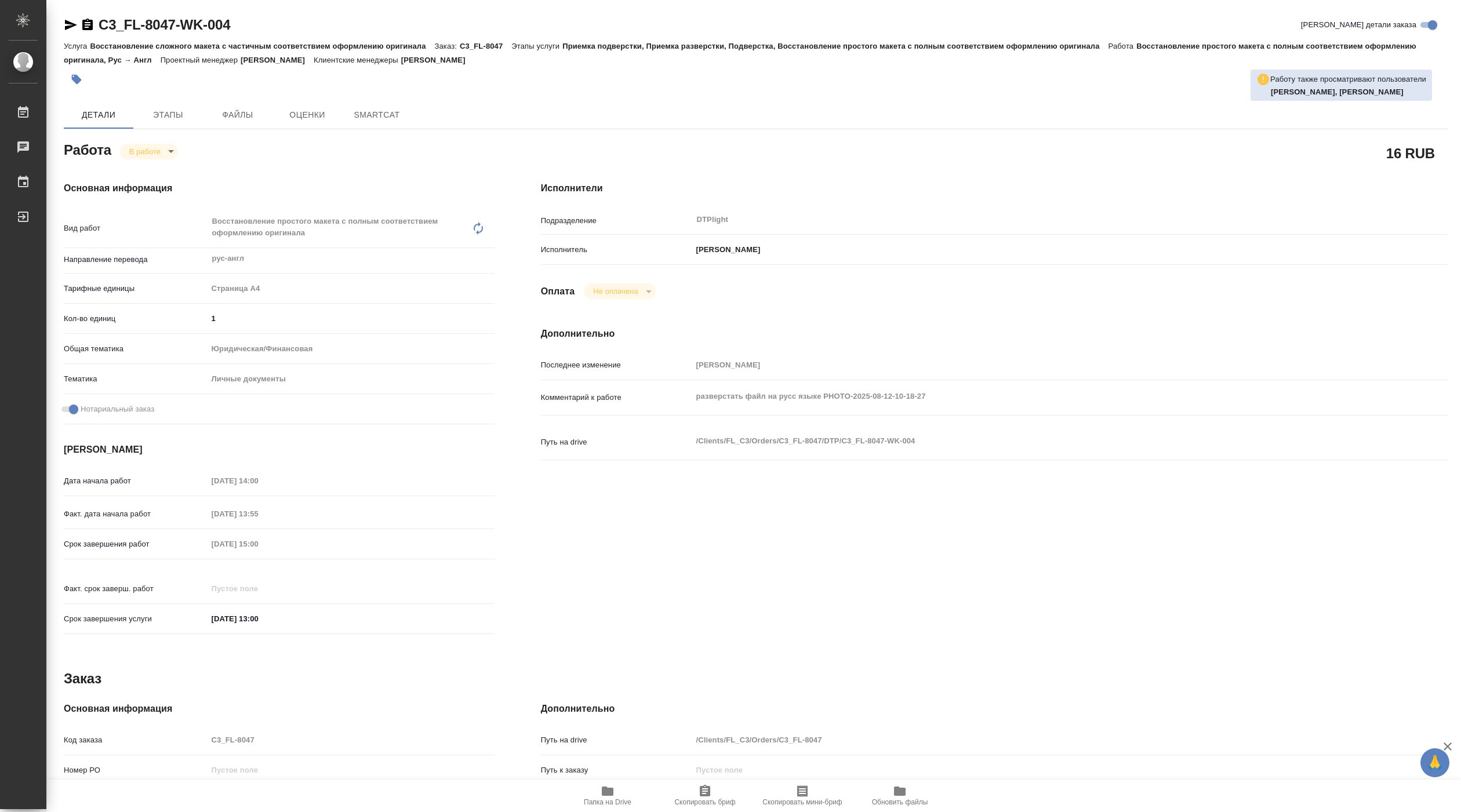
type textarea "x"
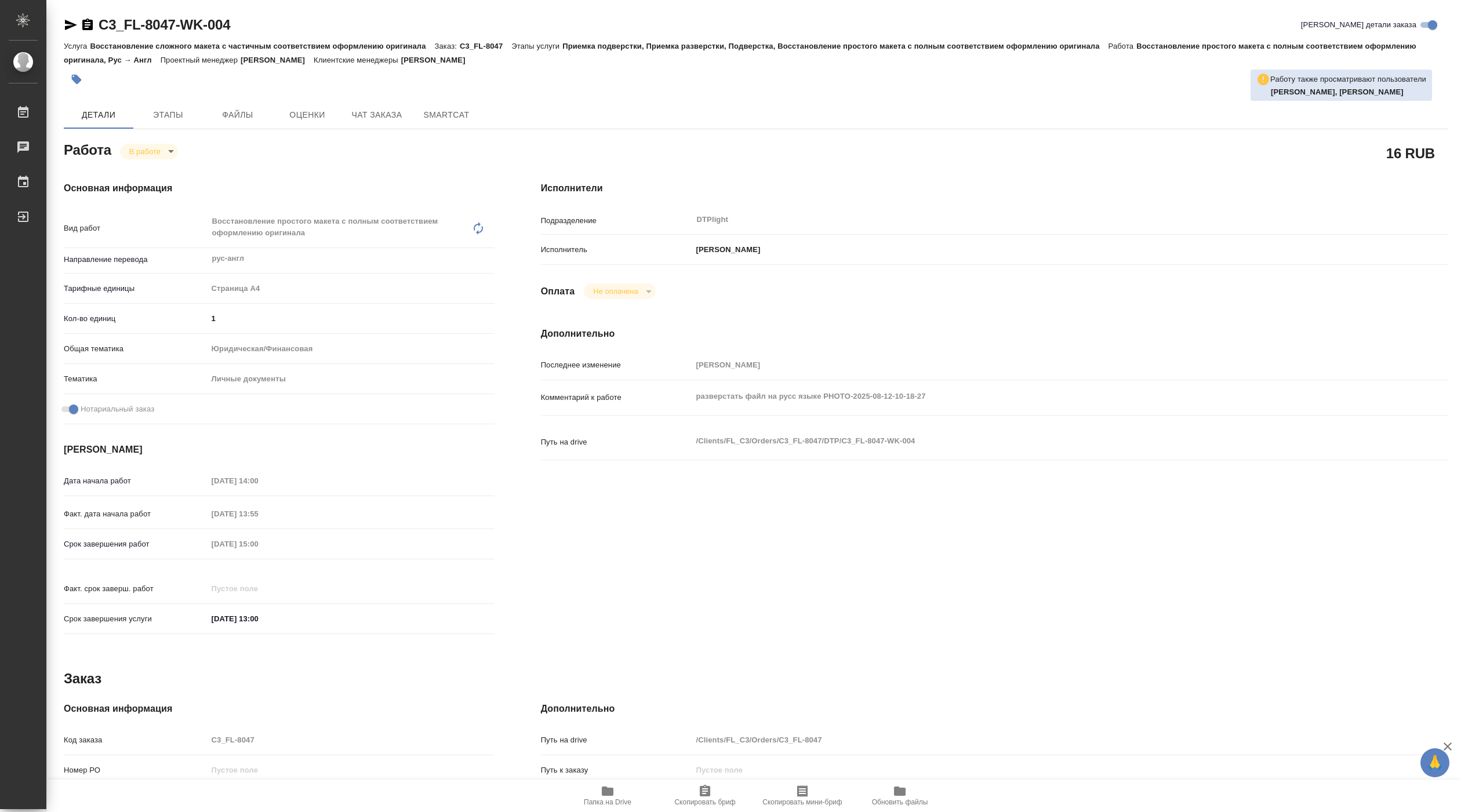
type textarea "x"
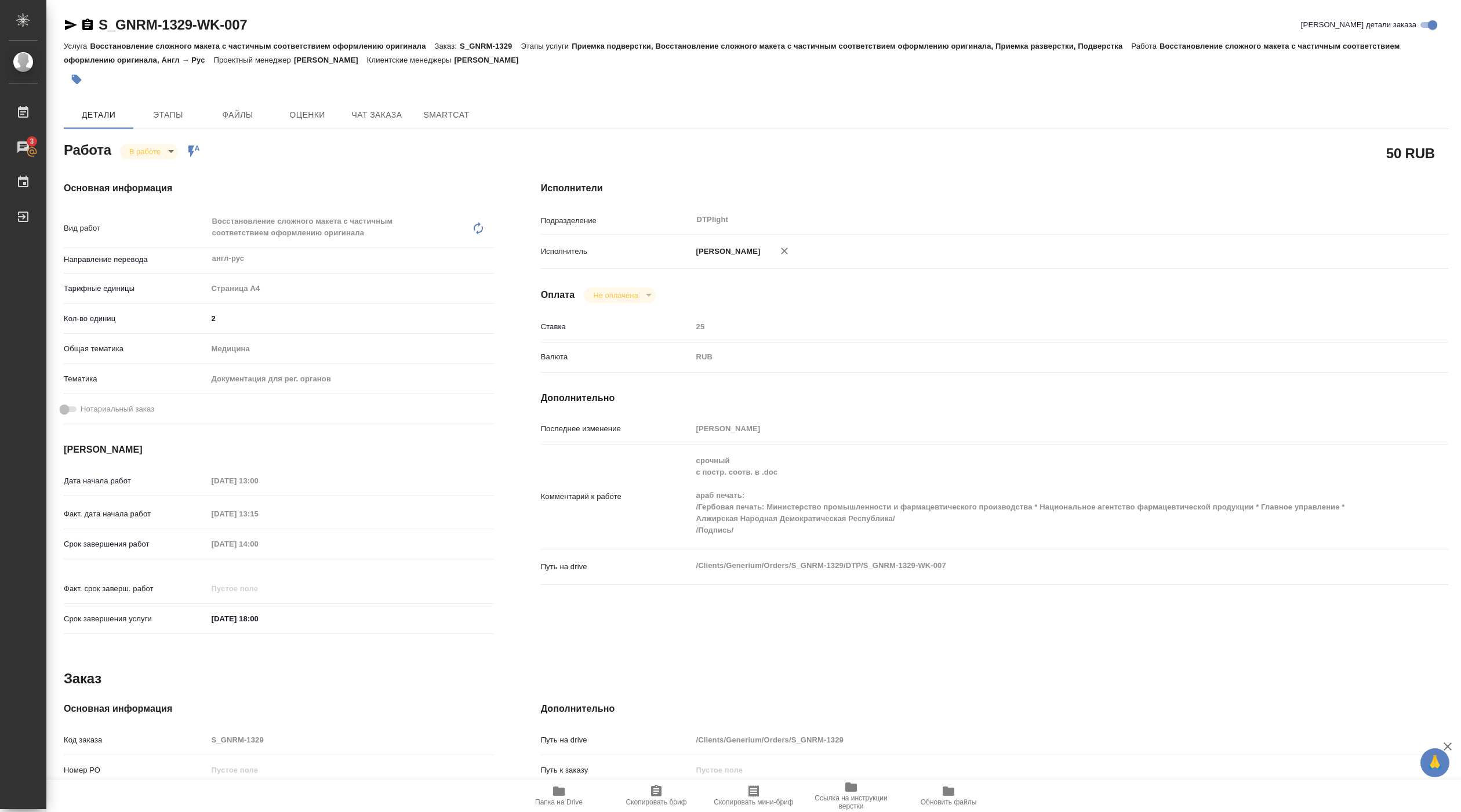
click at [569, 798] on span "Папка на Drive" at bounding box center [559, 802] width 48 height 8
click at [162, 155] on body "🙏 .cls-1 fill:#fff; AWATERA [PERSON_NAME] 3 Чаты График Выйти S_GNRM-1329-WK-00…" at bounding box center [730, 406] width 1461 height 812
click at [164, 169] on button "Выполнен" at bounding box center [151, 172] width 42 height 13
click at [566, 786] on span "Папка на Drive" at bounding box center [559, 794] width 84 height 22
type textarea "x"
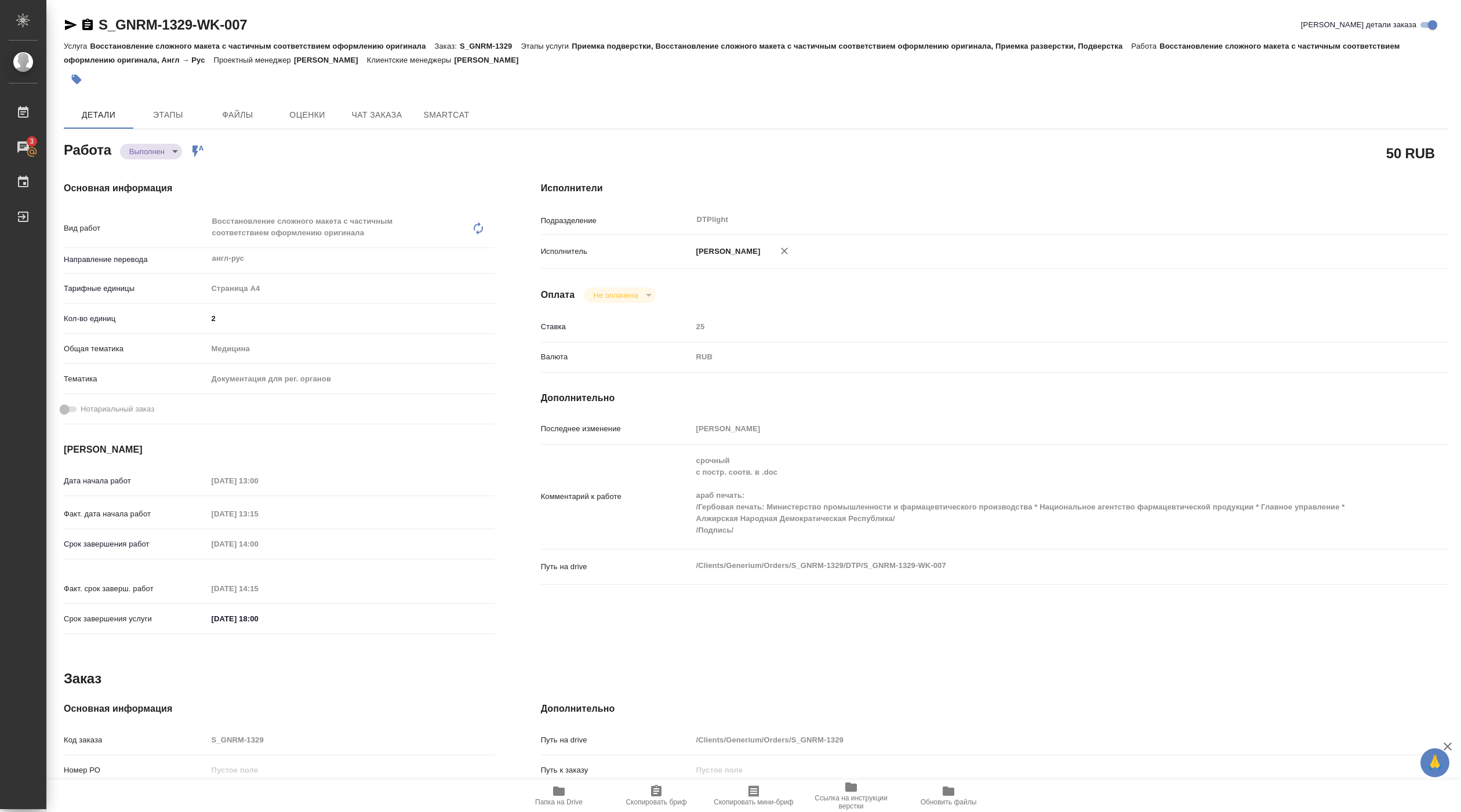
type textarea "x"
drag, startPoint x: 105, startPoint y: 35, endPoint x: 252, endPoint y: 28, distance: 147.2
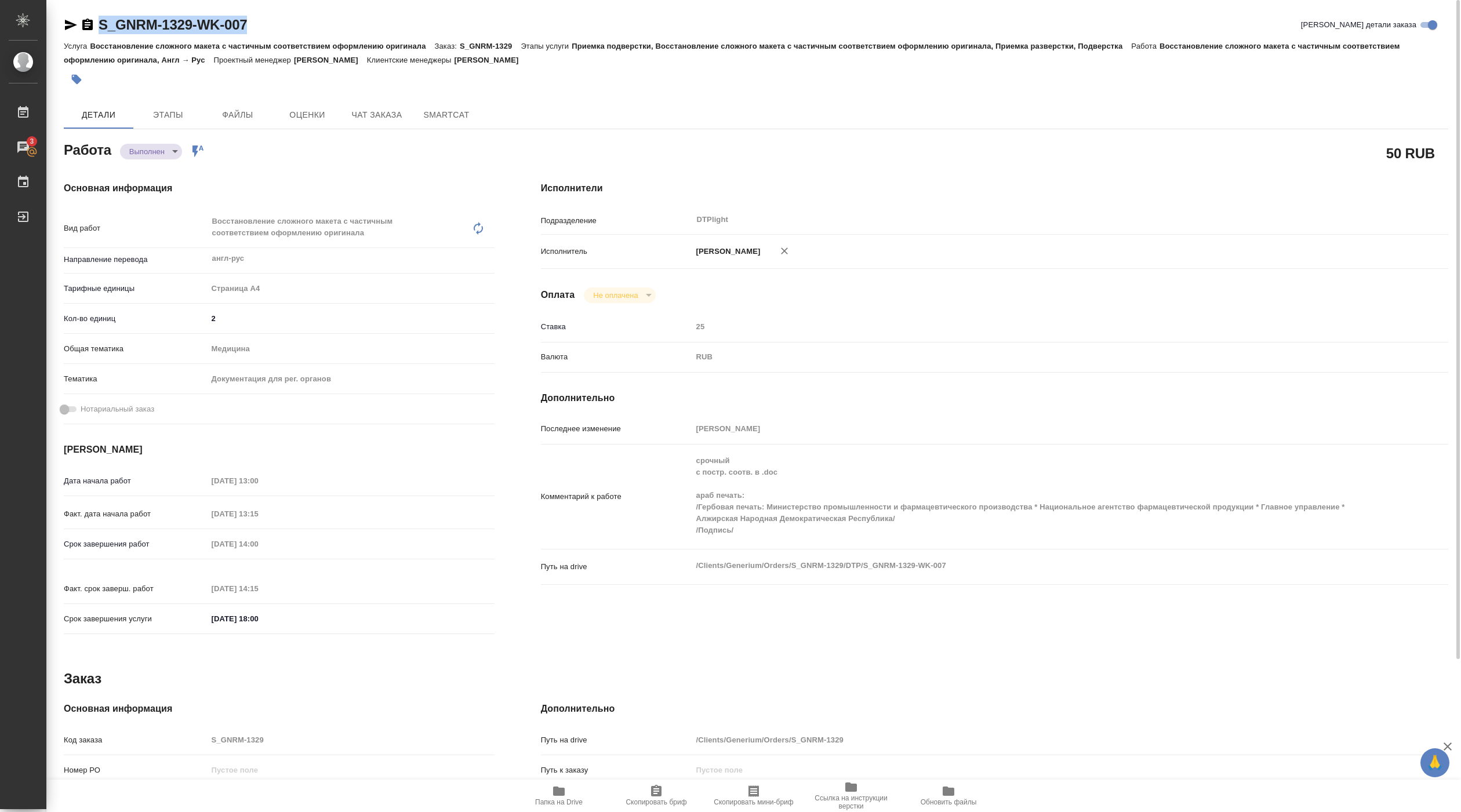
click at [252, 28] on div "S_GNRM-1329-WK-007 Кратко детали заказа" at bounding box center [756, 27] width 1384 height 23
copy link "S_GNRM-1329-WK-007"
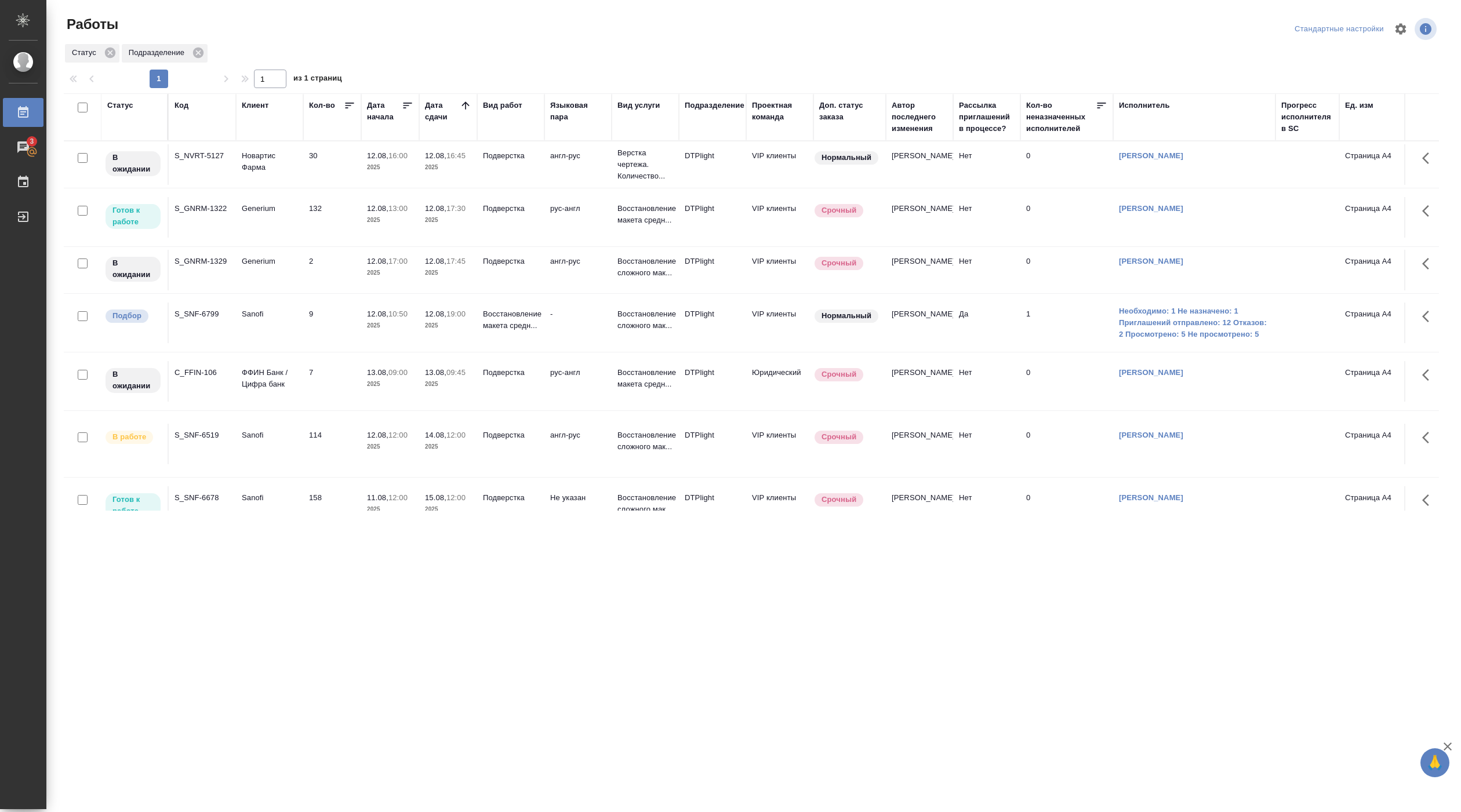
click at [354, 185] on td "132" at bounding box center [332, 164] width 58 height 41
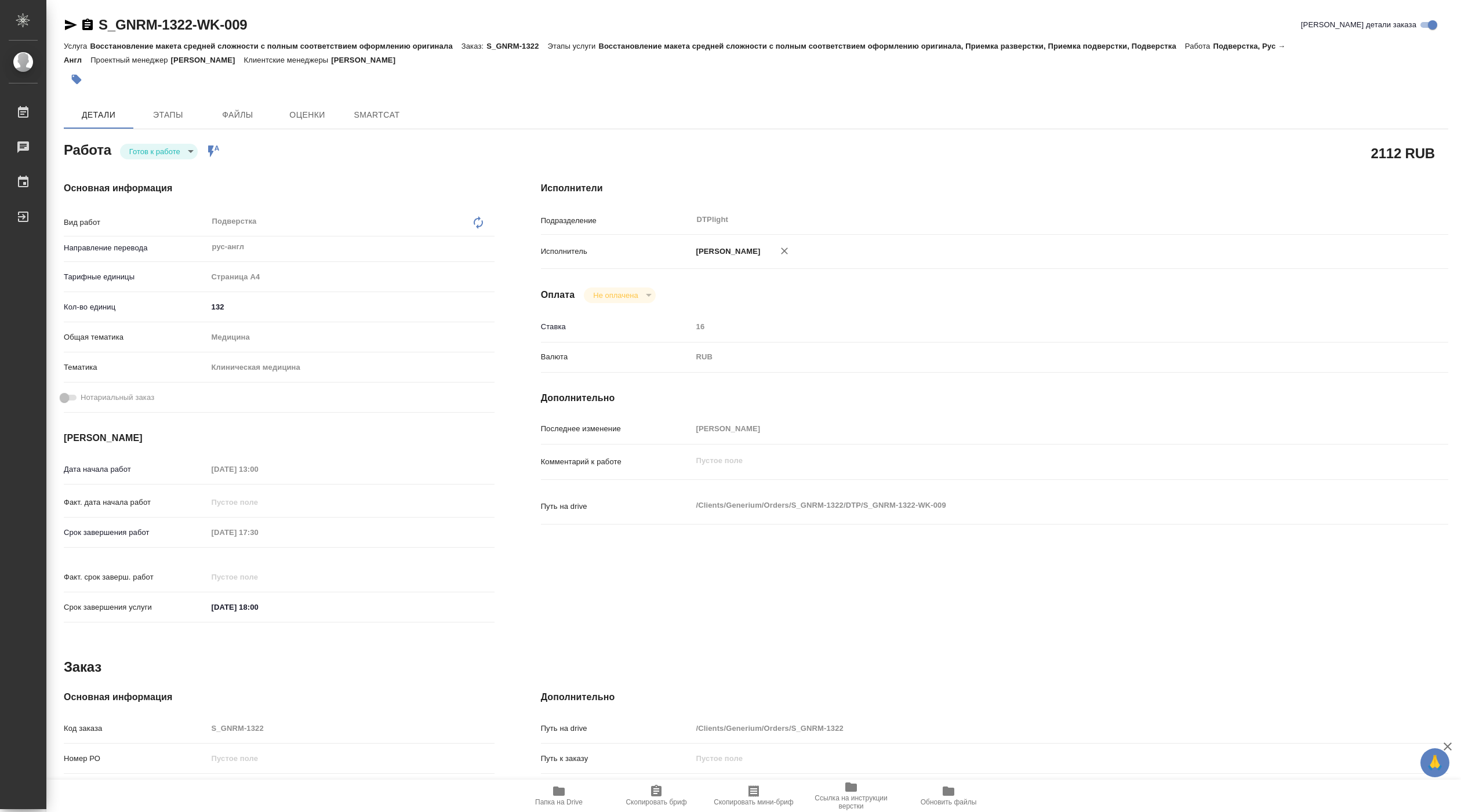
type textarea "x"
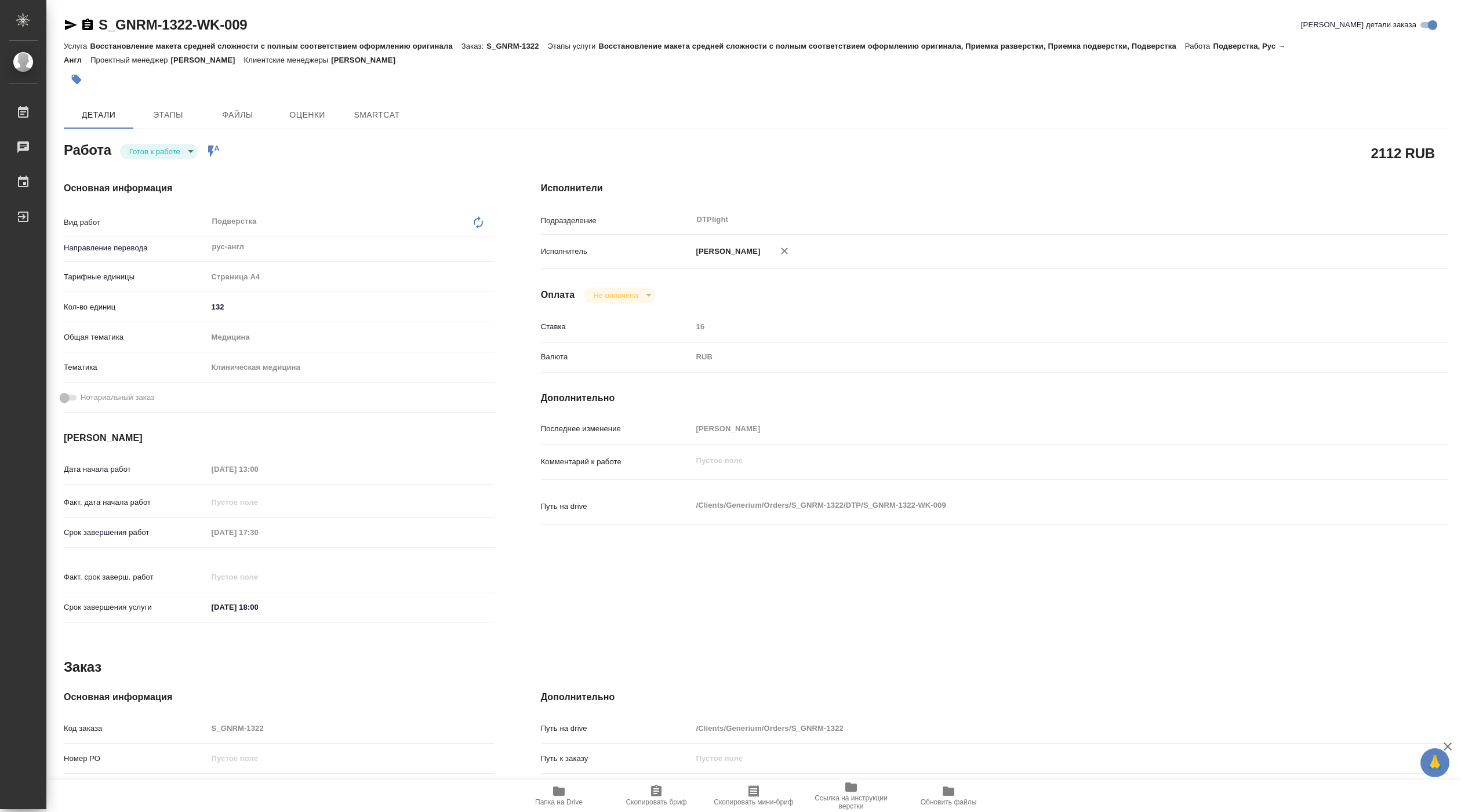
type textarea "x"
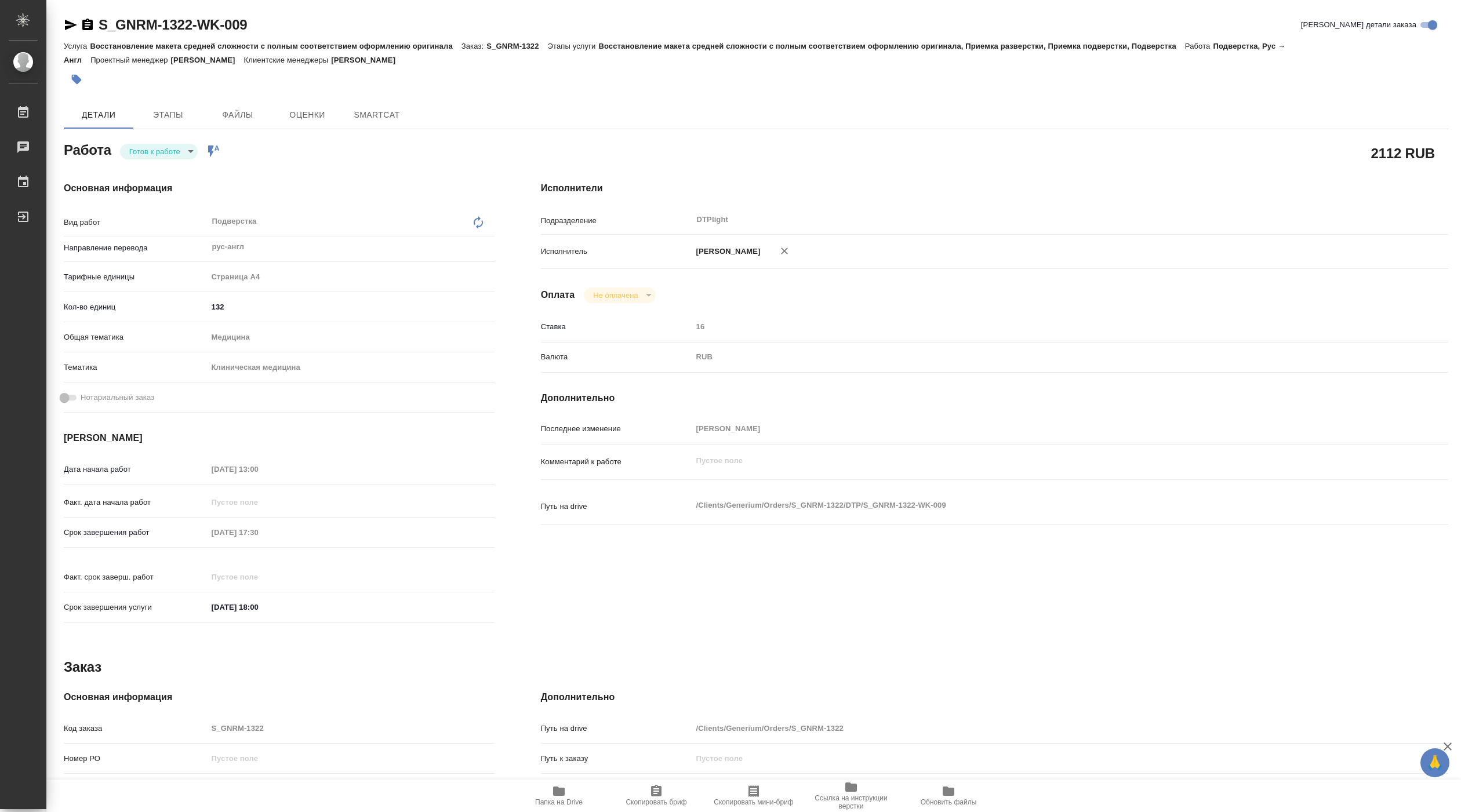
type textarea "x"
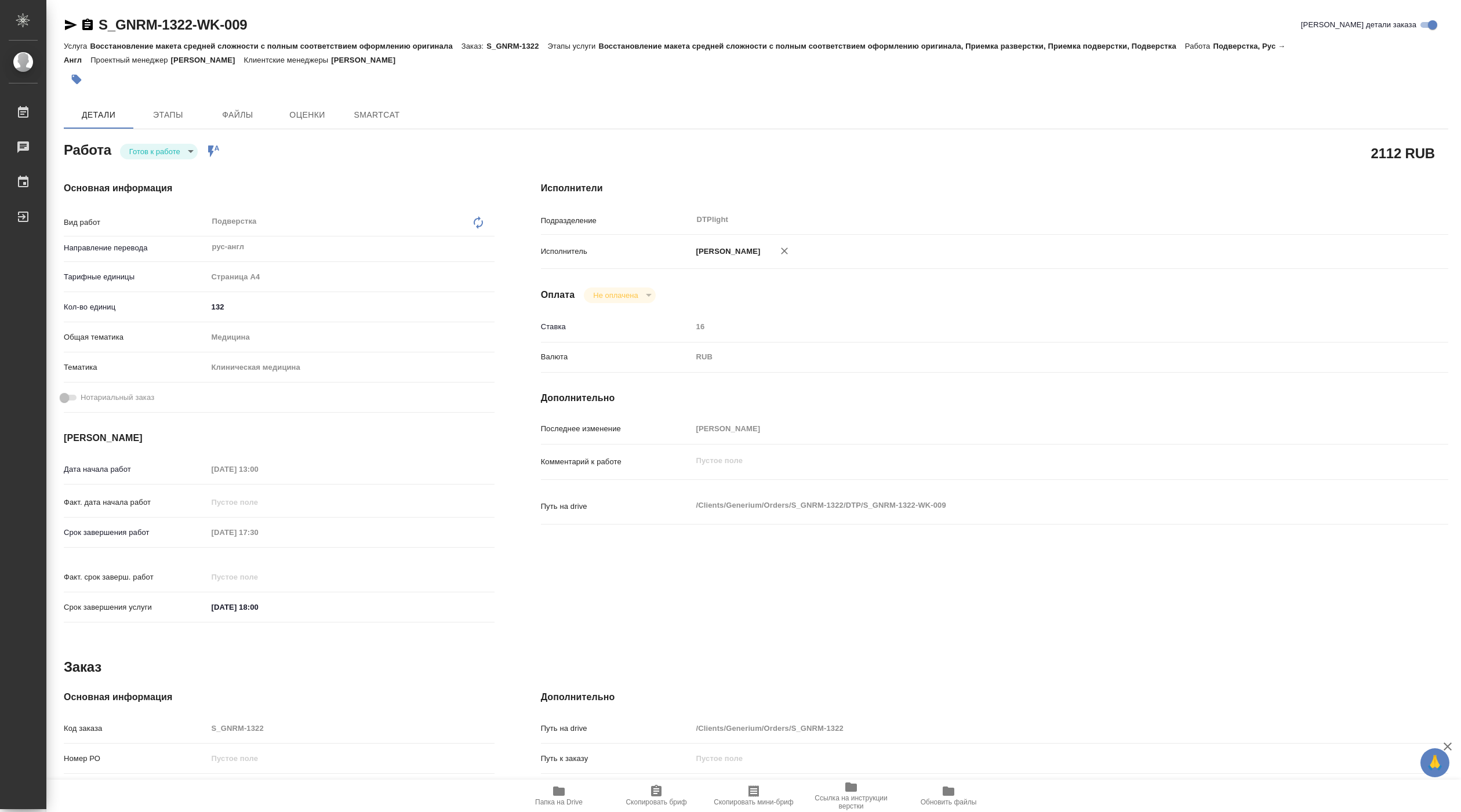
type textarea "x"
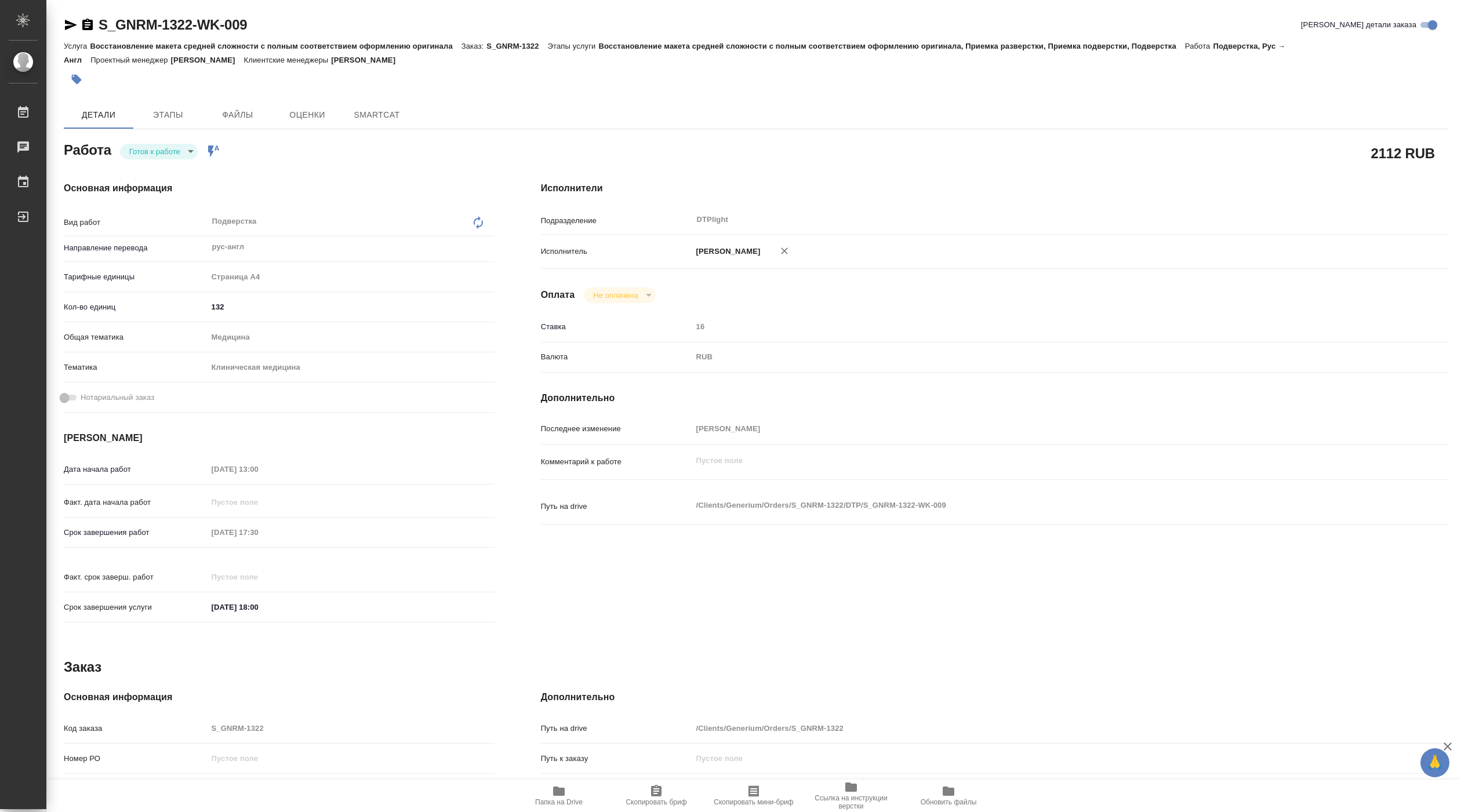
type textarea "x"
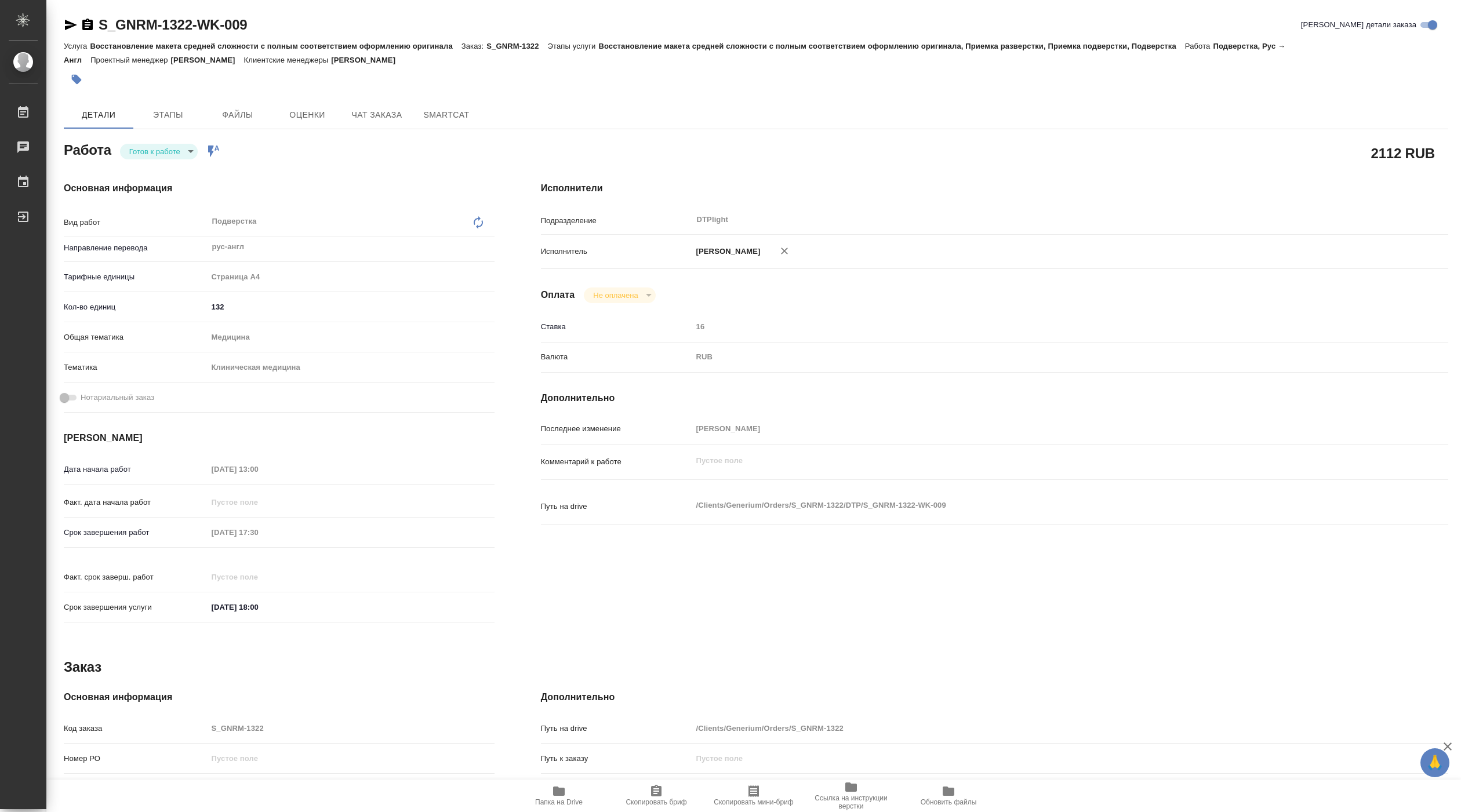
click at [188, 155] on body "🙏 .cls-1 fill:#fff; AWATERA [PERSON_NAME] Чаты График Выйти S_GNRM-1322-WK-009 …" at bounding box center [730, 406] width 1461 height 812
click at [172, 154] on li "В работе" at bounding box center [159, 151] width 78 height 19
type textarea "x"
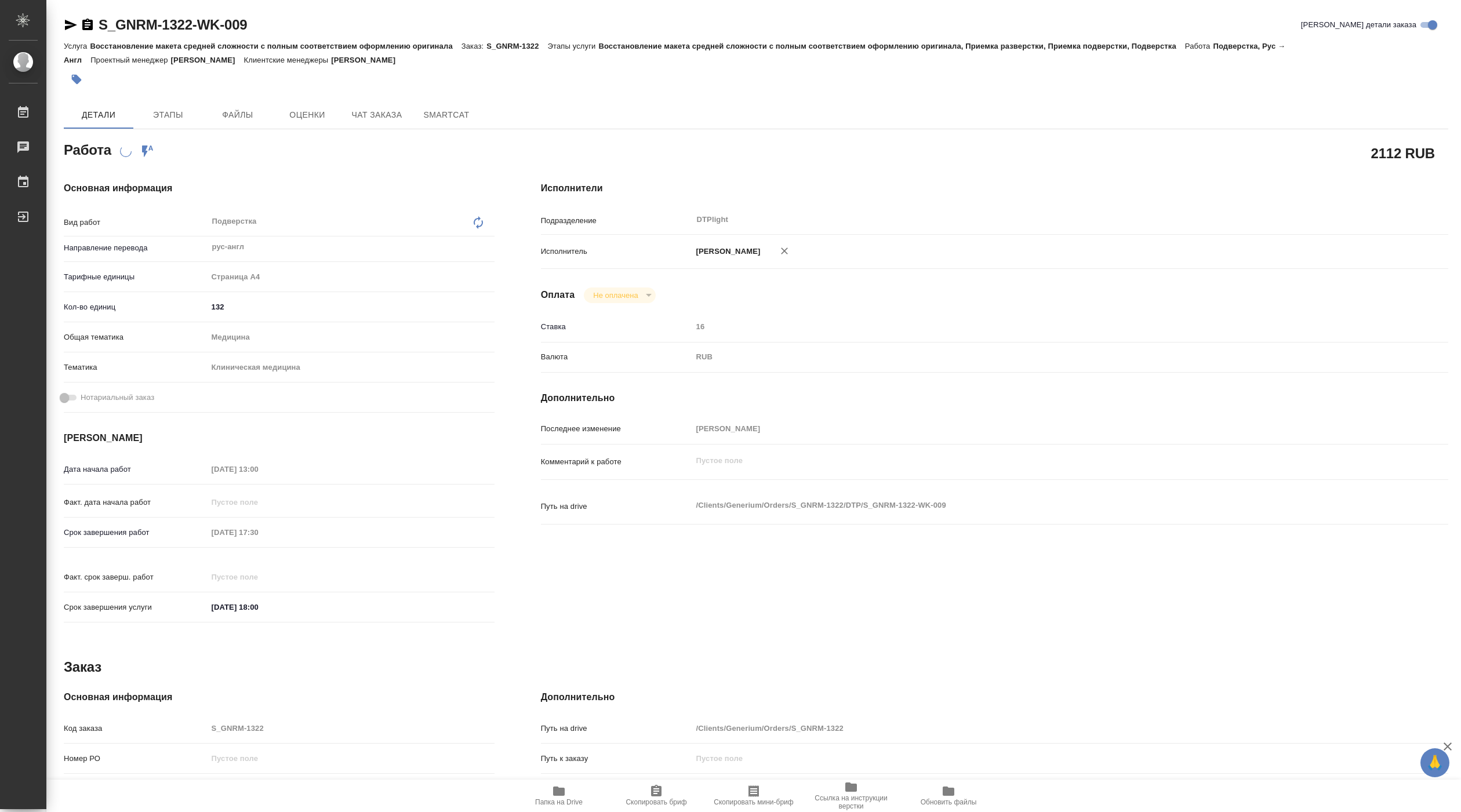
type textarea "x"
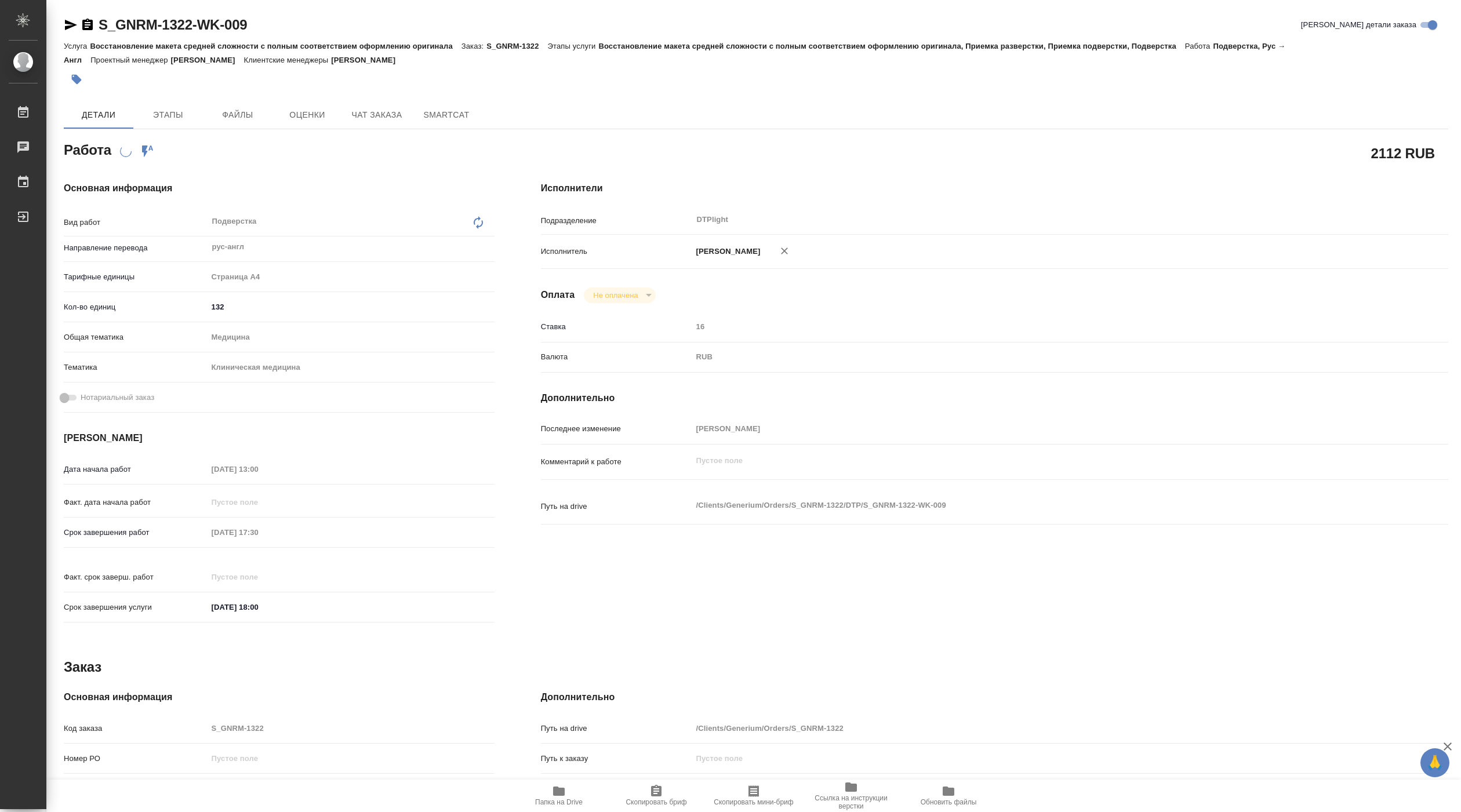
type textarea "x"
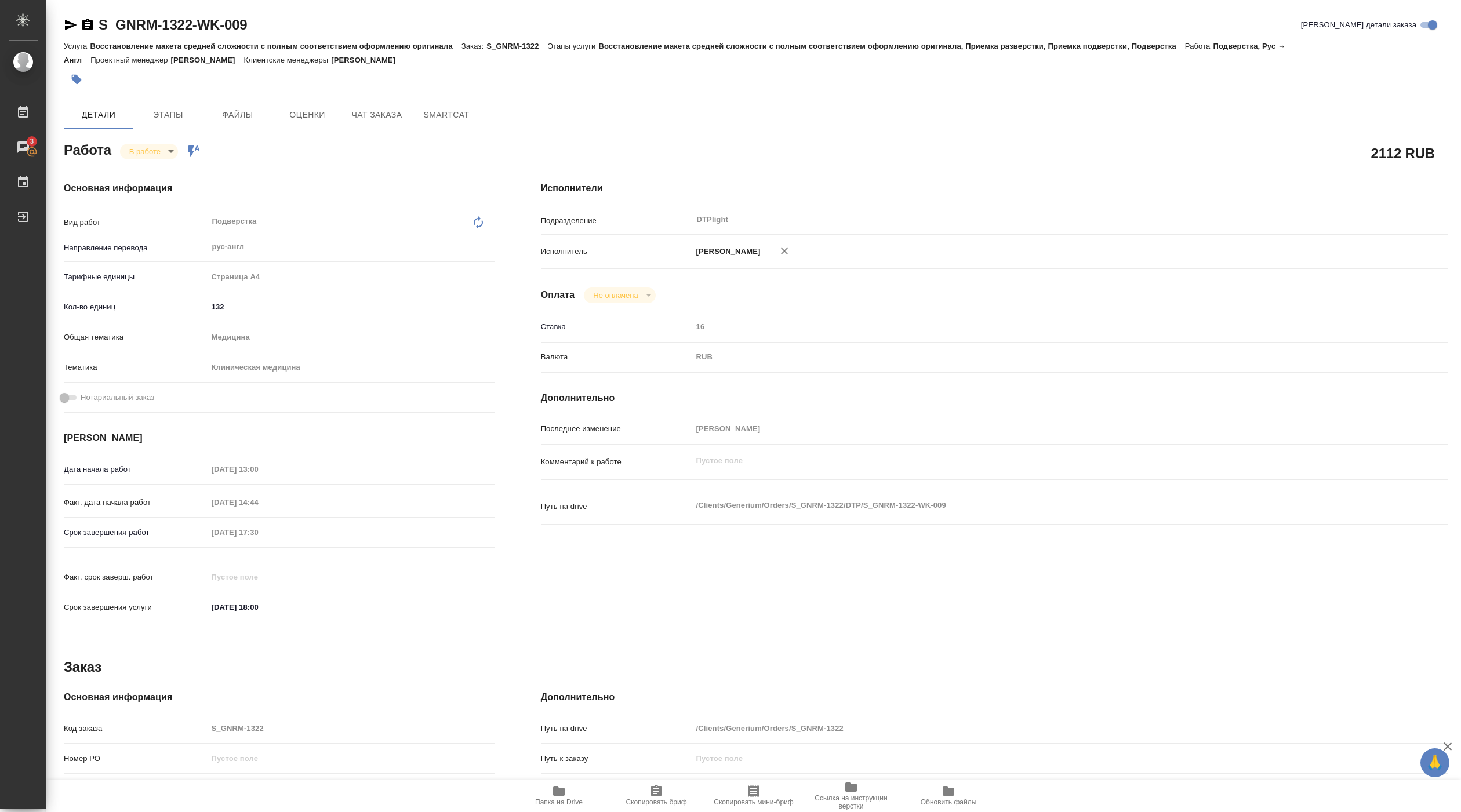
type textarea "x"
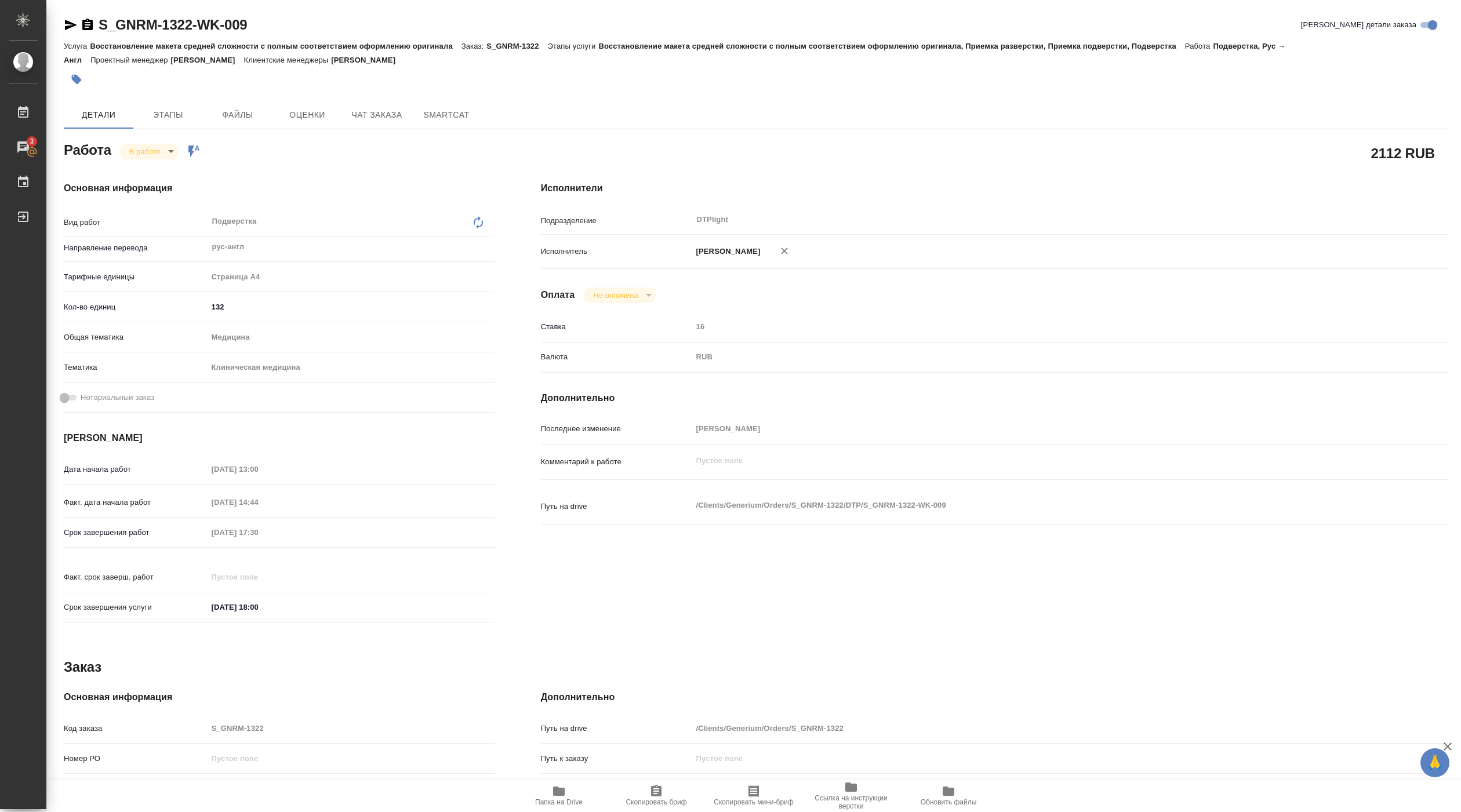
type textarea "x"
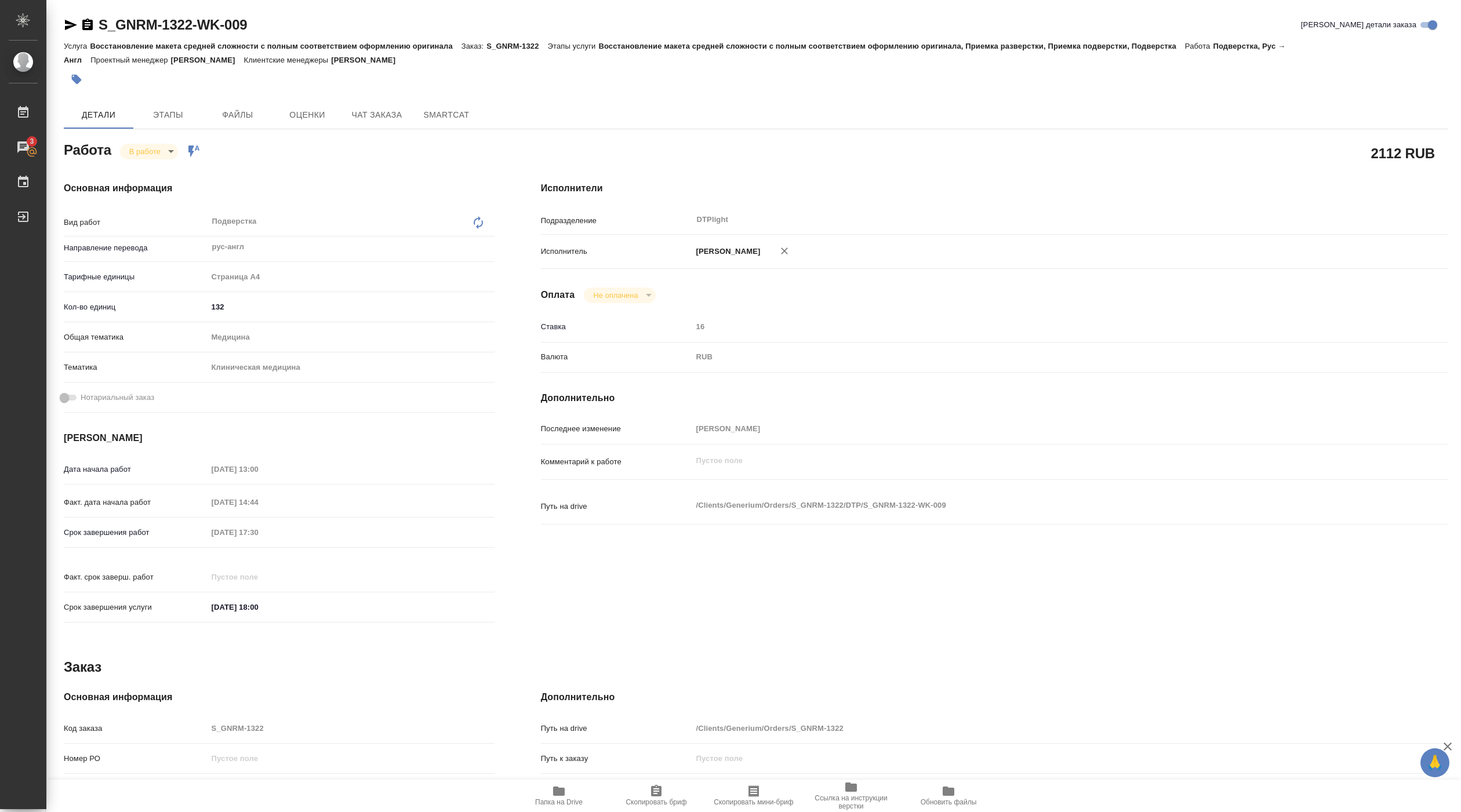
type textarea "x"
click at [557, 800] on span "Папка на Drive" at bounding box center [559, 802] width 48 height 8
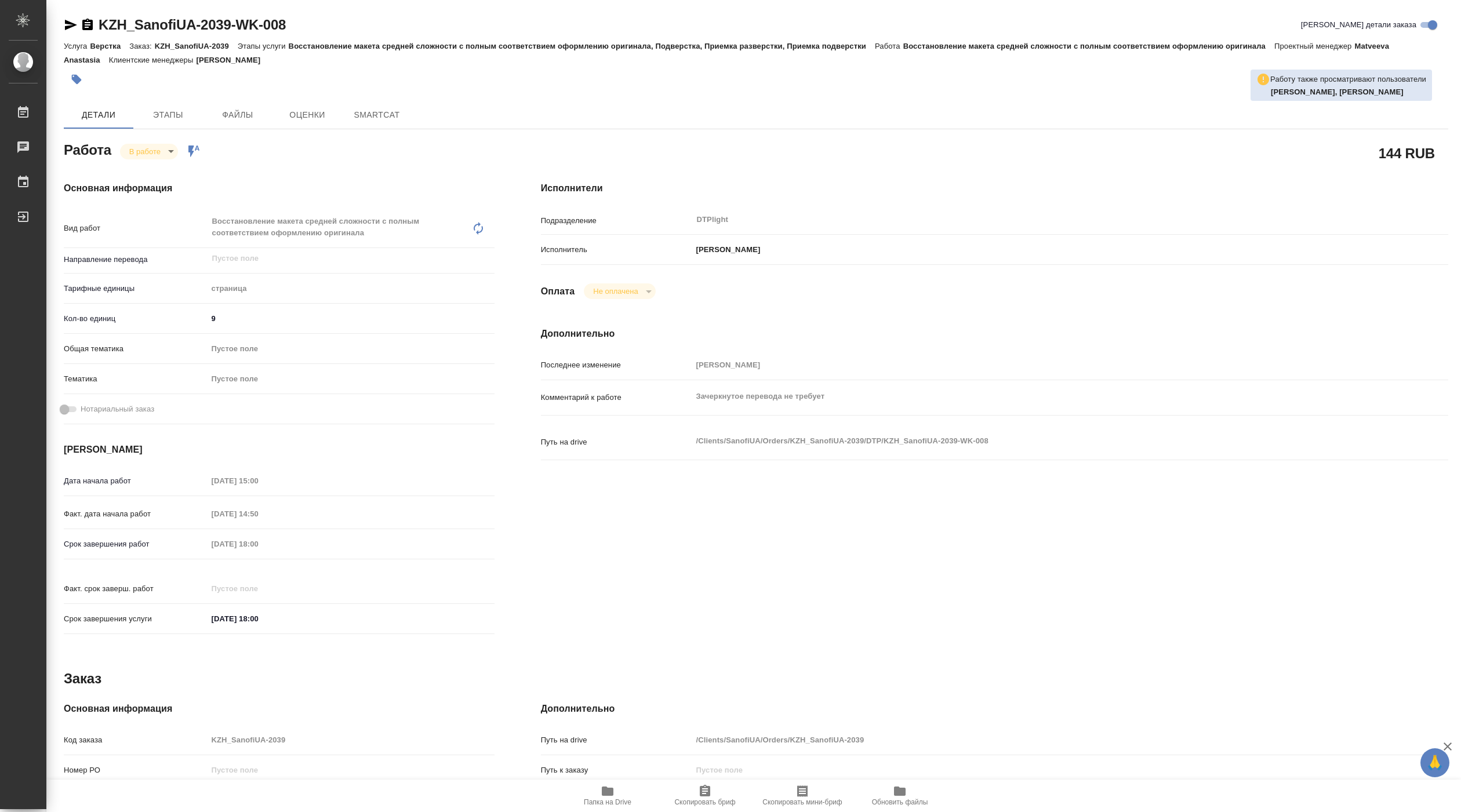
type textarea "x"
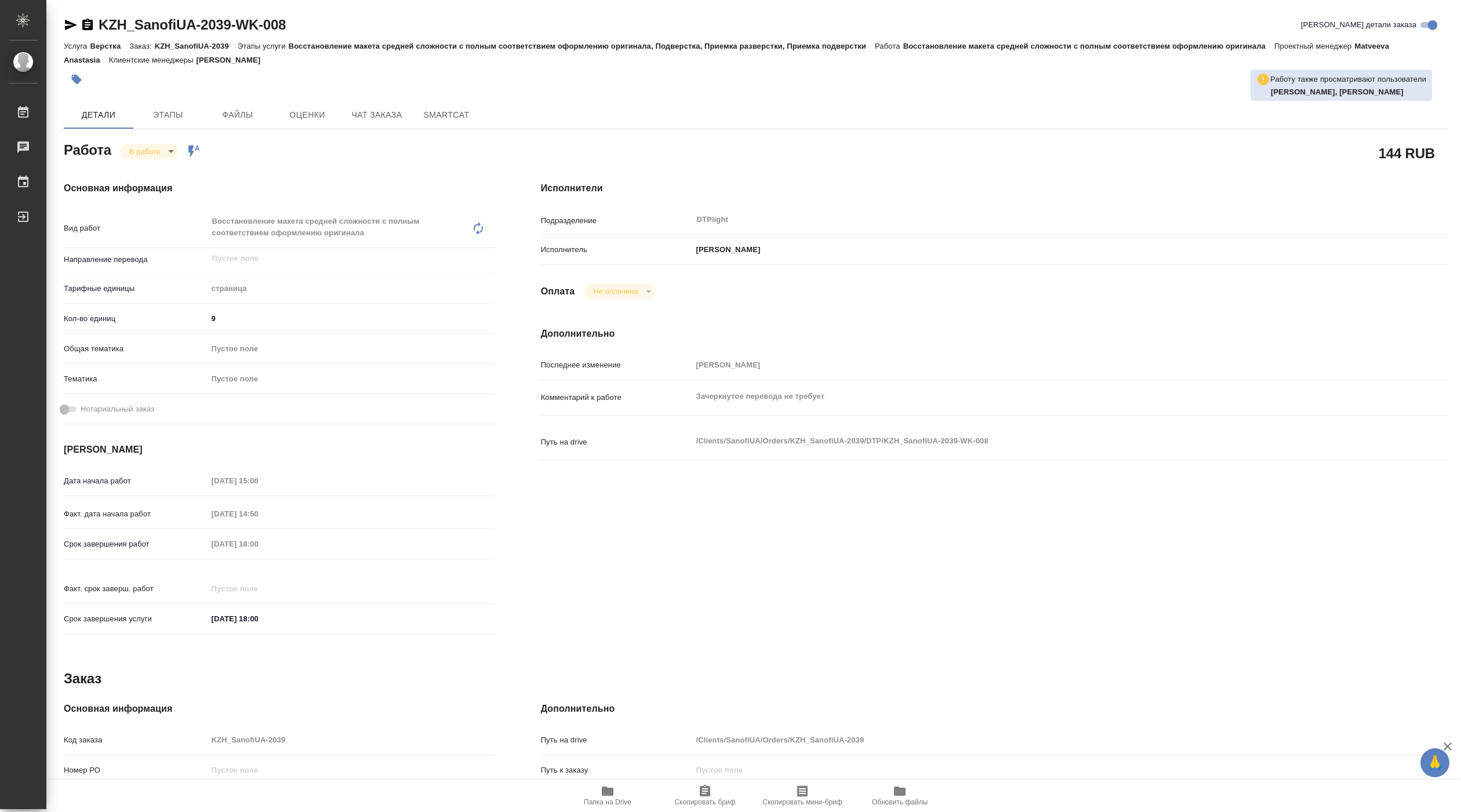
type textarea "x"
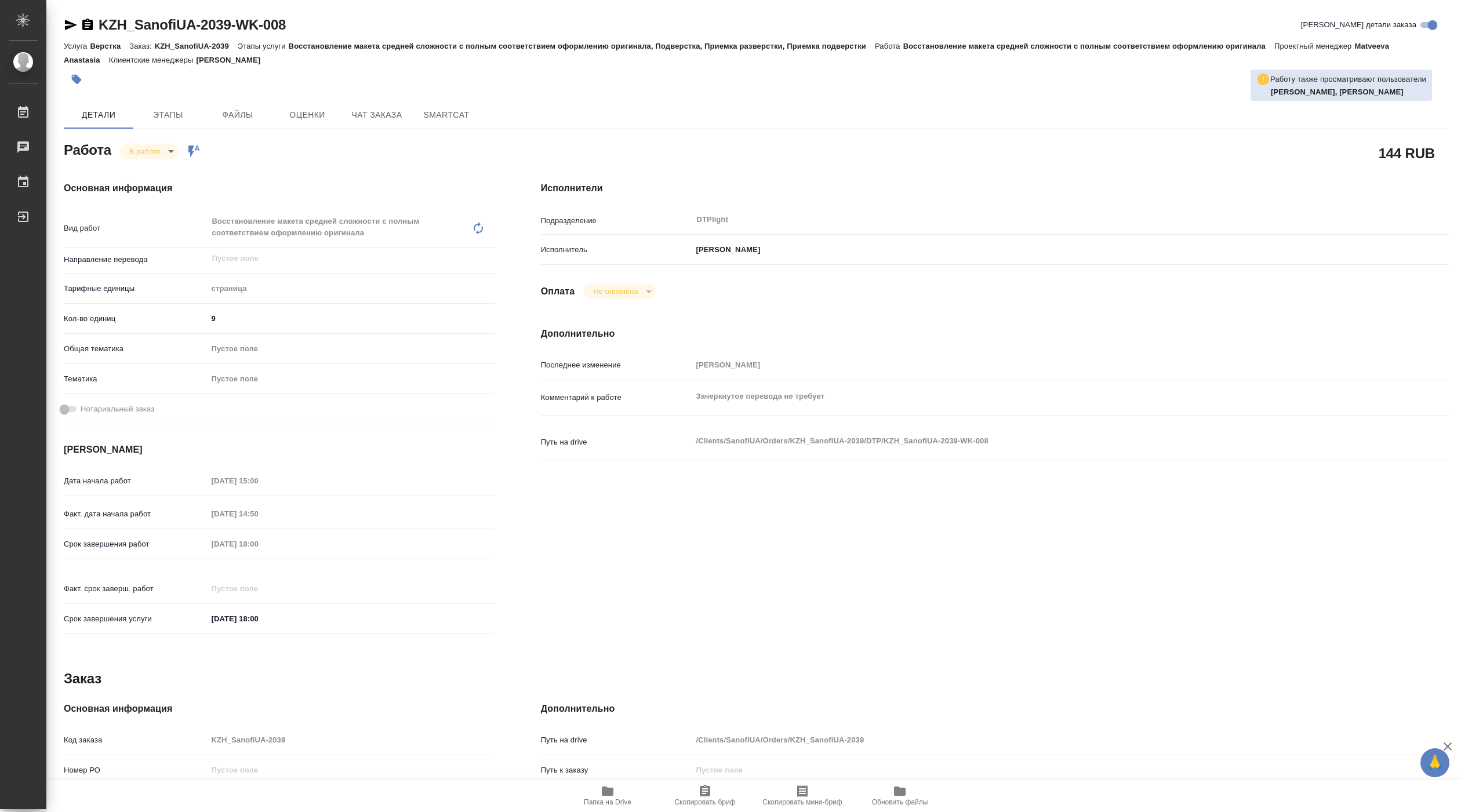
type textarea "x"
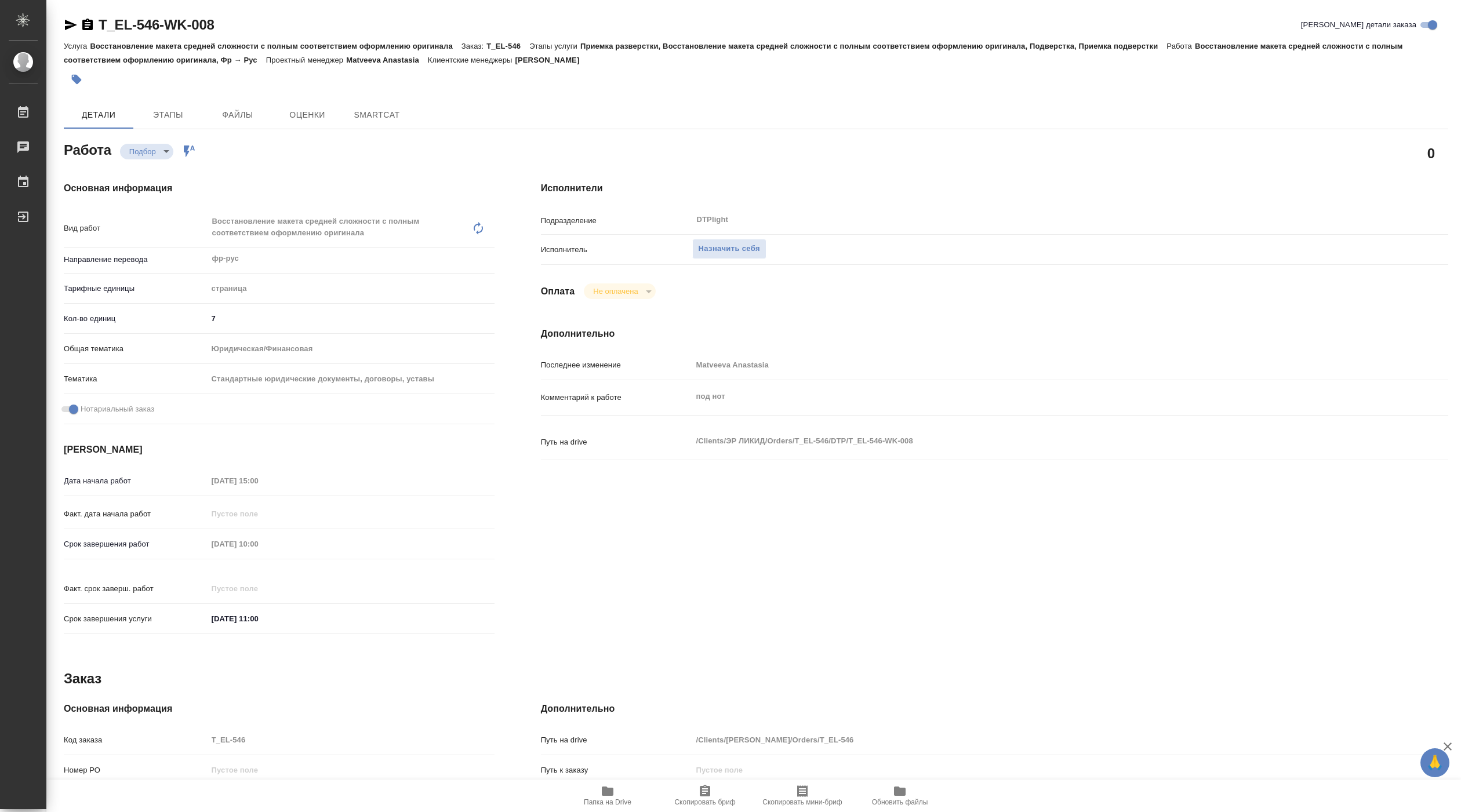
type textarea "x"
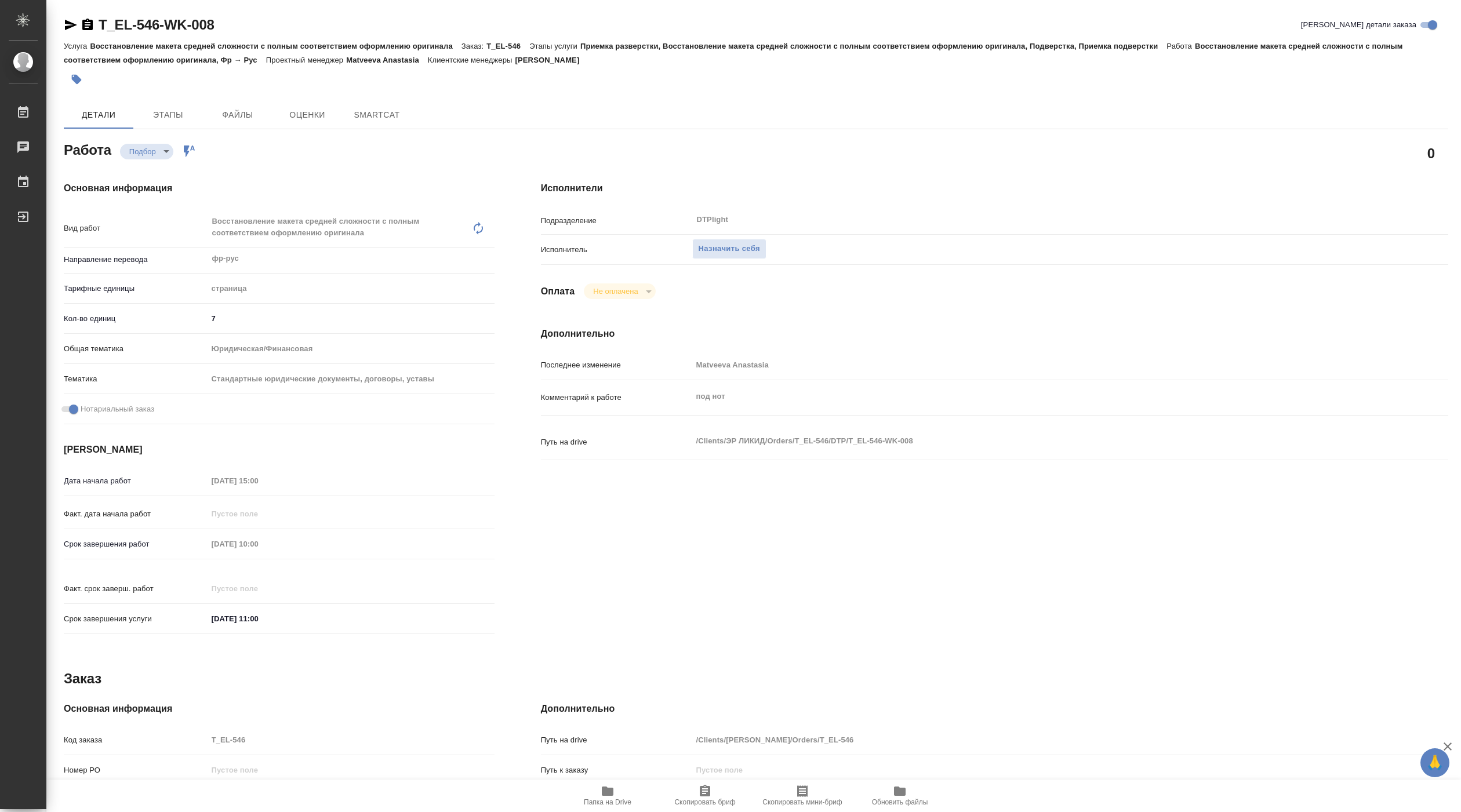
type textarea "x"
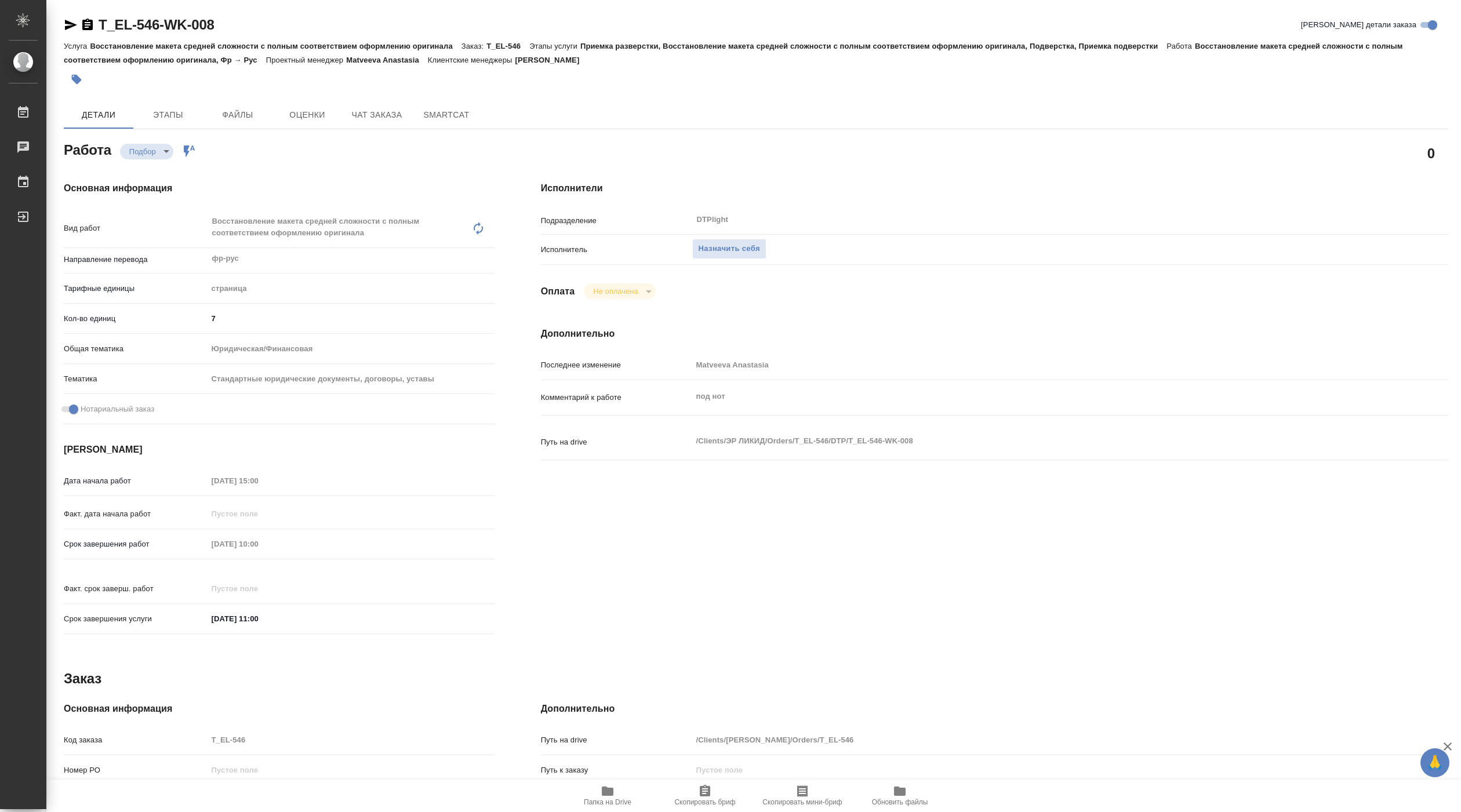
click at [623, 795] on span "Папка на Drive" at bounding box center [607, 794] width 84 height 22
type textarea "x"
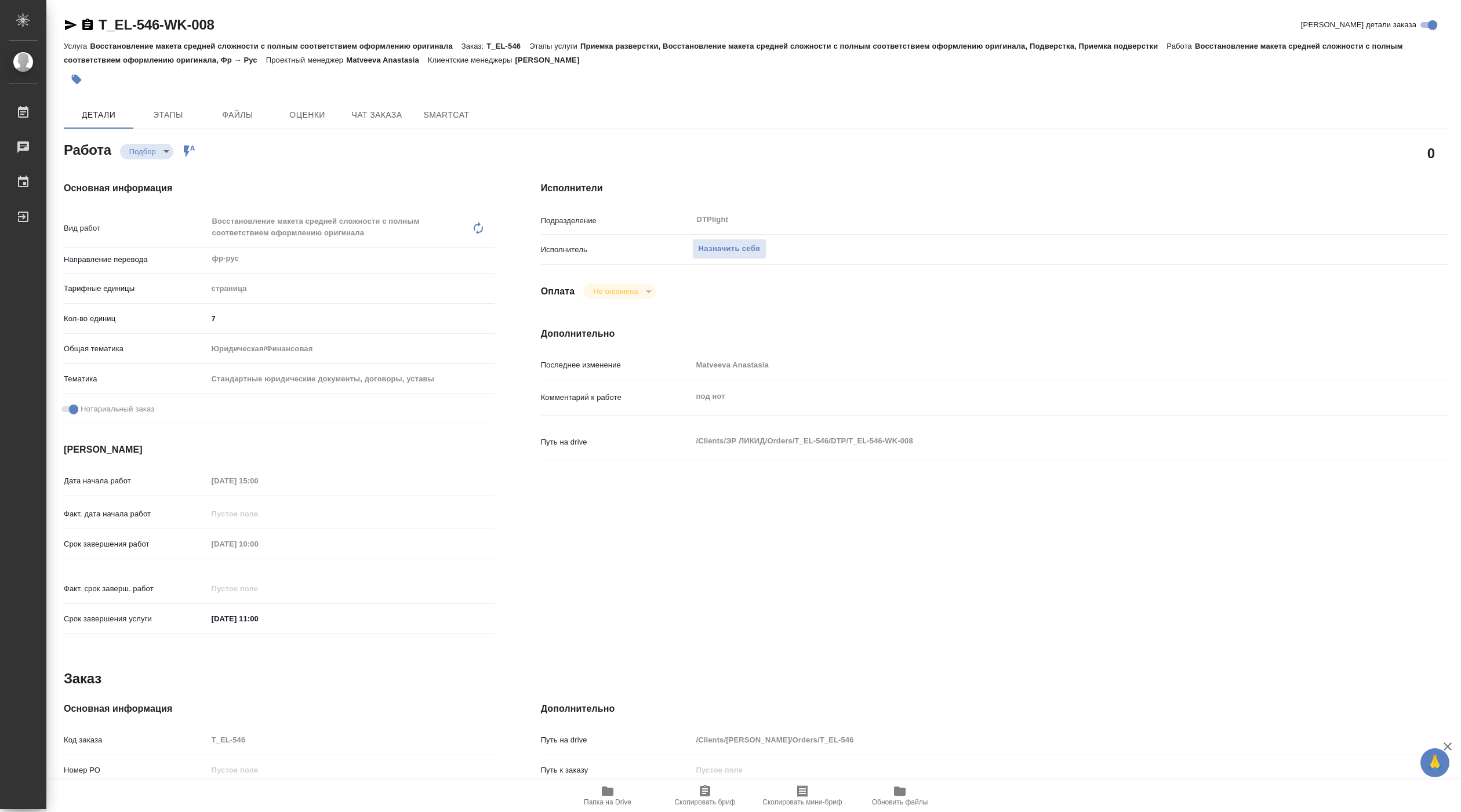
type textarea "x"
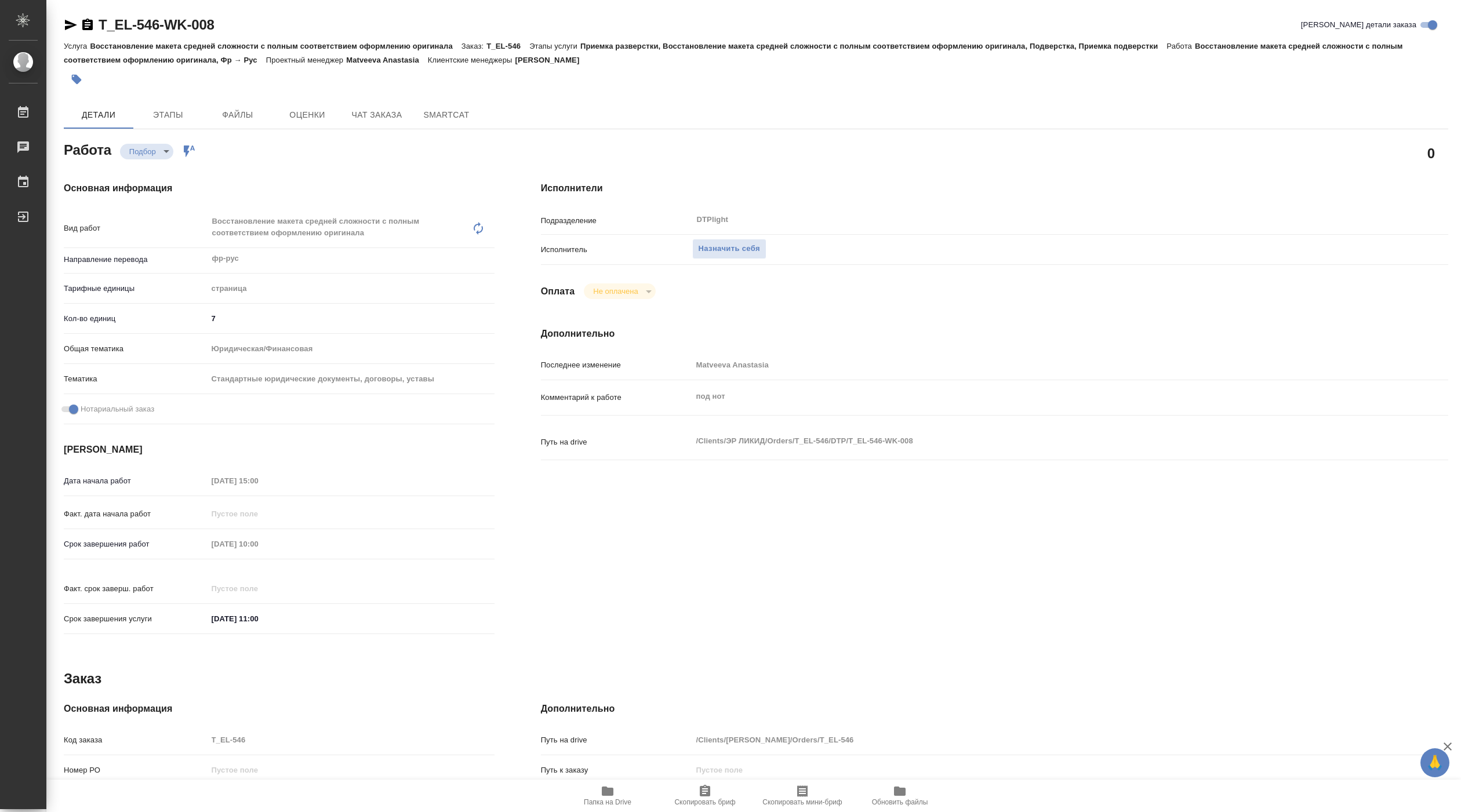
type textarea "x"
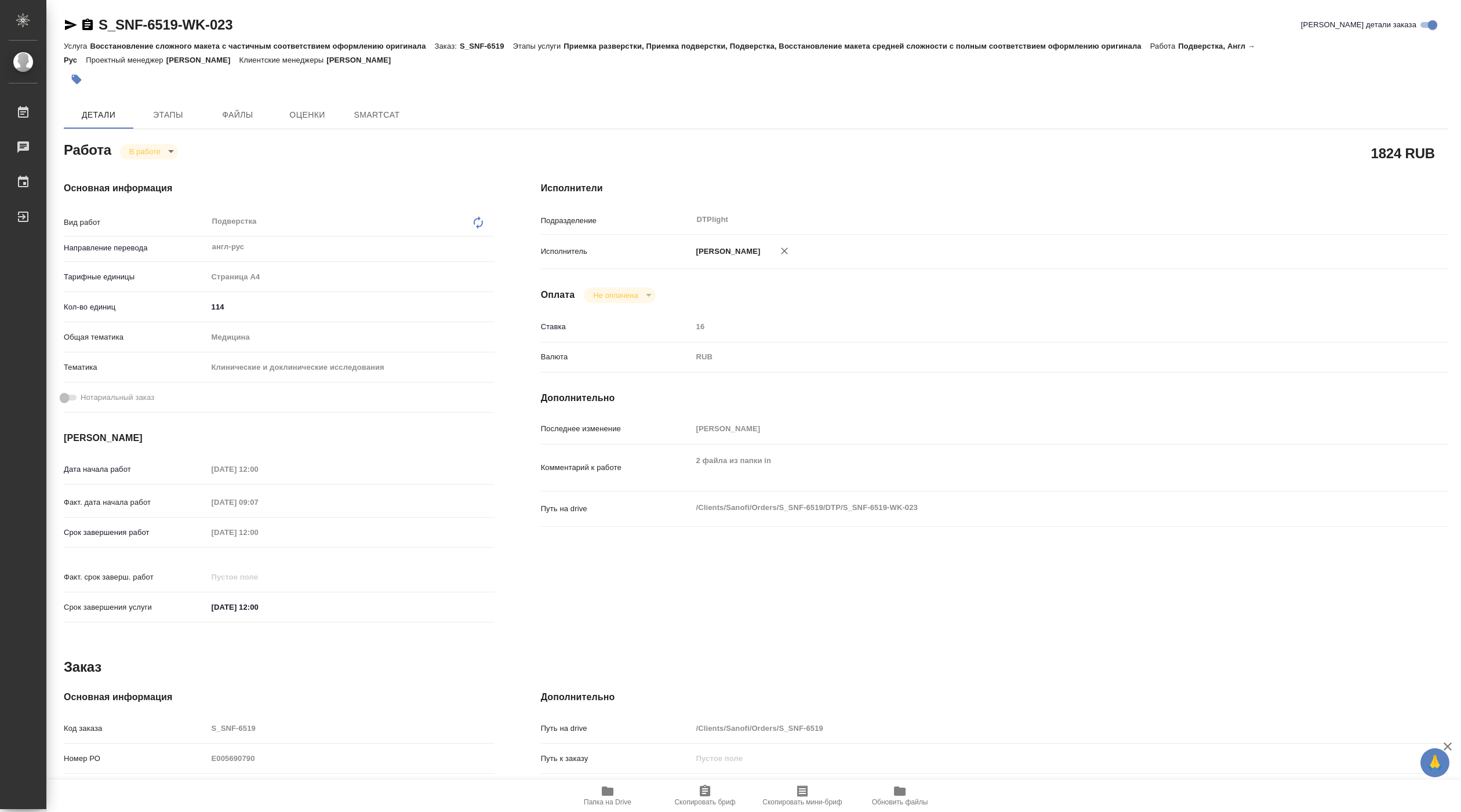
type textarea "x"
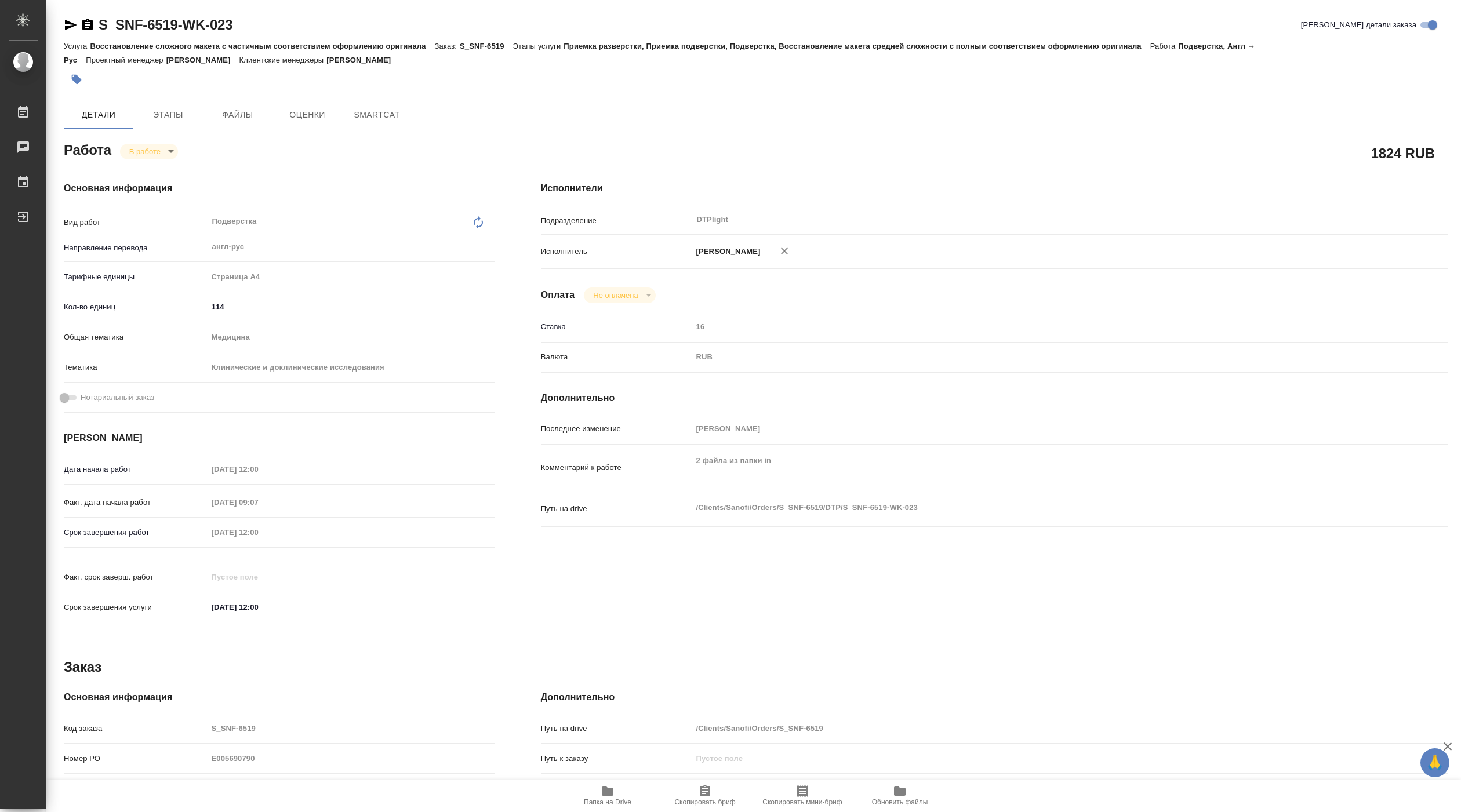
type textarea "x"
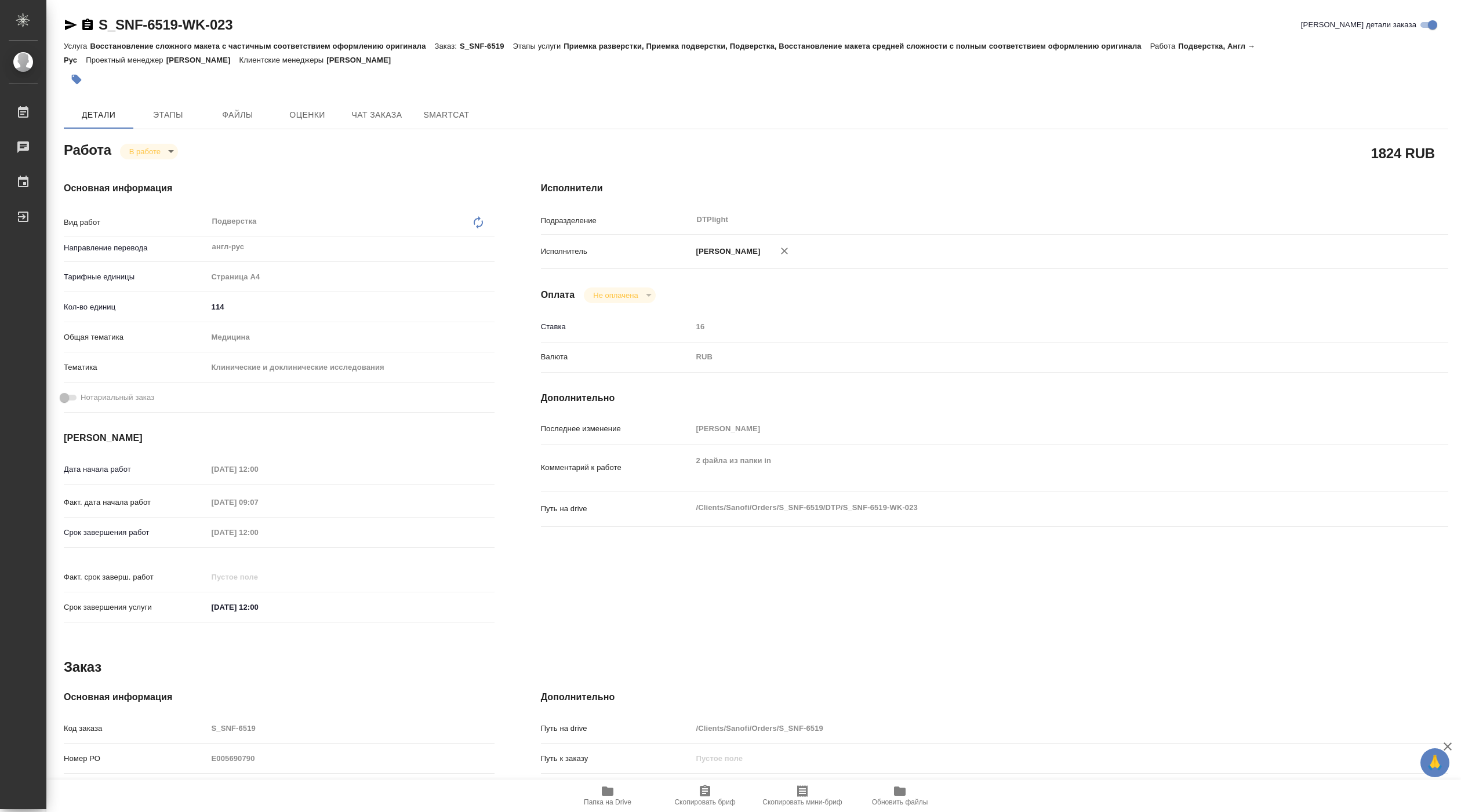
type textarea "x"
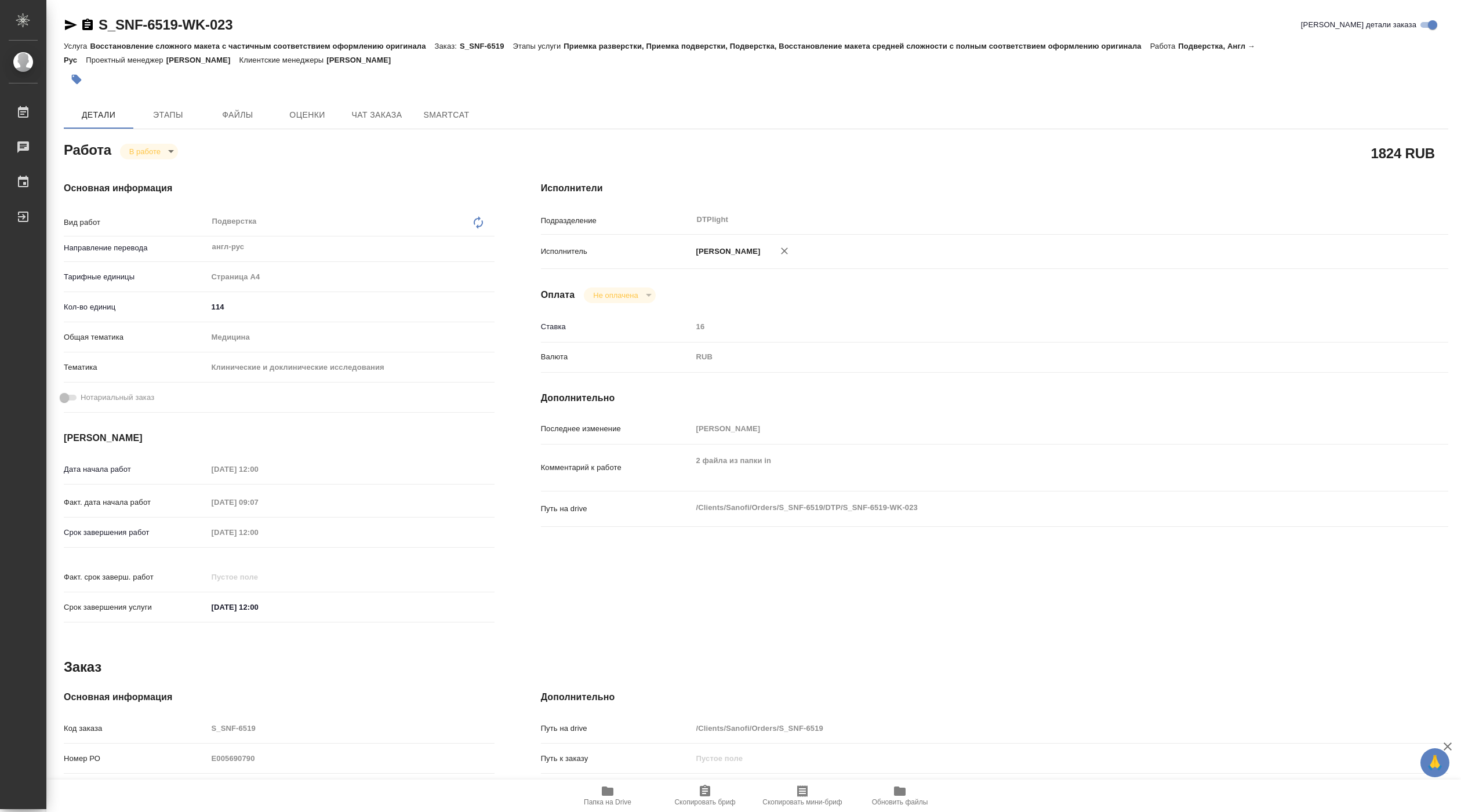
type textarea "x"
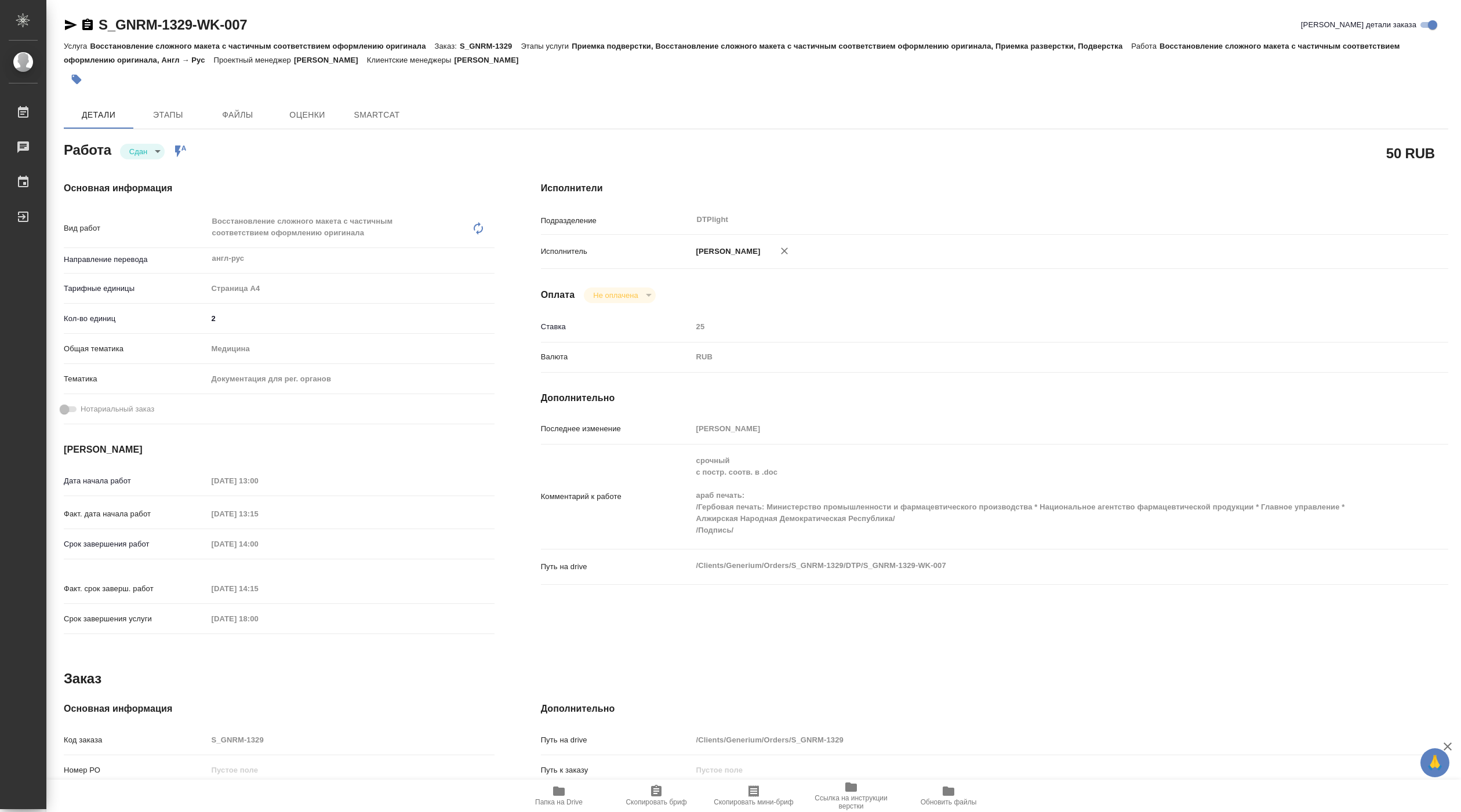
type textarea "x"
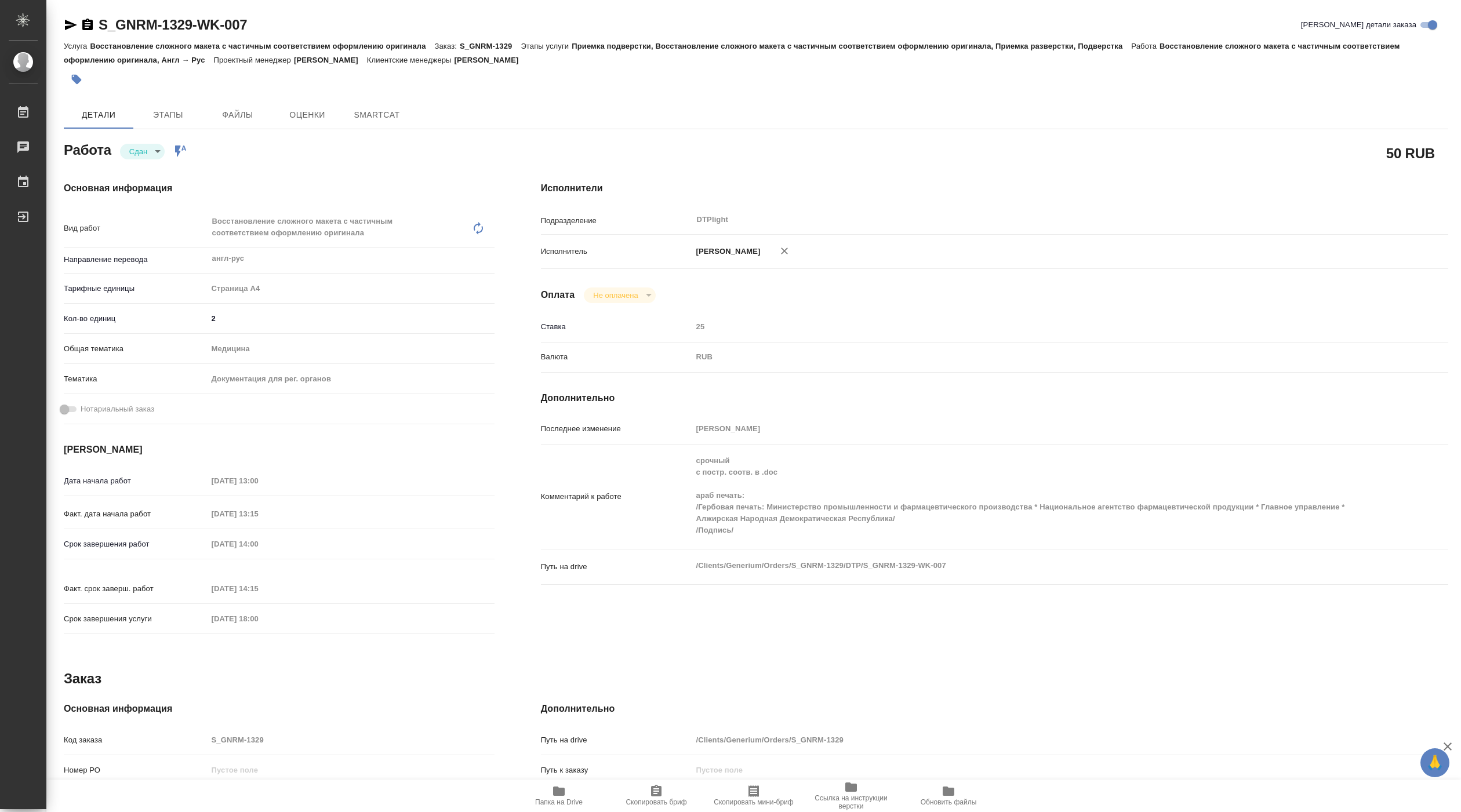
type textarea "x"
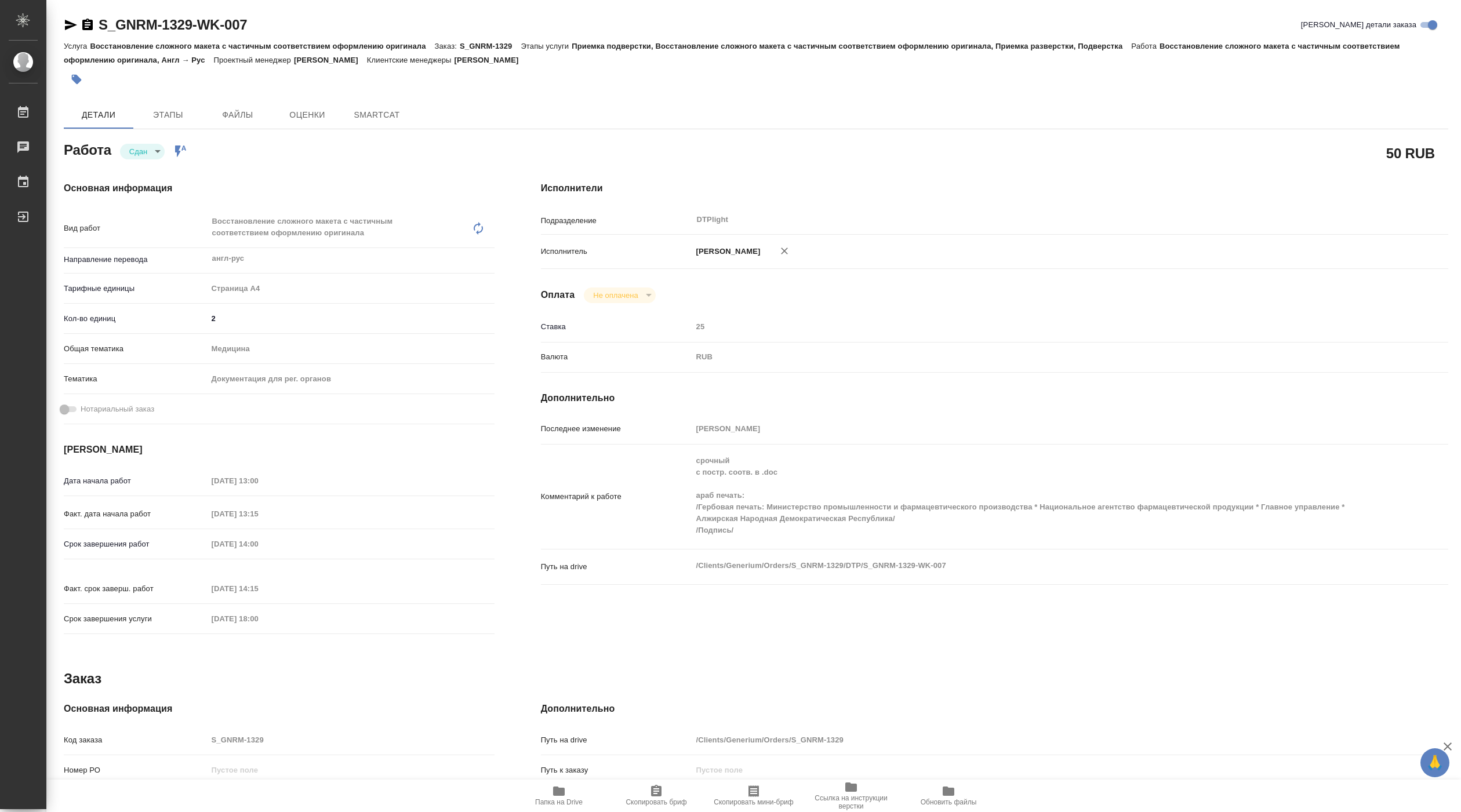
type textarea "x"
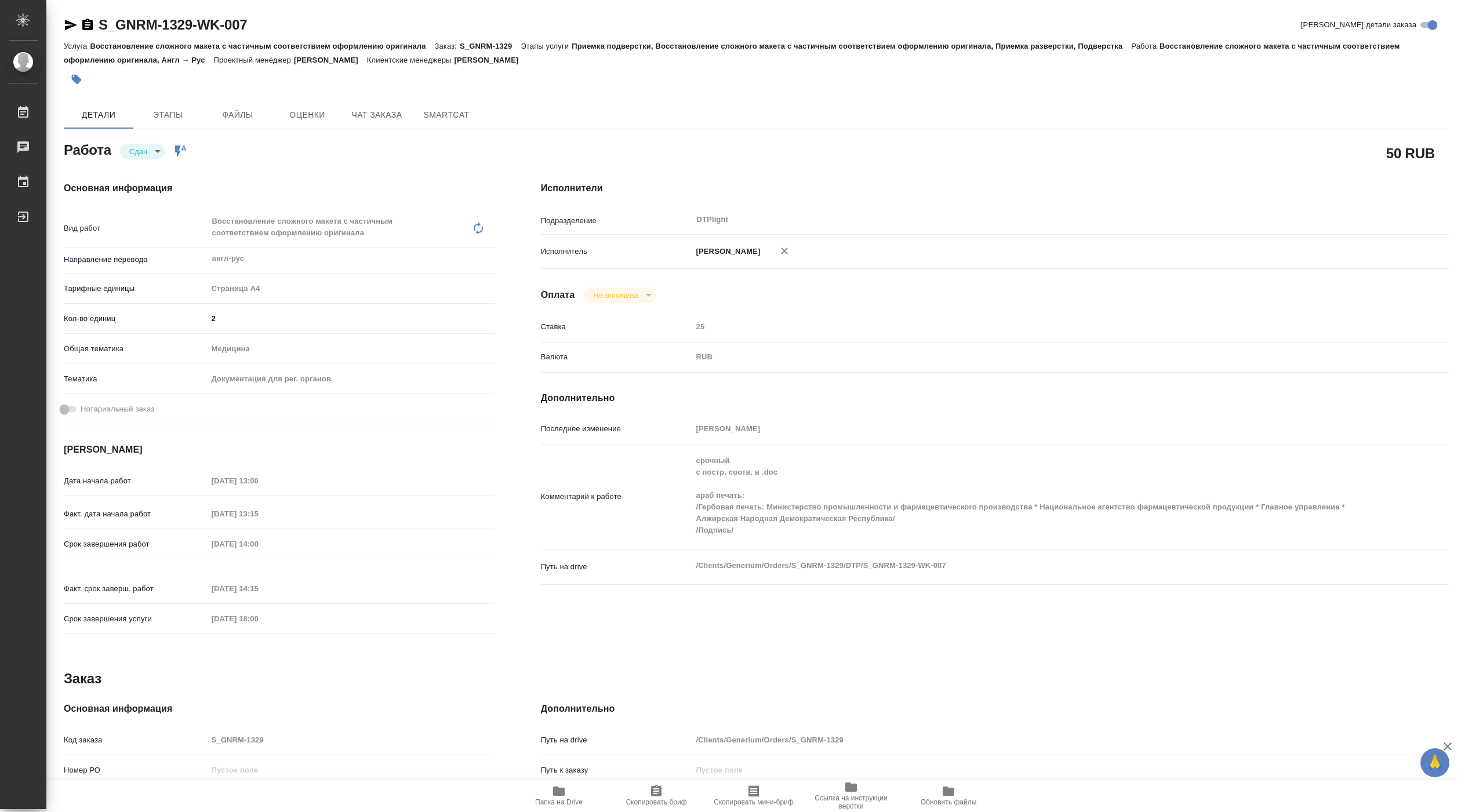
type textarea "x"
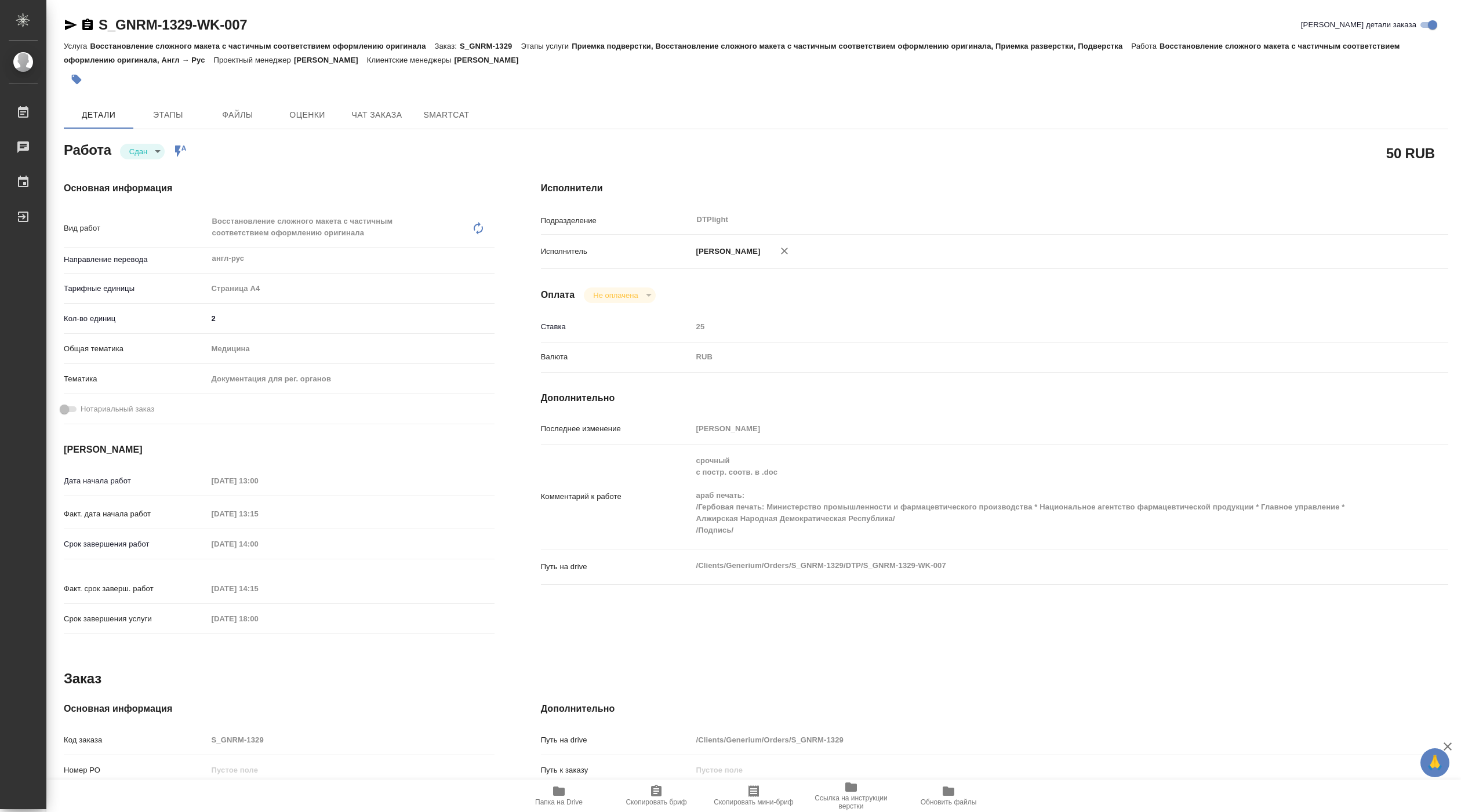
type textarea "x"
